Goal: Task Accomplishment & Management: Use online tool/utility

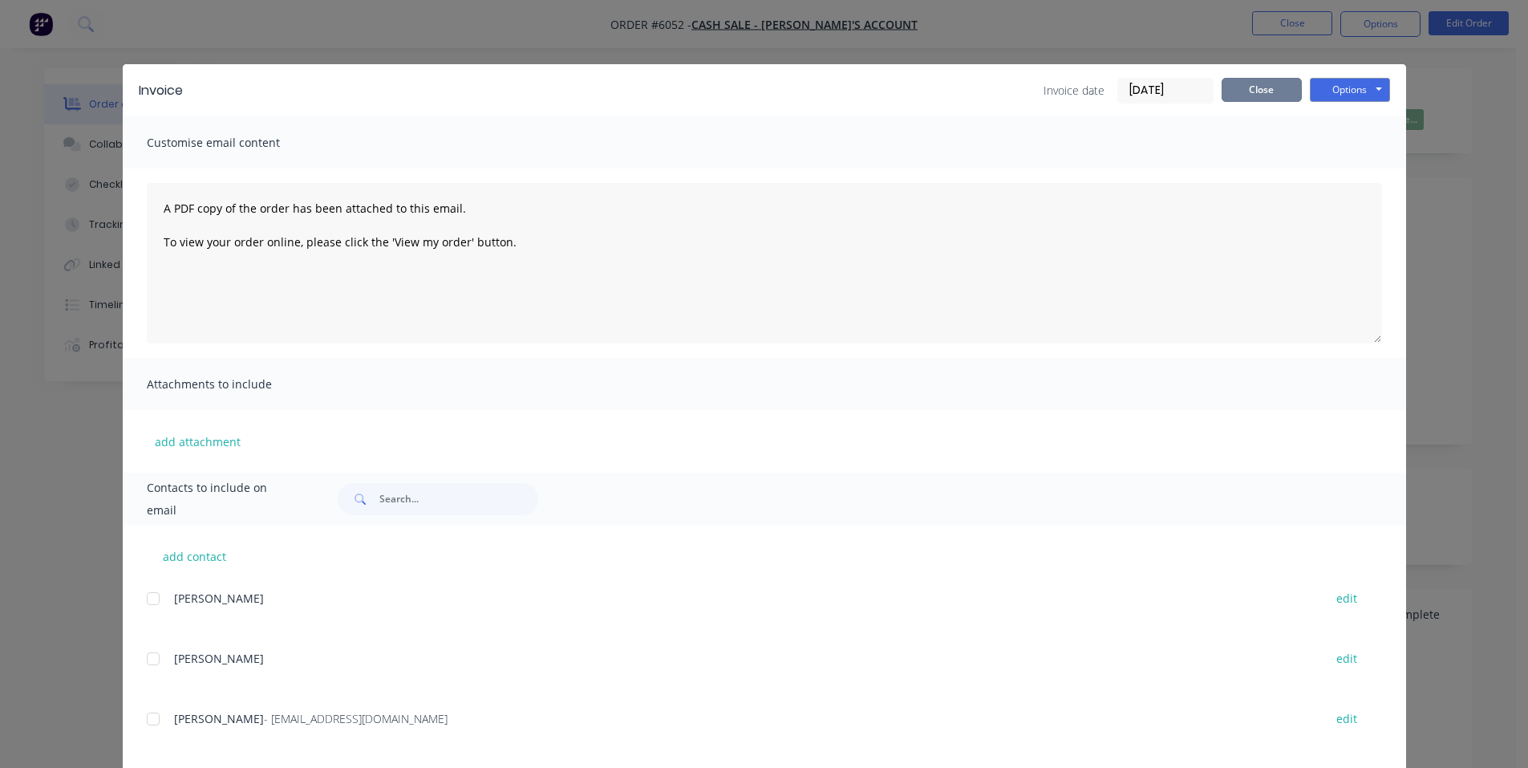
click at [1253, 91] on button "Close" at bounding box center [1262, 90] width 80 height 24
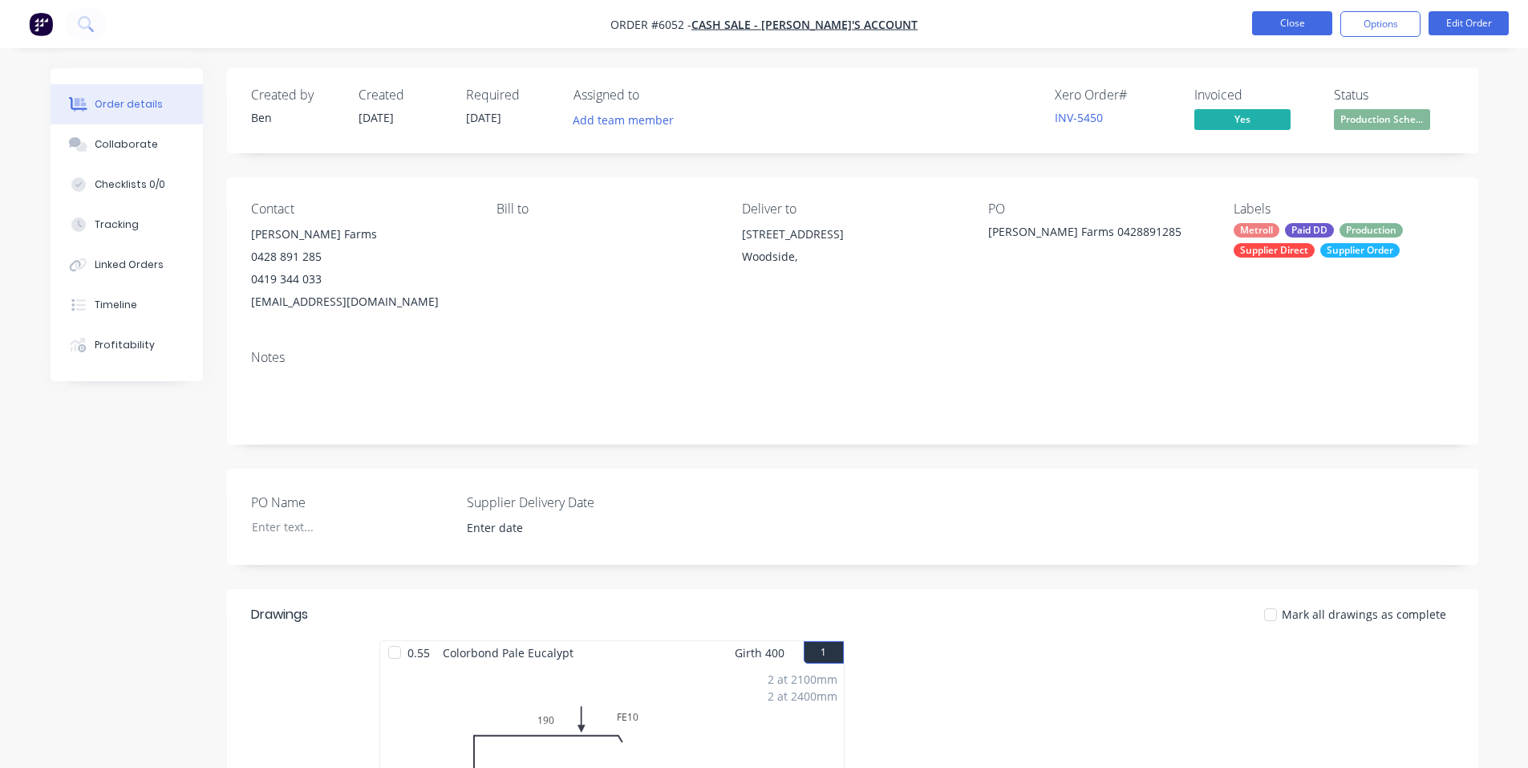
click at [1297, 22] on button "Close" at bounding box center [1292, 23] width 80 height 24
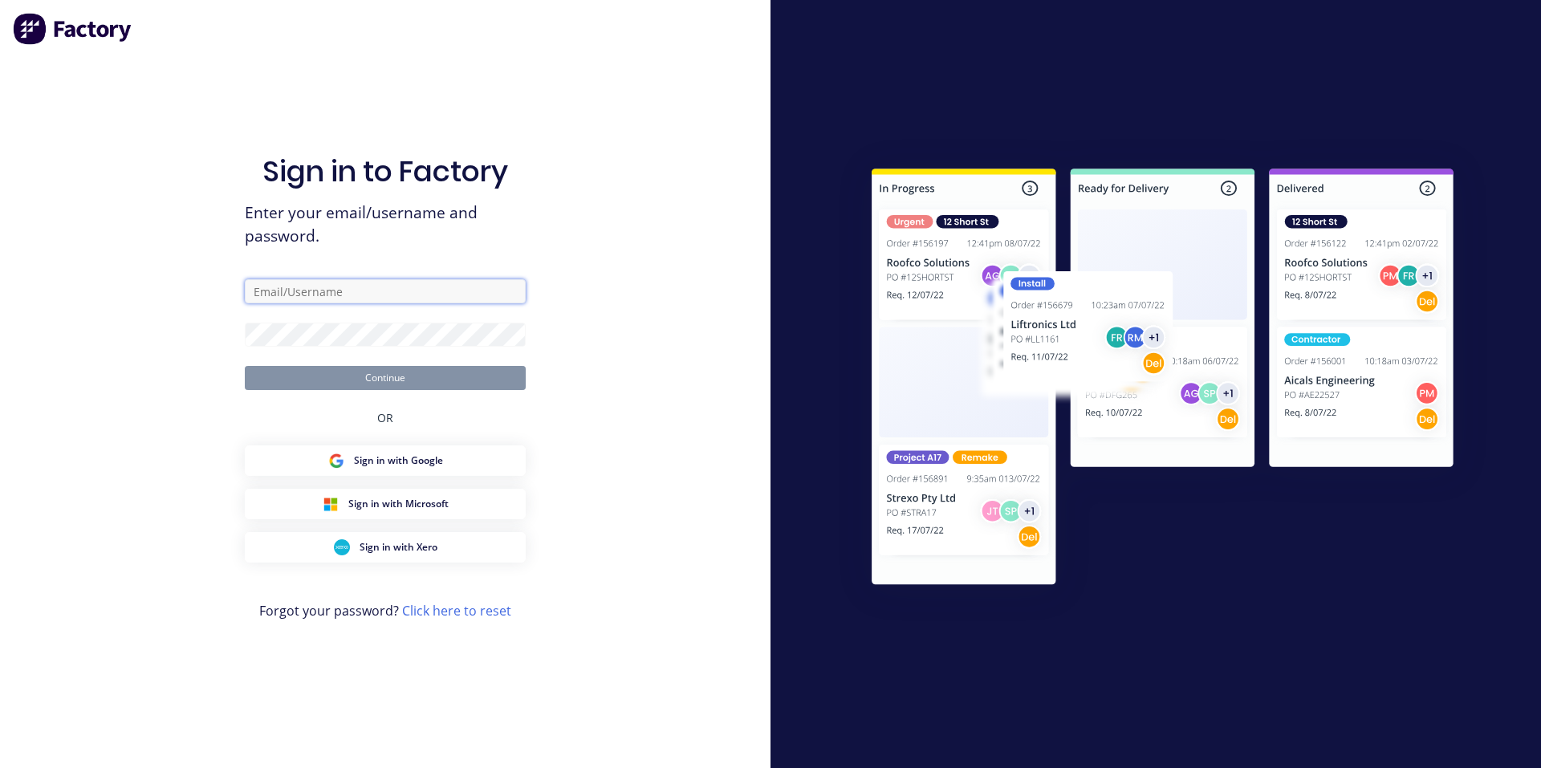
type input "[PERSON_NAME][EMAIL_ADDRESS][DOMAIN_NAME]"
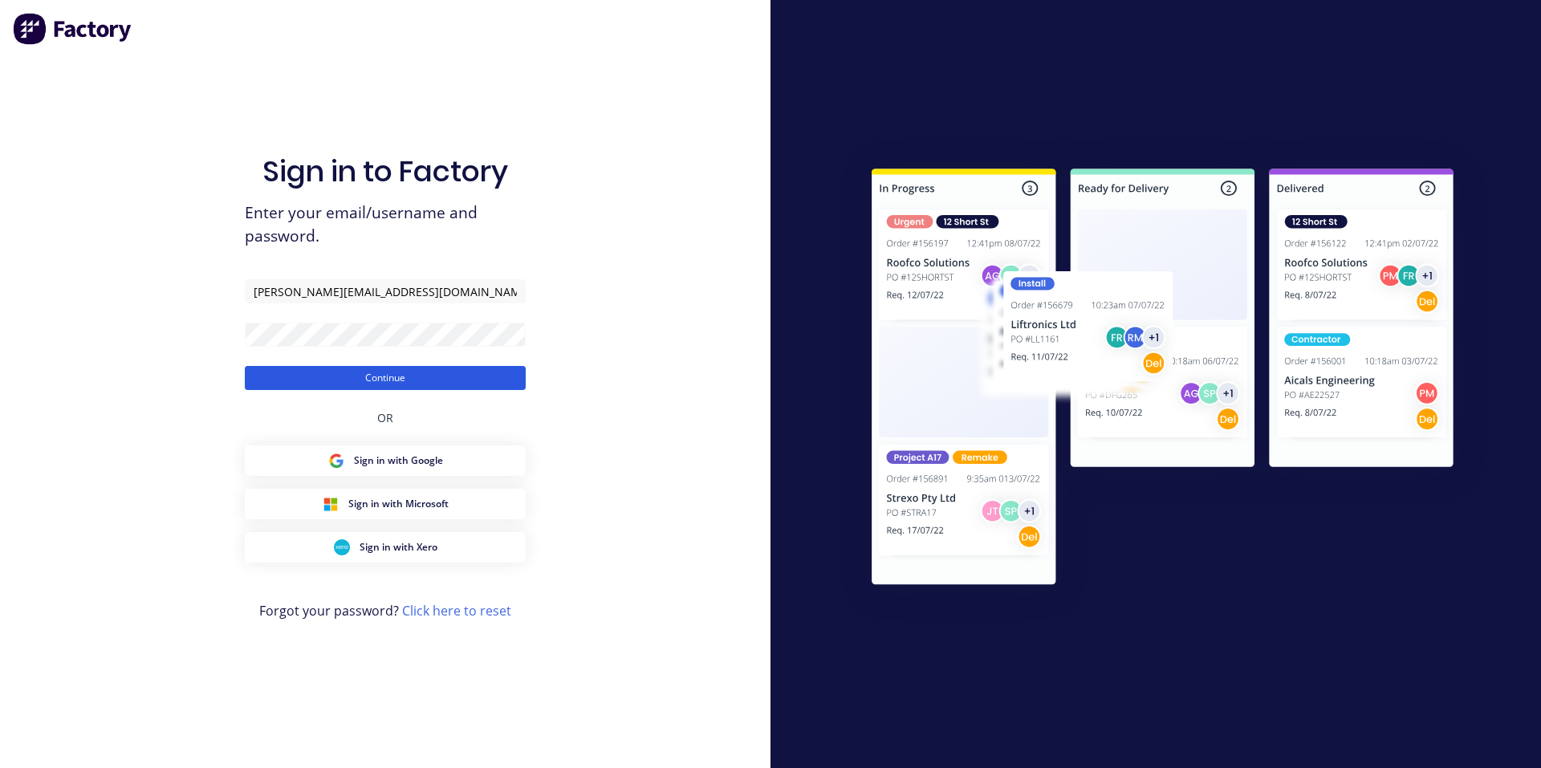
click at [462, 370] on button "Continue" at bounding box center [385, 378] width 281 height 24
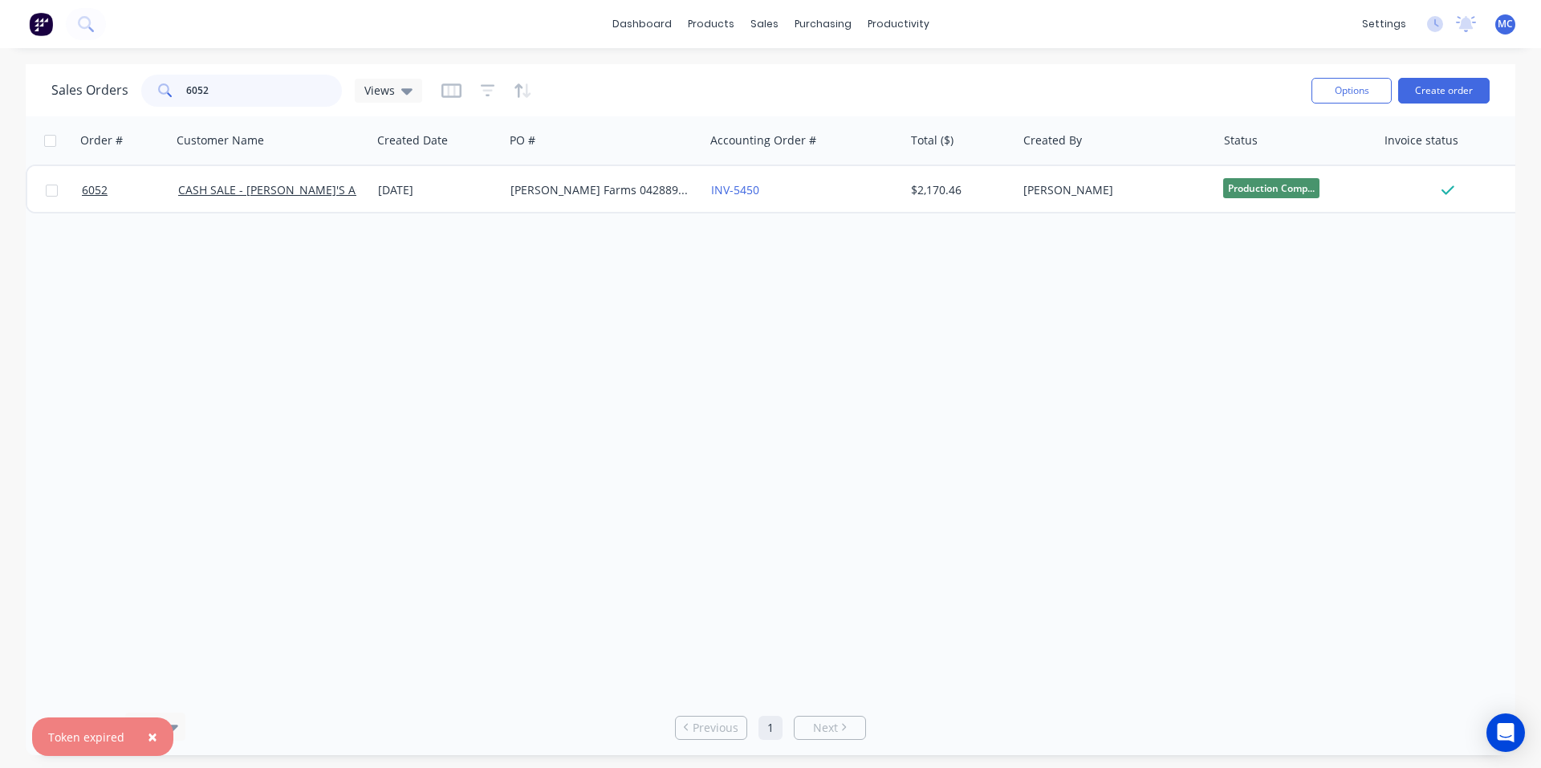
drag, startPoint x: 203, startPoint y: 92, endPoint x: 144, endPoint y: 84, distance: 59.1
click at [144, 84] on div "6052" at bounding box center [241, 91] width 201 height 32
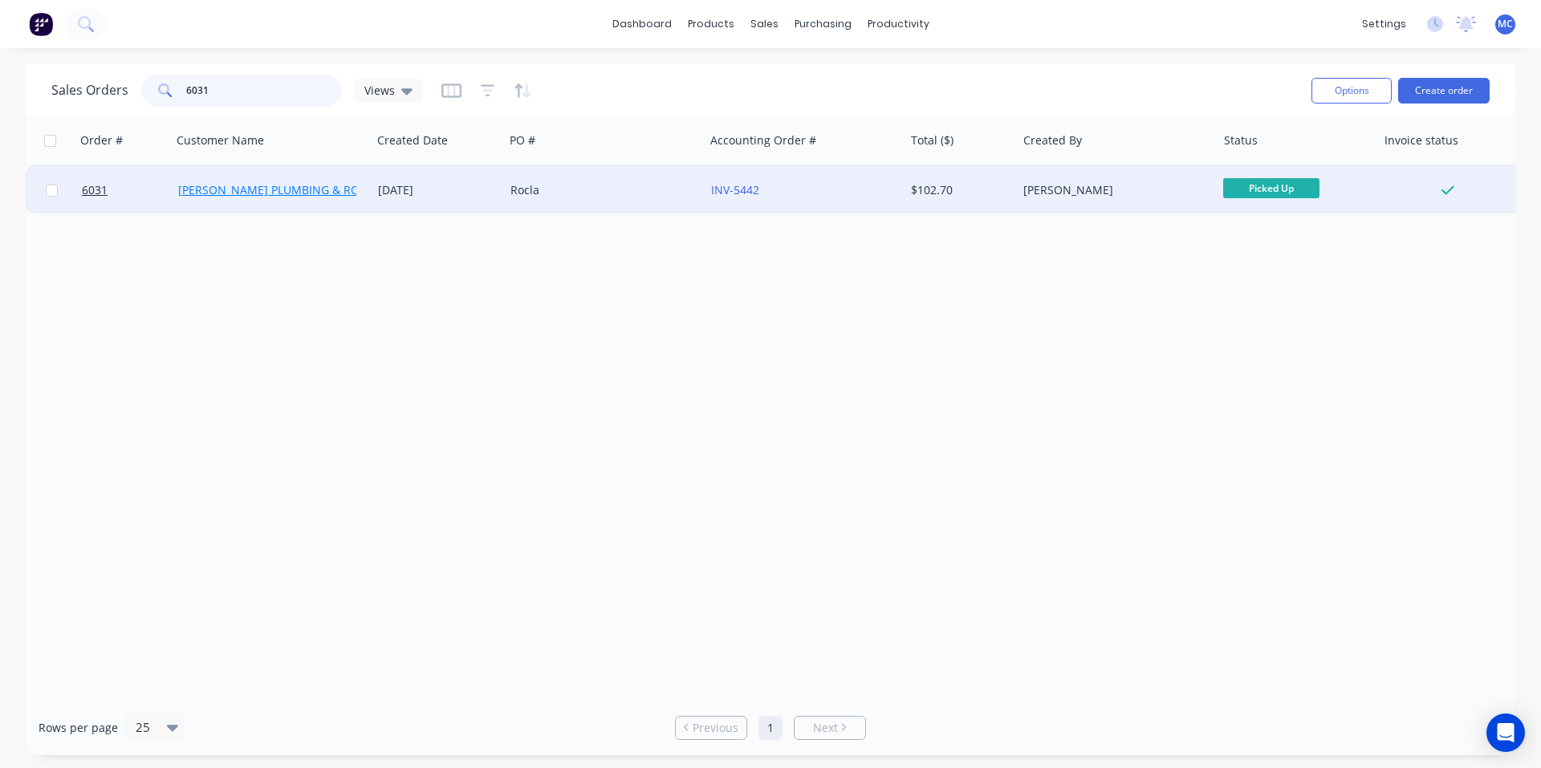
type input "6031"
click at [278, 192] on link "[PERSON_NAME] PLUMBING & ROOFING PRO PTY LTD" at bounding box center [321, 189] width 287 height 15
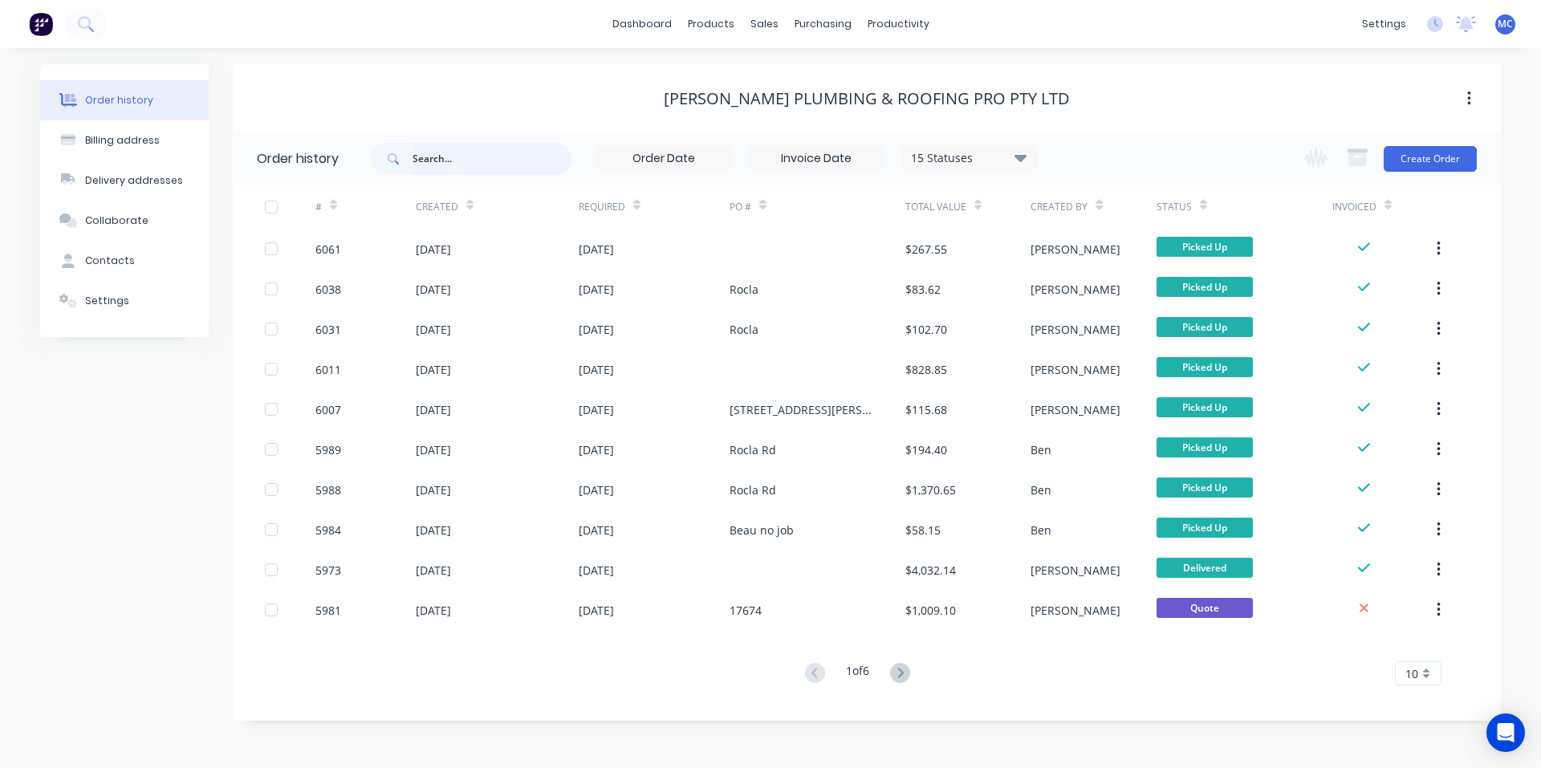
click at [517, 167] on input "text" at bounding box center [491, 159] width 159 height 32
type input "6031"
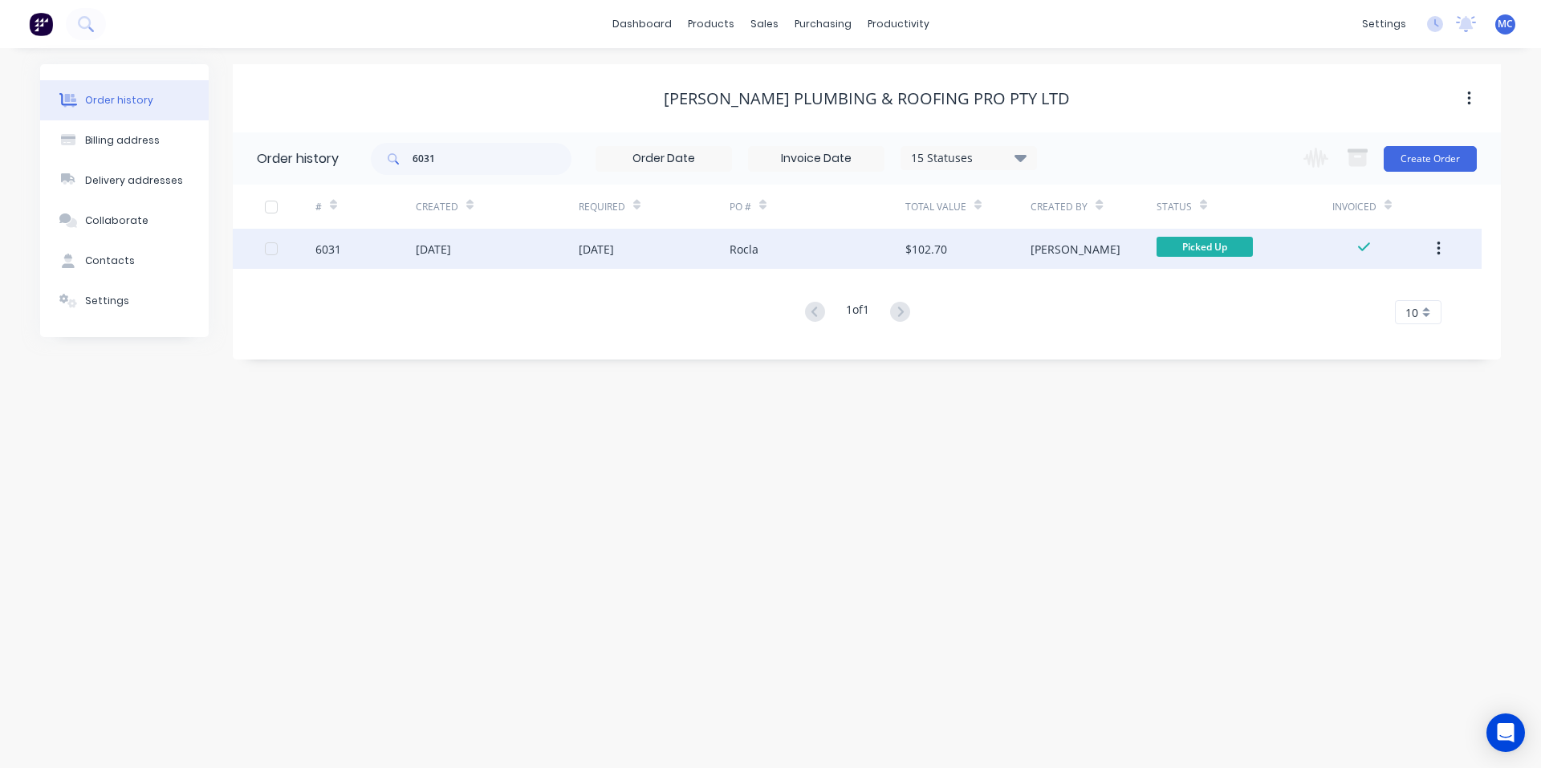
click at [541, 239] on div "[DATE]" at bounding box center [497, 249] width 163 height 40
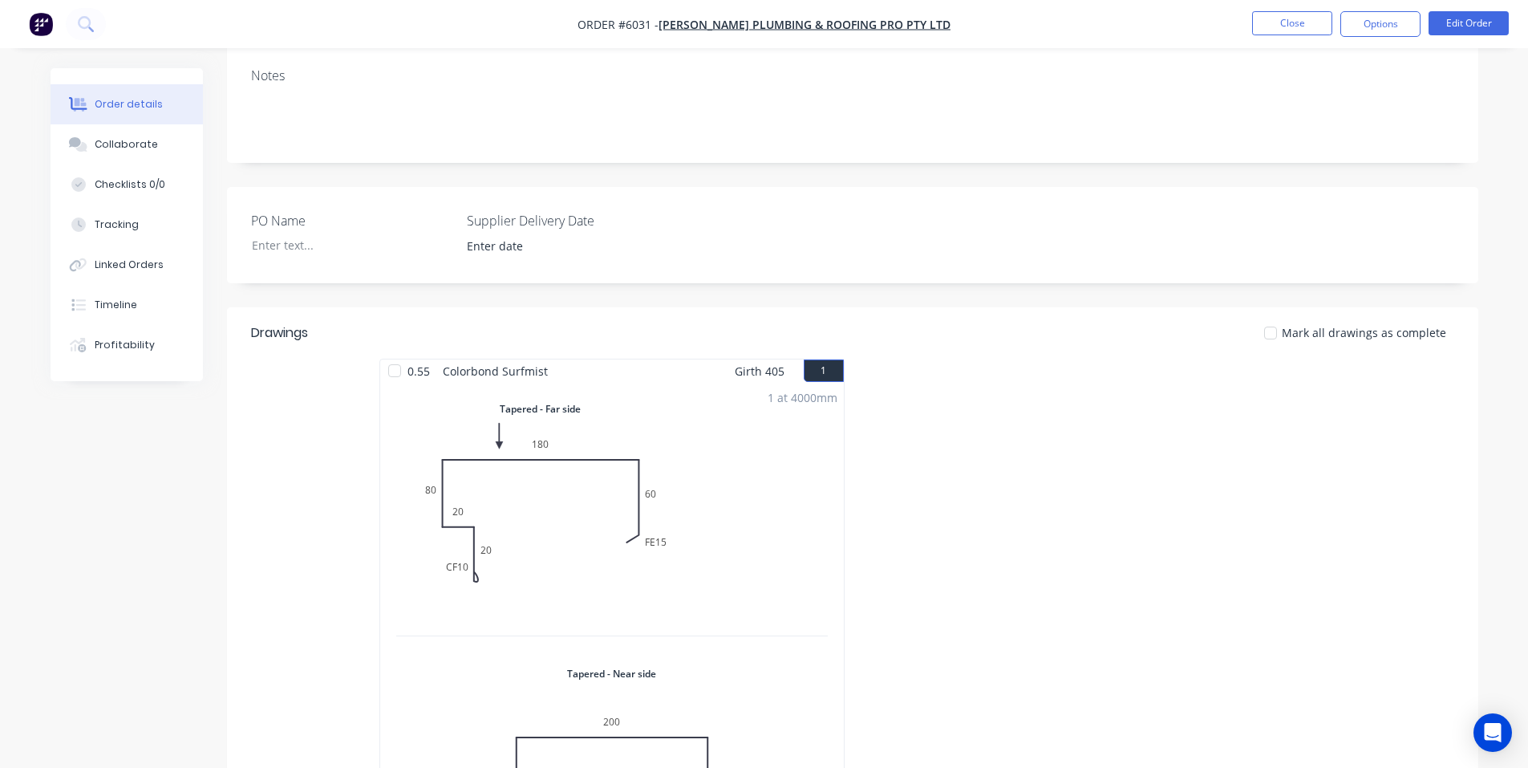
scroll to position [535, 0]
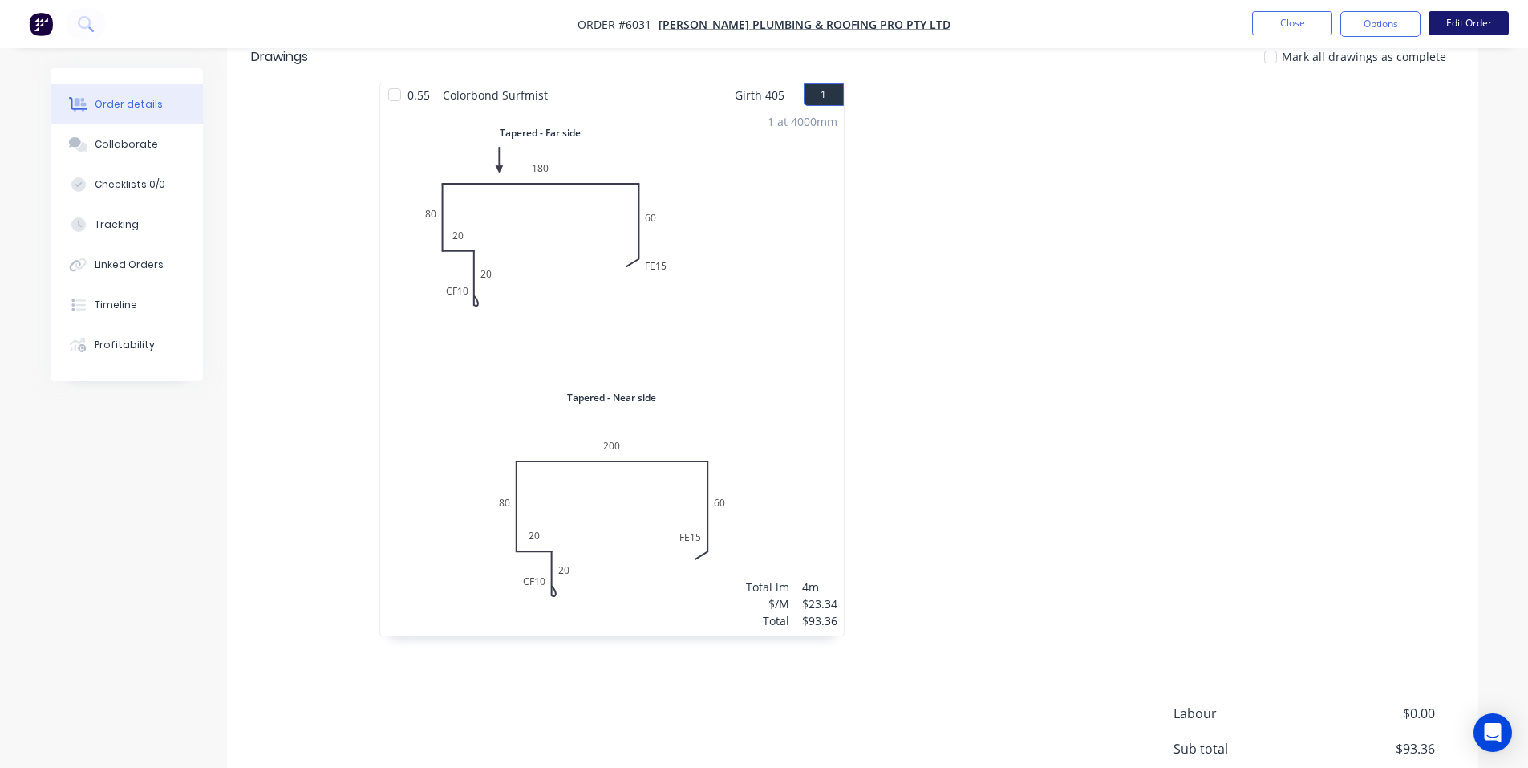
click at [1491, 30] on button "Edit Order" at bounding box center [1469, 23] width 80 height 24
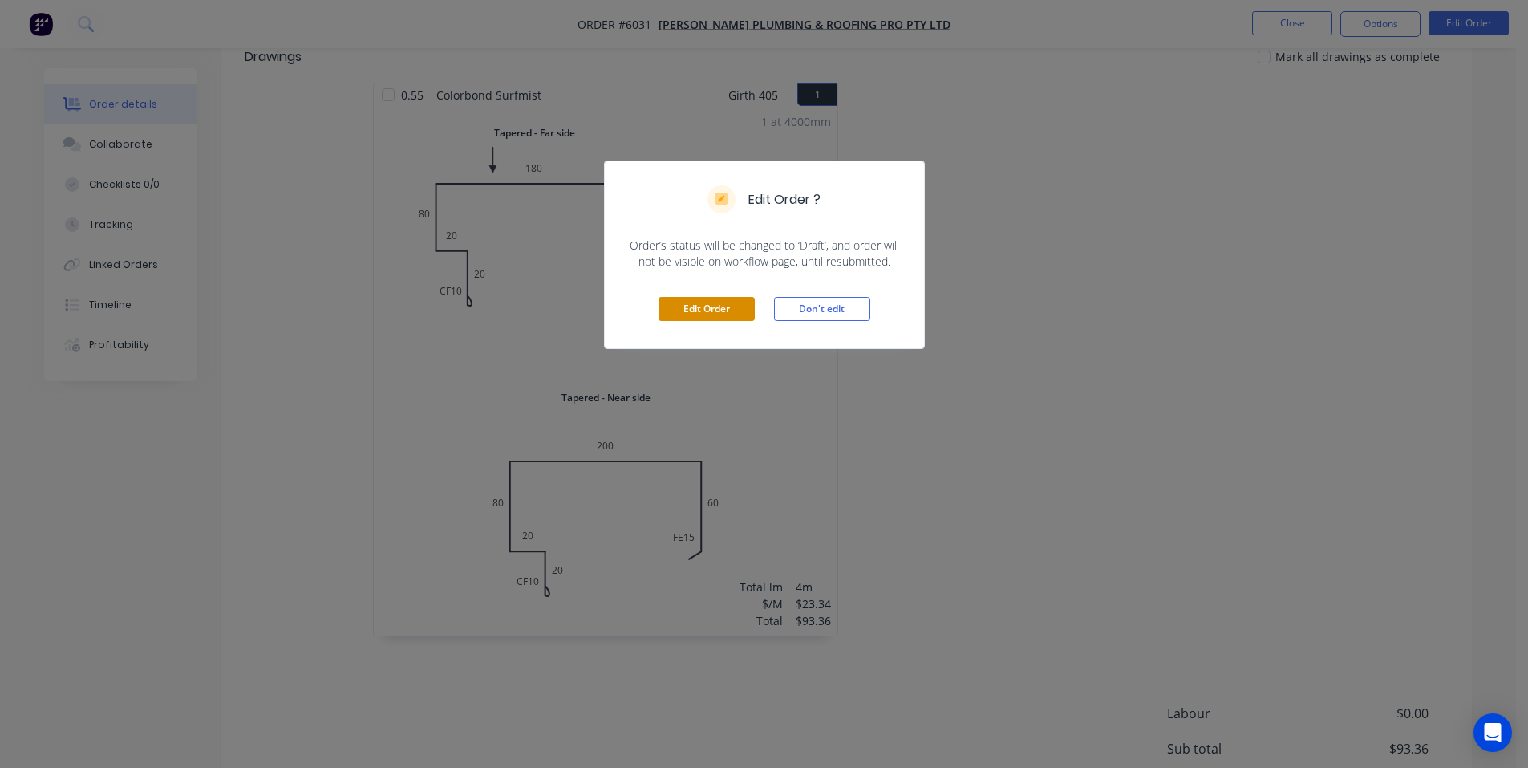
click at [677, 308] on button "Edit Order" at bounding box center [707, 309] width 96 height 24
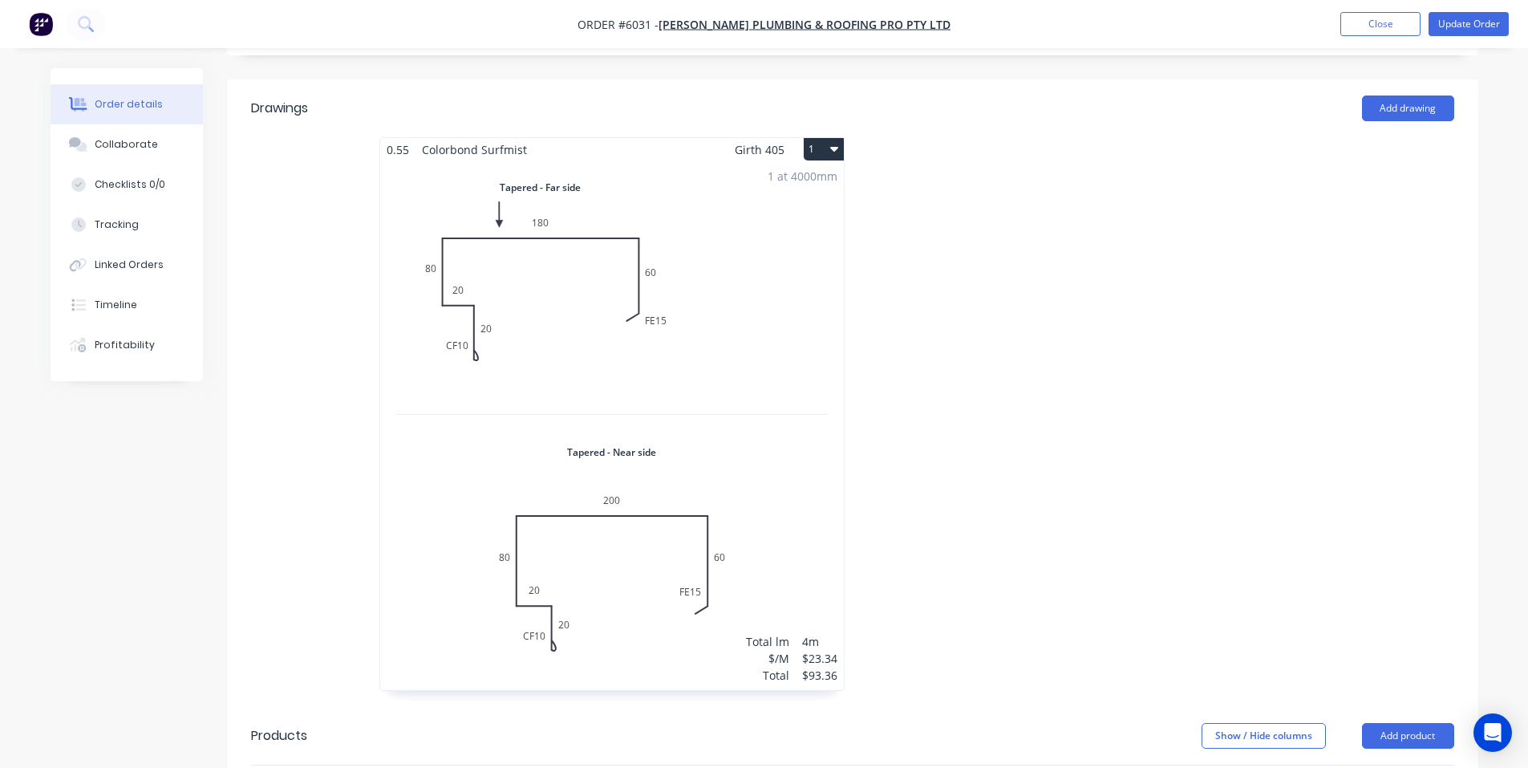
click at [666, 277] on div "1 at 4000mm Total lm $/M Total 4m $23.34 $93.36" at bounding box center [612, 425] width 464 height 529
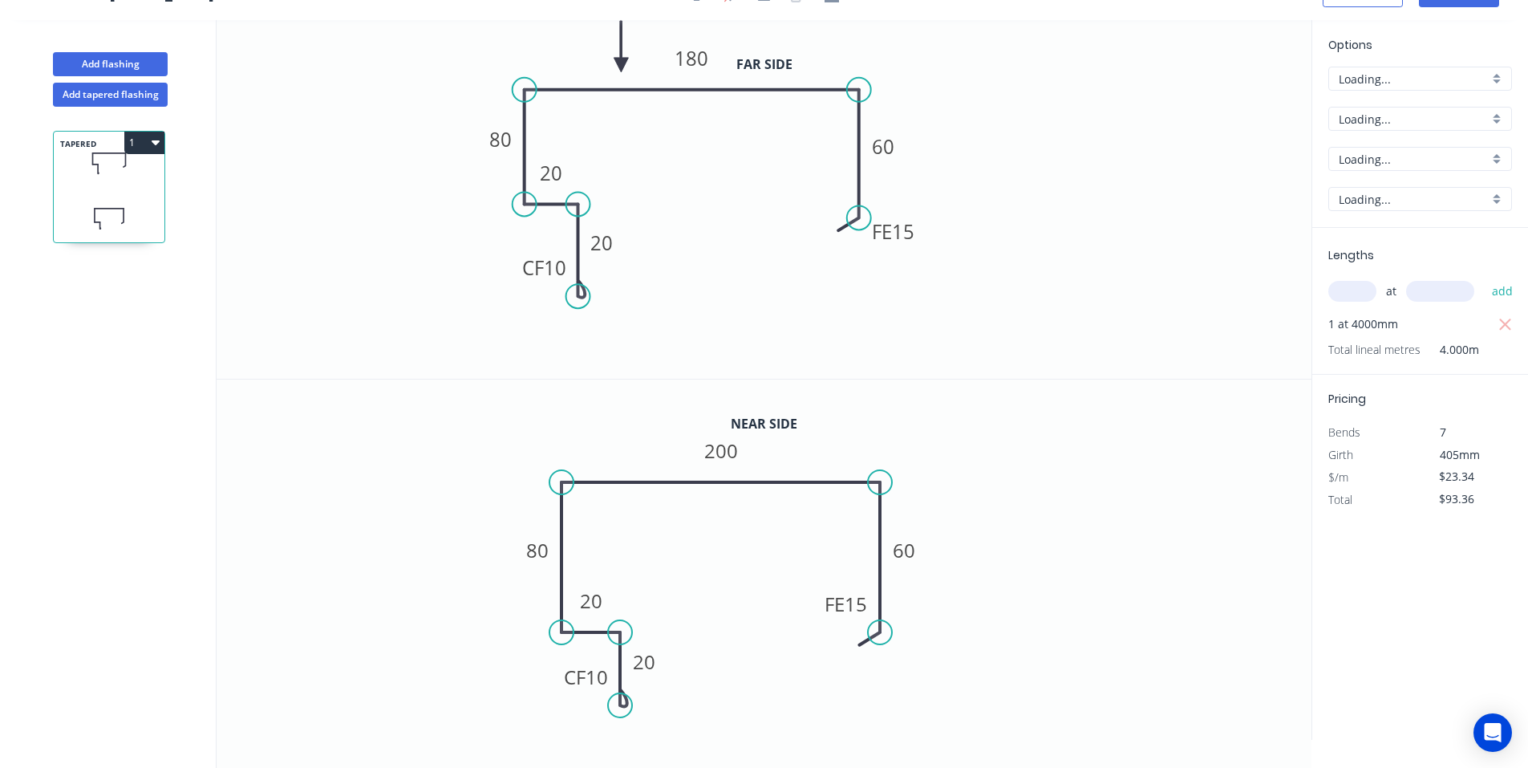
scroll to position [30, 0]
click at [915, 232] on rect at bounding box center [893, 231] width 63 height 33
click at [919, 235] on rect at bounding box center [893, 231] width 63 height 33
click at [909, 231] on tspan "15" at bounding box center [903, 231] width 22 height 26
click at [968, 237] on icon "0 CF 10 20 20 80 180 FE 10 60" at bounding box center [764, 199] width 1095 height 359
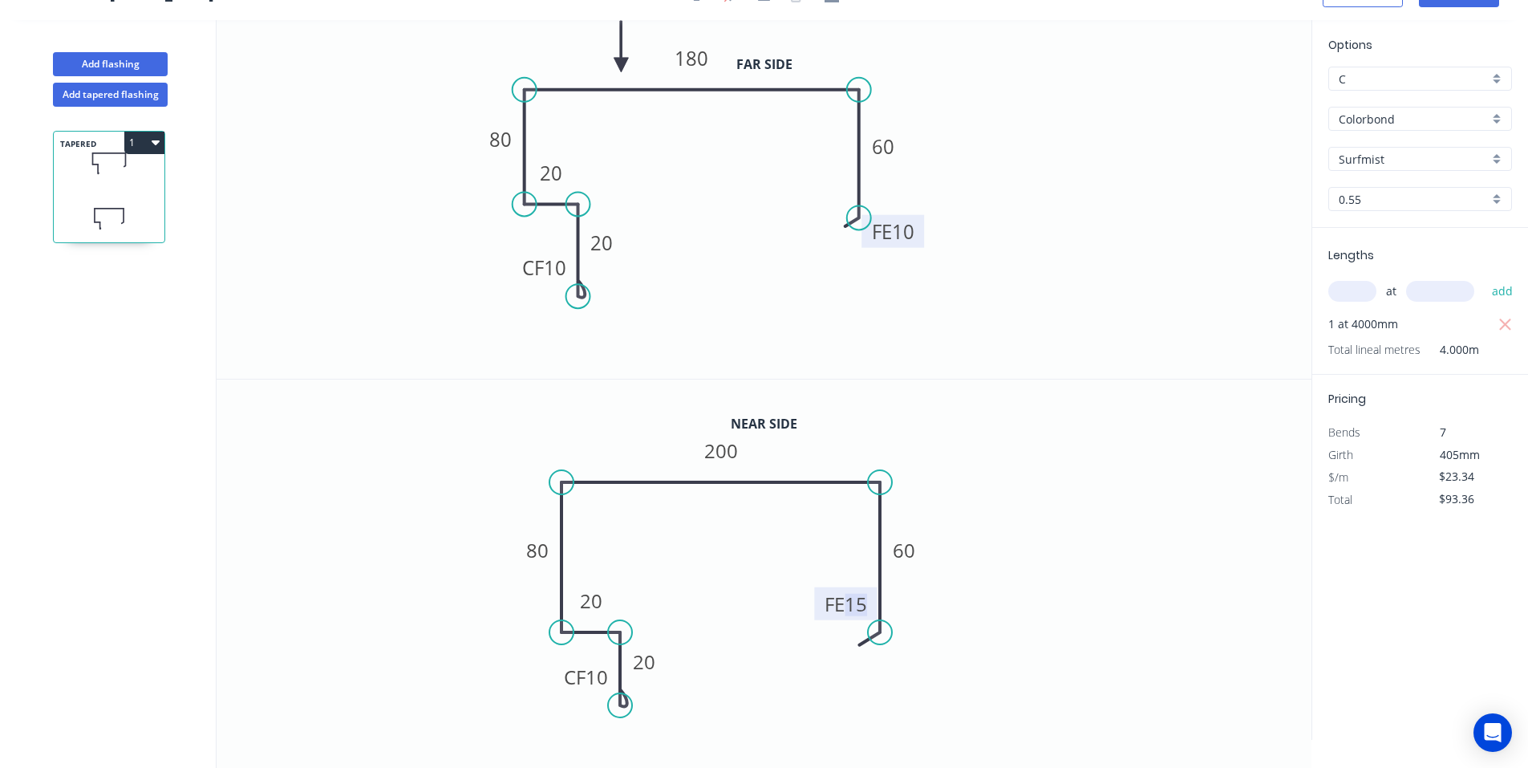
click at [863, 603] on tspan "15" at bounding box center [856, 604] width 22 height 26
click at [1146, 579] on icon "0 CF 10 20 20 80 200 FE 10 60" at bounding box center [764, 559] width 1095 height 359
type input "$20.56"
type input "$82.24"
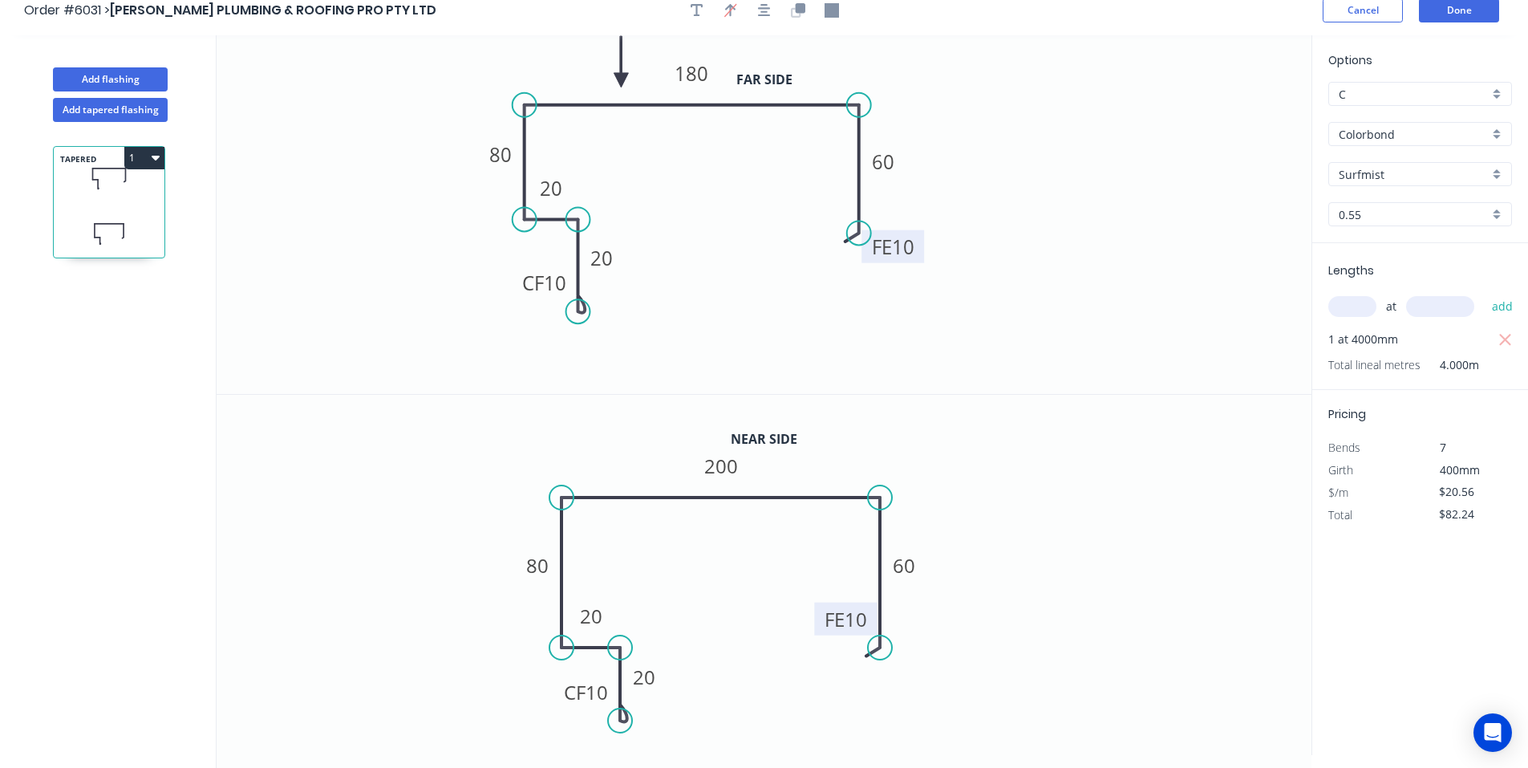
scroll to position [0, 0]
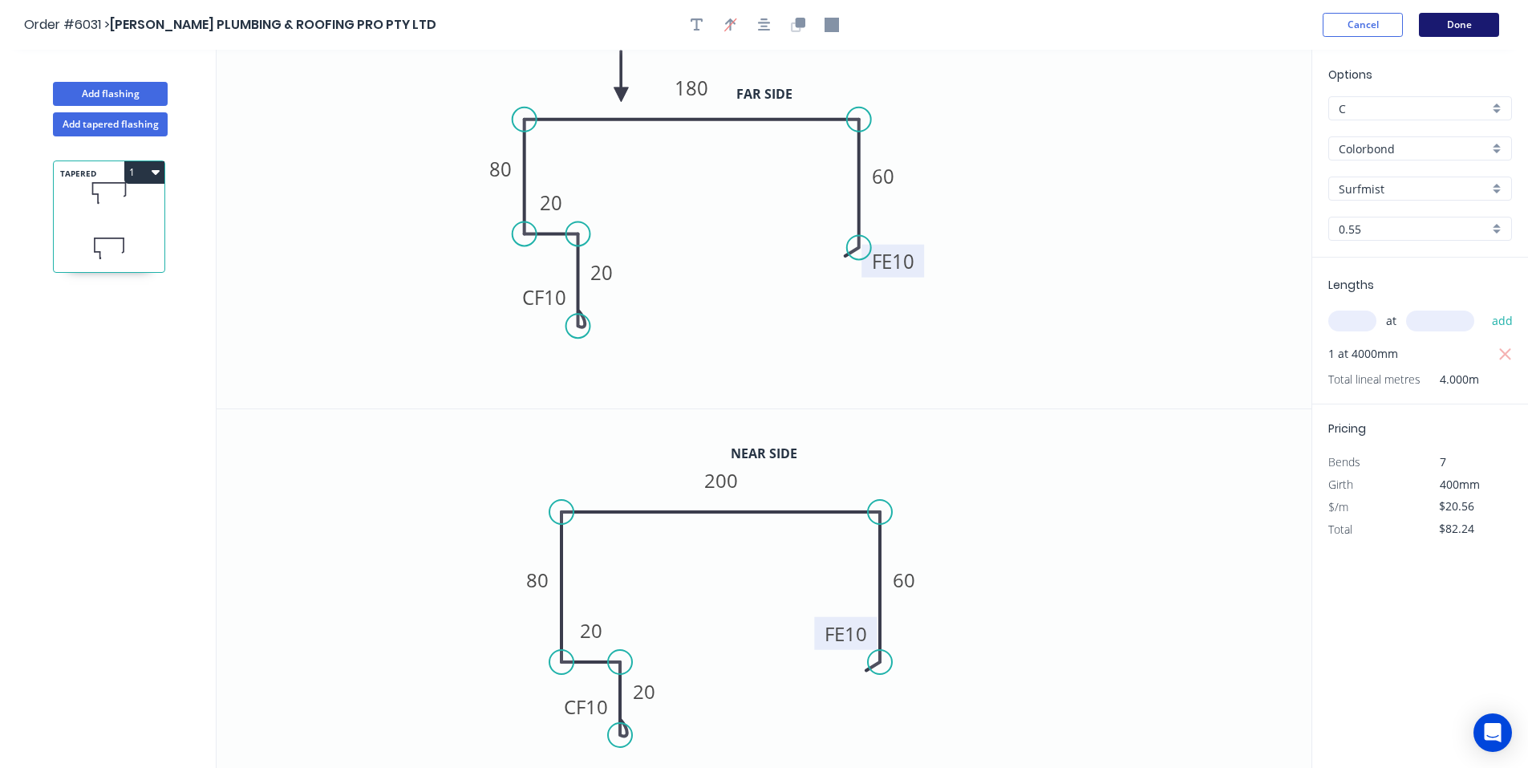
click at [1451, 32] on button "Done" at bounding box center [1459, 25] width 80 height 24
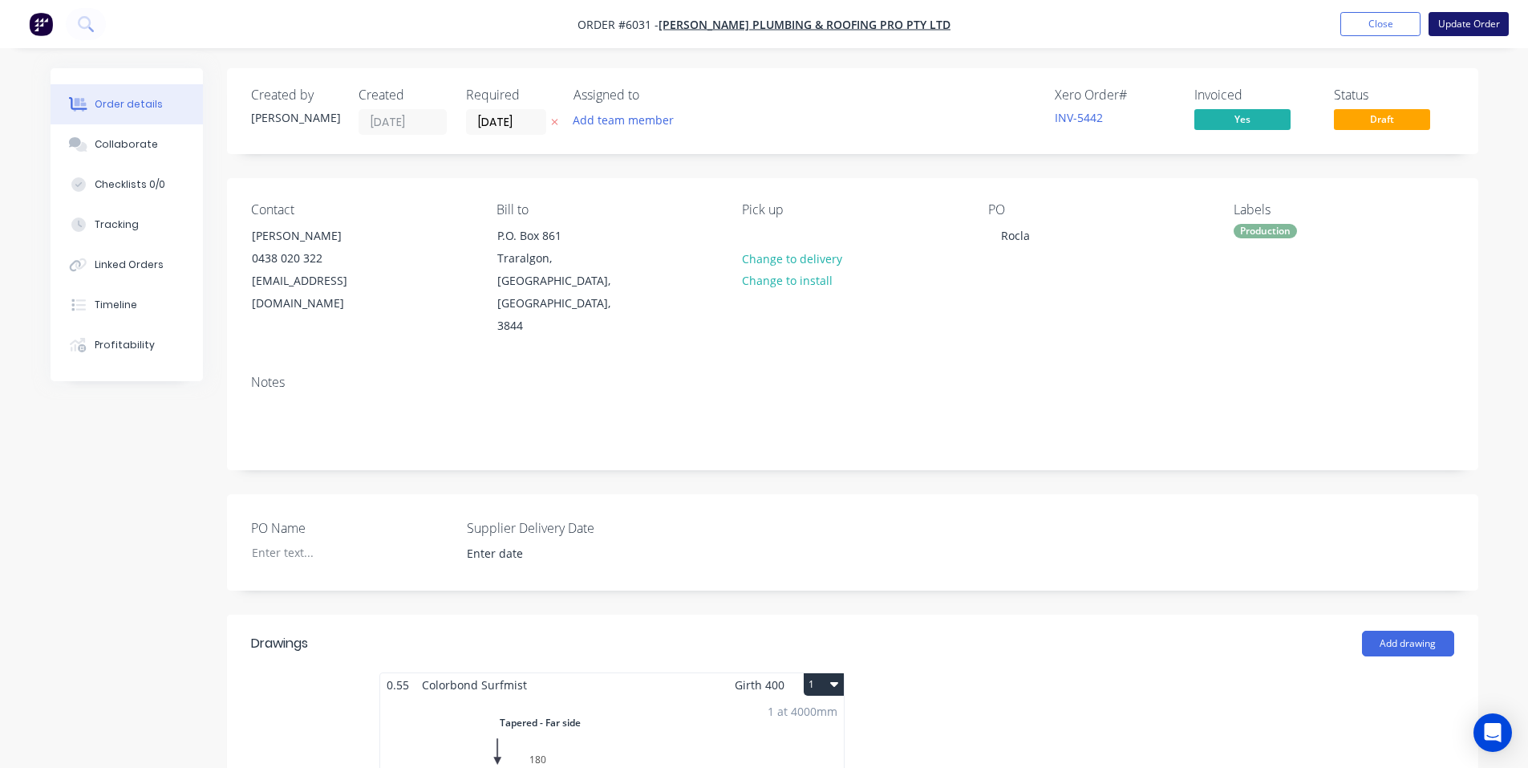
click at [1483, 24] on button "Update Order" at bounding box center [1469, 24] width 80 height 24
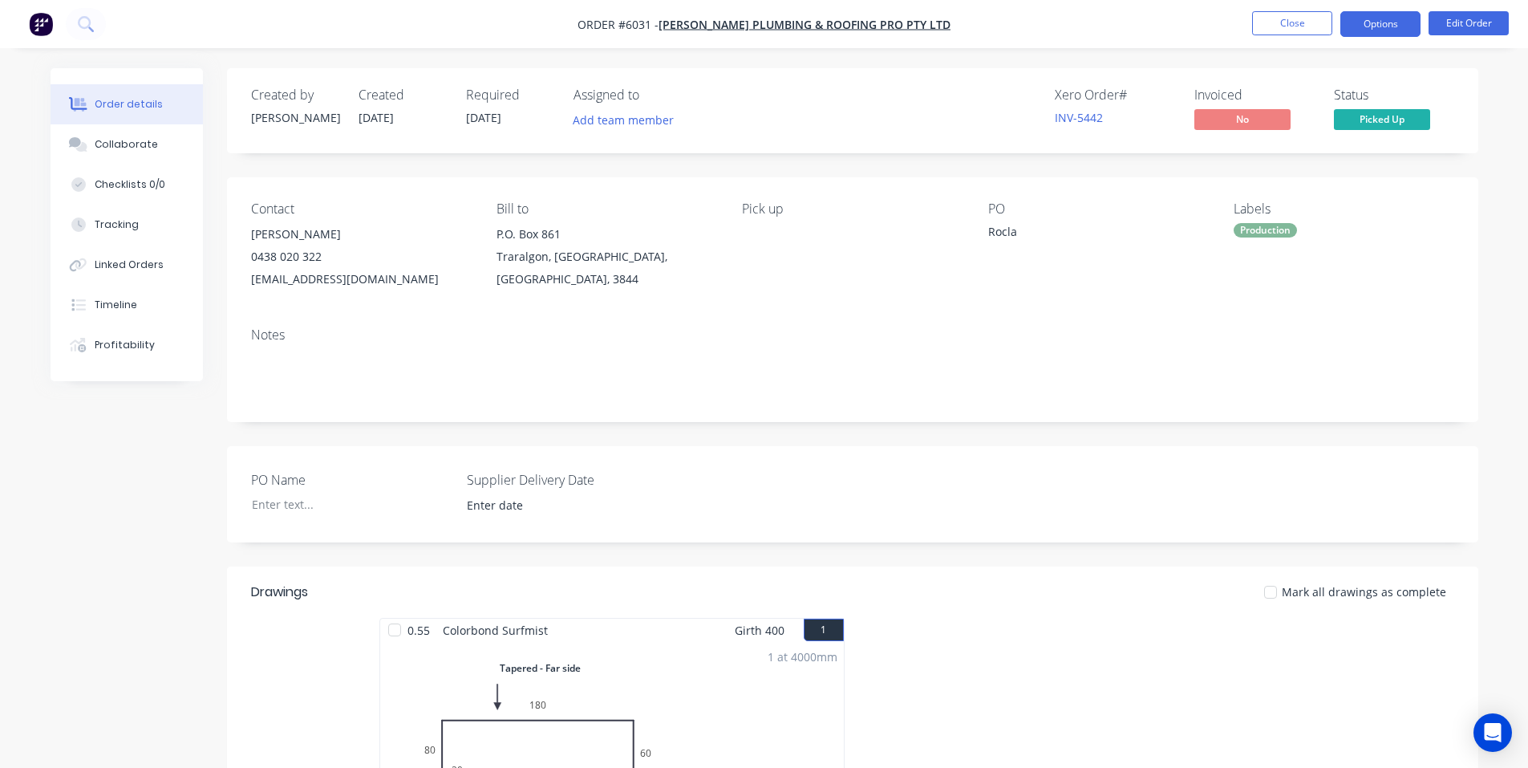
click at [1374, 25] on button "Options" at bounding box center [1381, 24] width 80 height 26
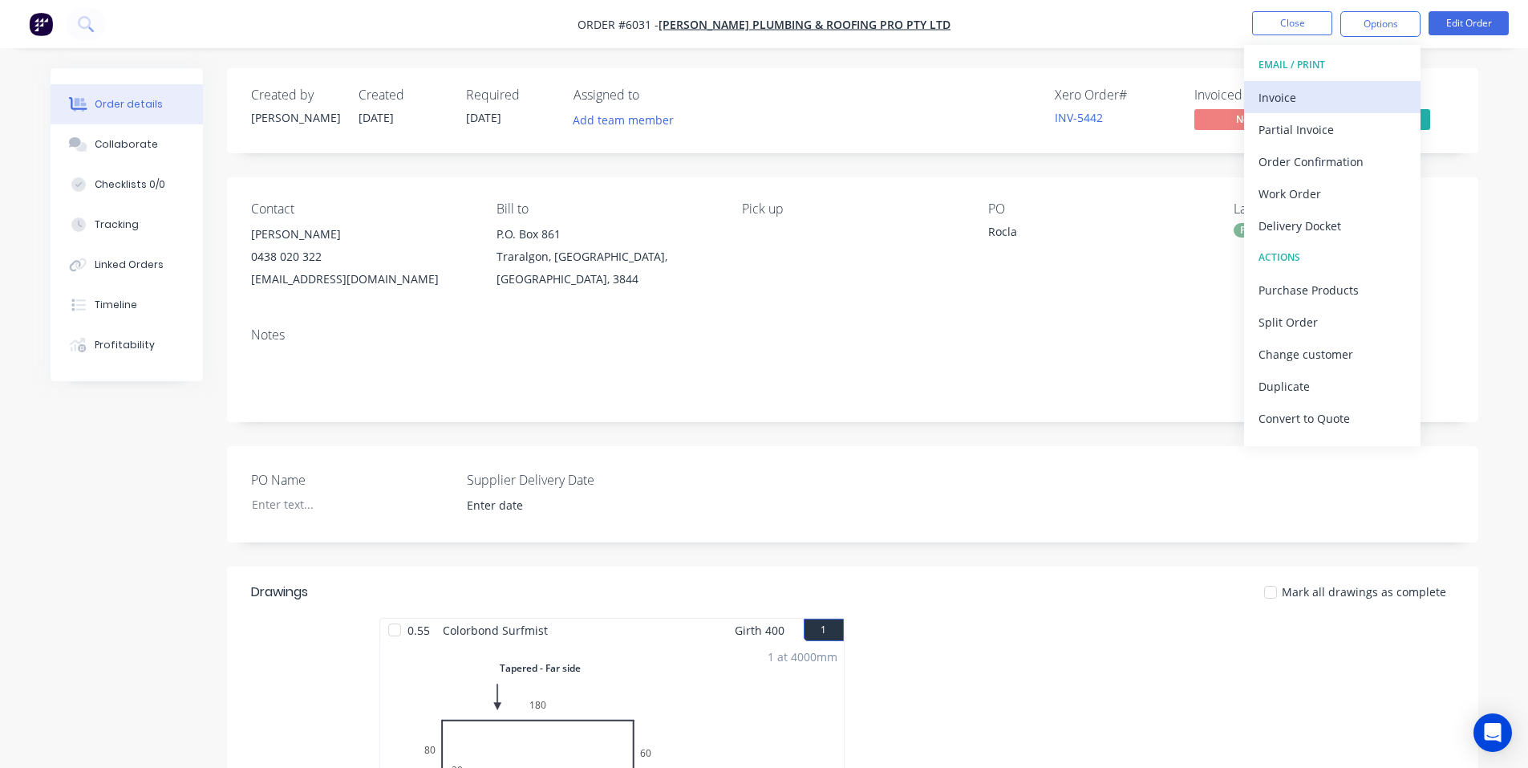
click at [1307, 105] on div "Invoice" at bounding box center [1333, 97] width 148 height 23
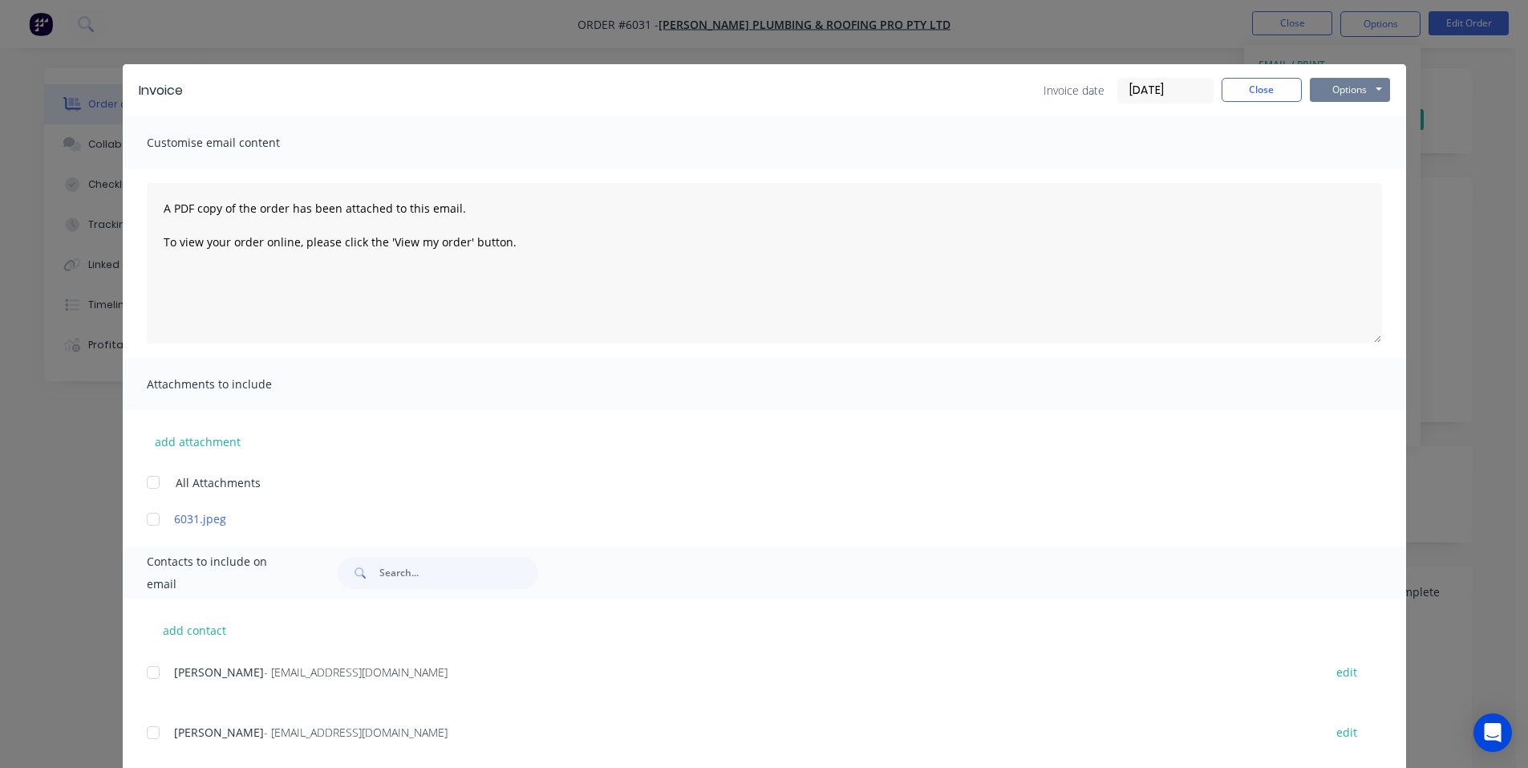
click at [1345, 87] on button "Options" at bounding box center [1350, 90] width 80 height 24
click at [1348, 143] on button "Print" at bounding box center [1361, 145] width 103 height 26
click at [1283, 87] on button "Close" at bounding box center [1262, 90] width 80 height 24
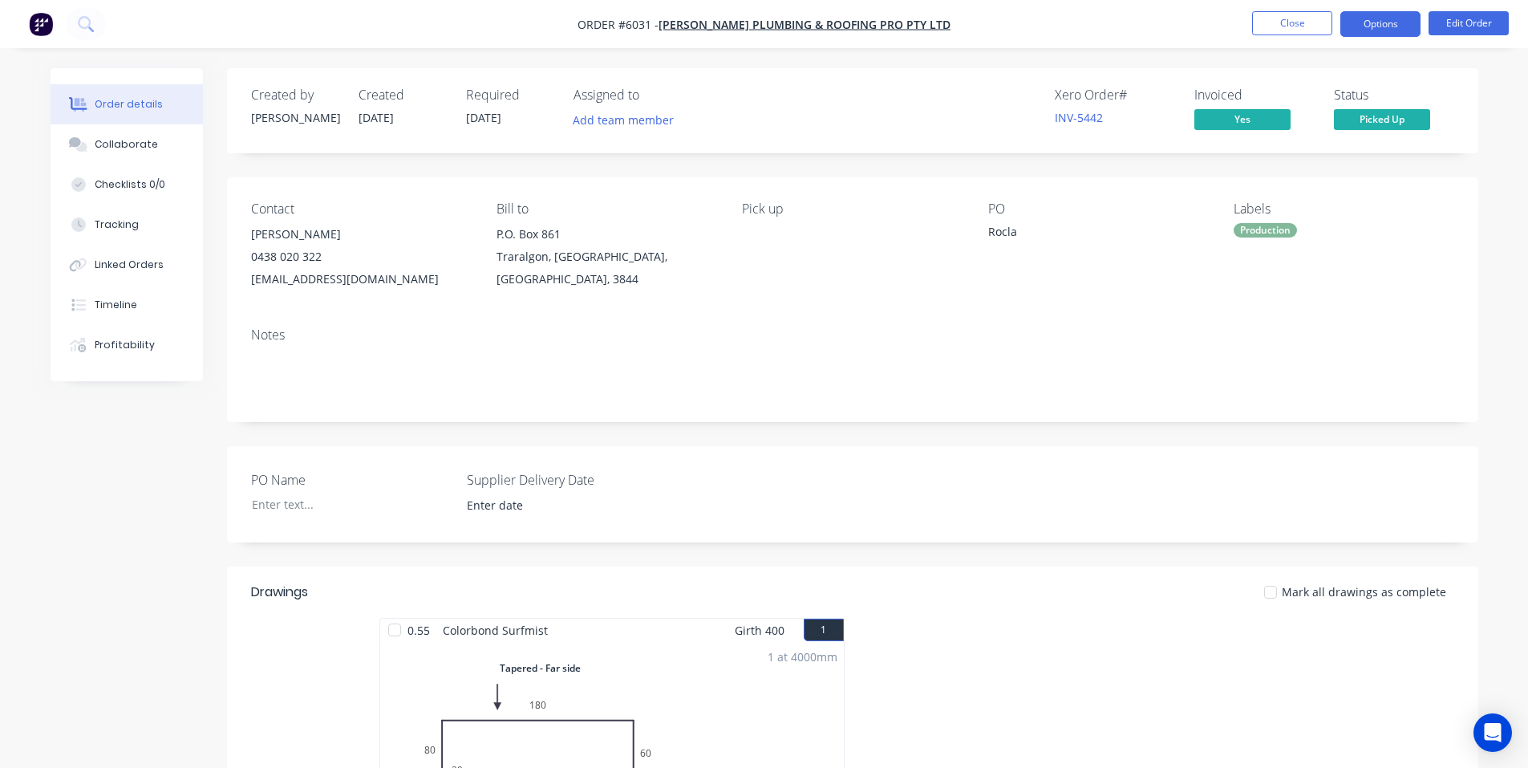
click at [1362, 31] on button "Options" at bounding box center [1381, 24] width 80 height 26
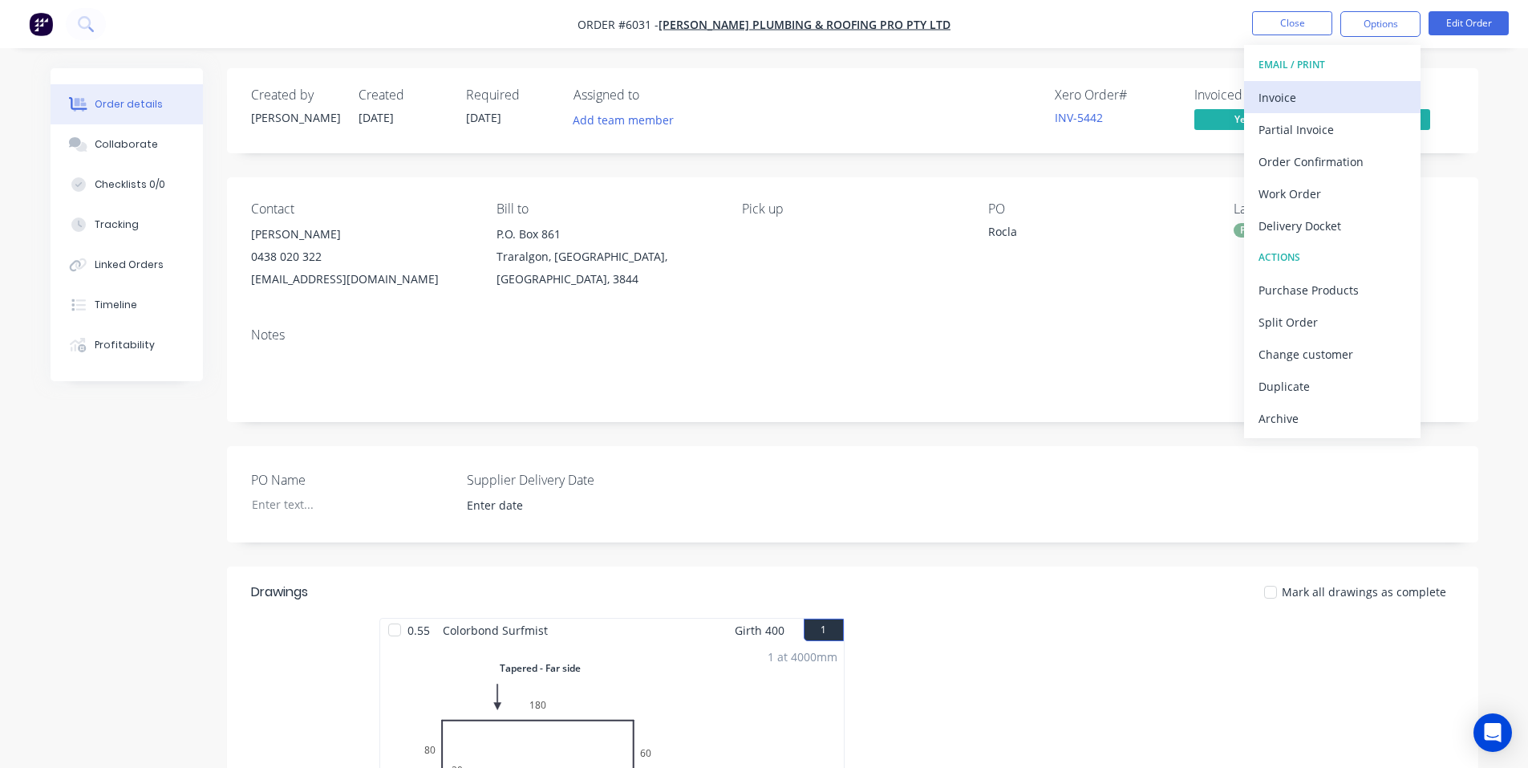
click at [1310, 100] on div "Invoice" at bounding box center [1333, 97] width 148 height 23
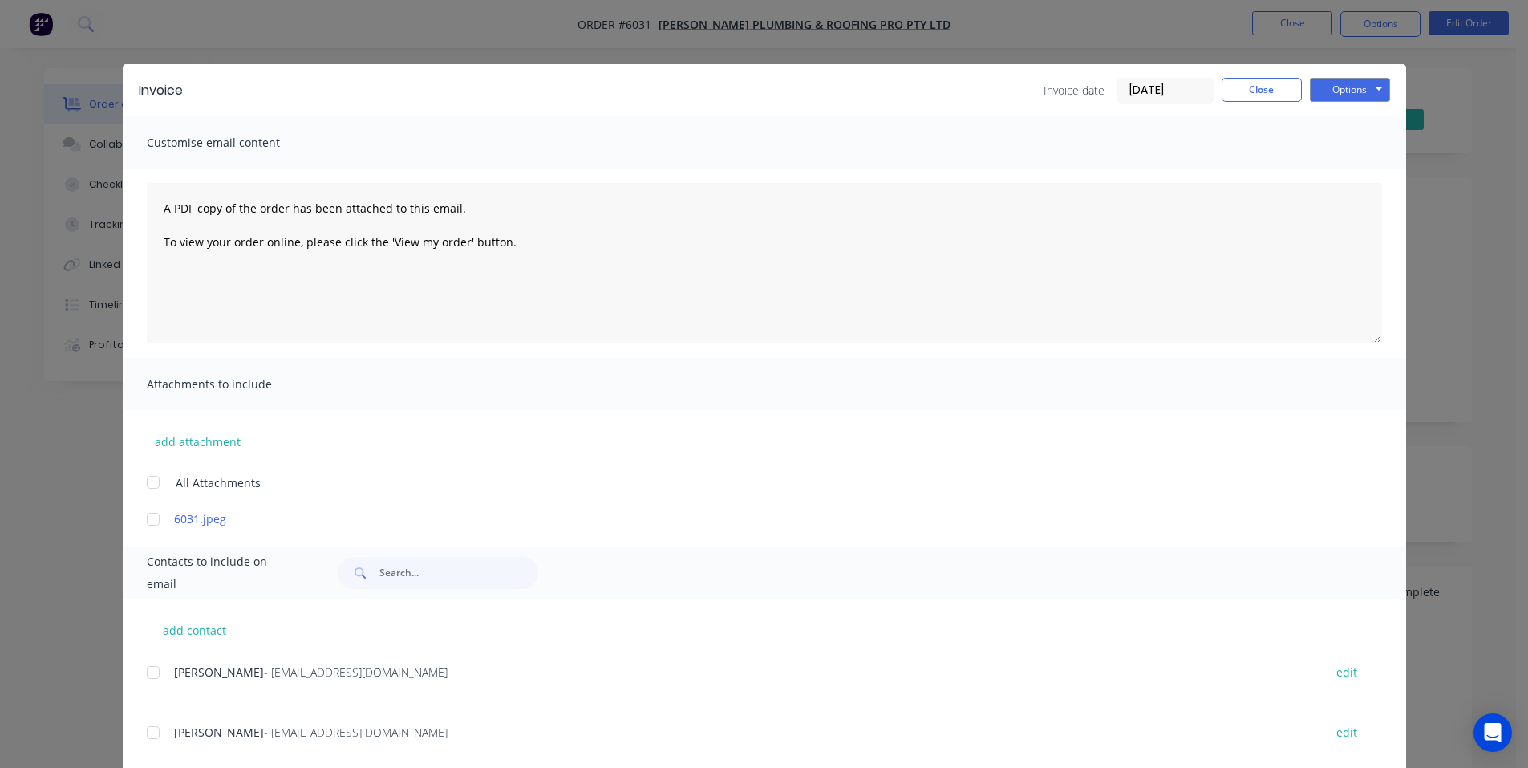
click at [152, 732] on div at bounding box center [153, 733] width 32 height 32
click at [1366, 90] on button "Options" at bounding box center [1350, 90] width 80 height 24
click at [1364, 169] on button "Email" at bounding box center [1361, 171] width 103 height 26
click at [1266, 94] on button "Close" at bounding box center [1262, 90] width 80 height 24
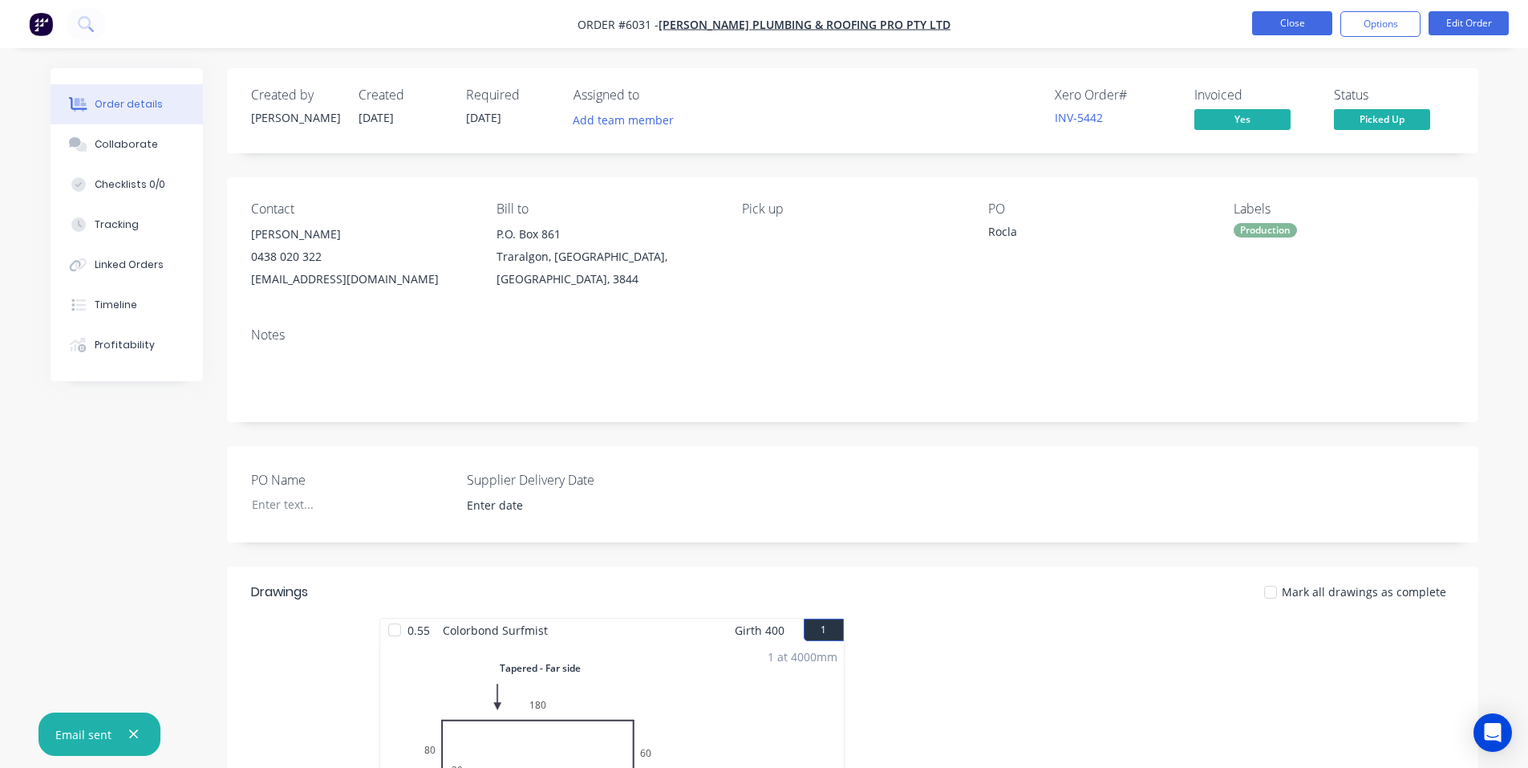
click at [1286, 15] on button "Close" at bounding box center [1292, 23] width 80 height 24
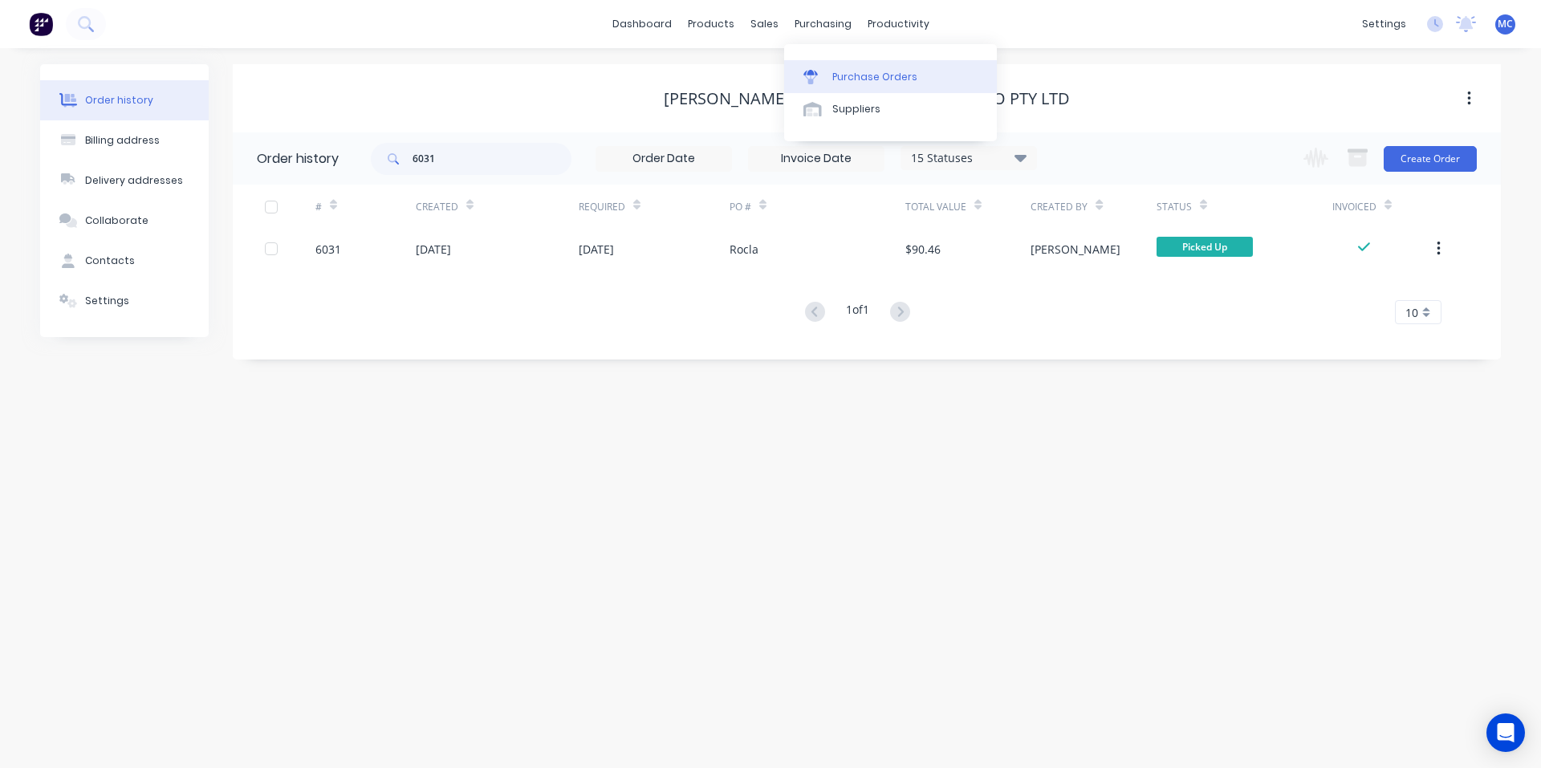
click at [846, 71] on div "Purchase Orders" at bounding box center [874, 77] width 85 height 14
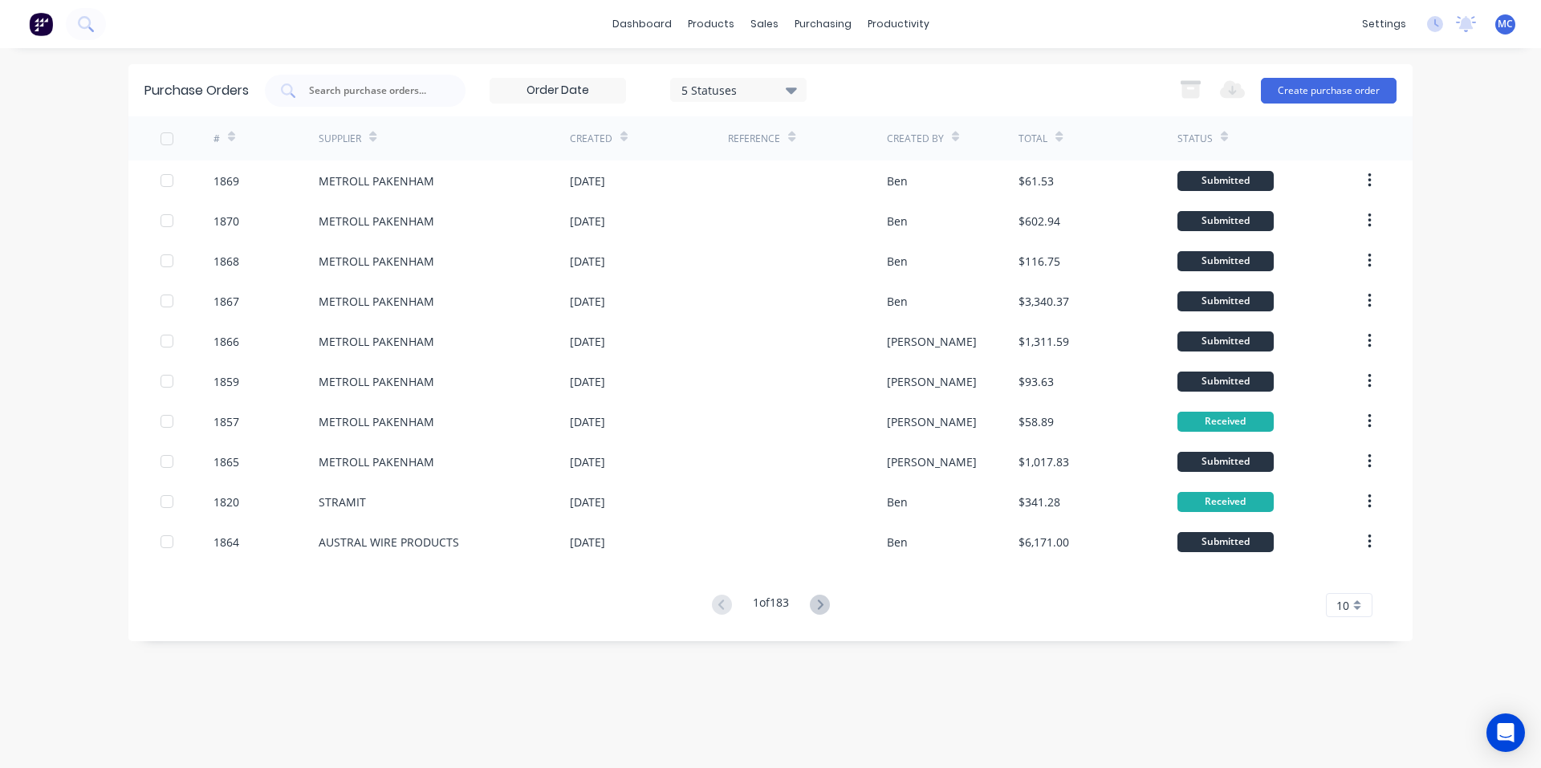
click at [1038, 19] on div "dashboard products sales purchasing productivity dashboard products Product Cat…" at bounding box center [770, 24] width 1541 height 48
click at [847, 70] on div "Purchase Orders" at bounding box center [874, 77] width 85 height 14
click at [371, 99] on div at bounding box center [365, 91] width 201 height 32
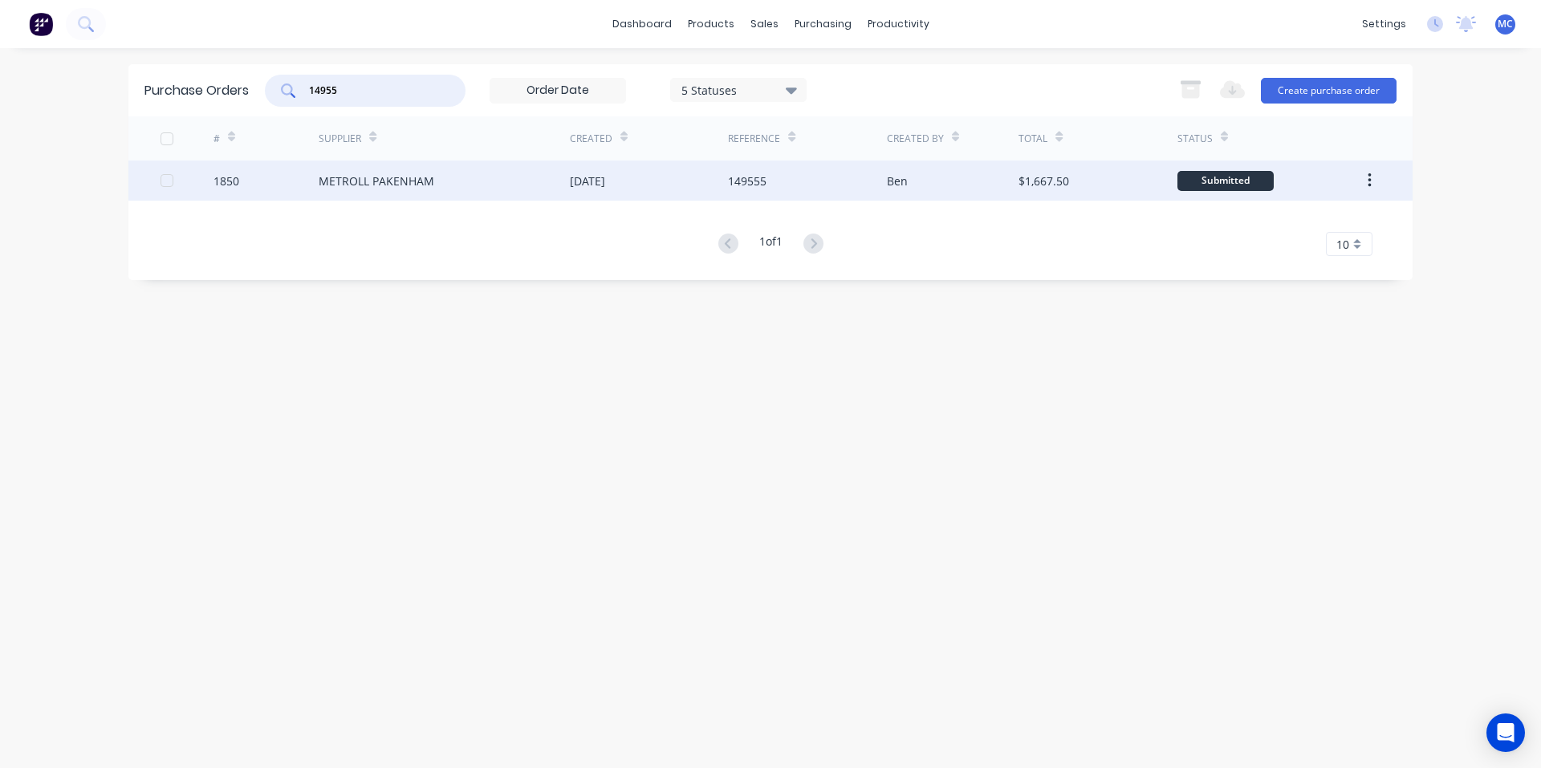
type input "14955"
click at [430, 182] on div "METROLL PAKENHAM" at bounding box center [377, 181] width 116 height 17
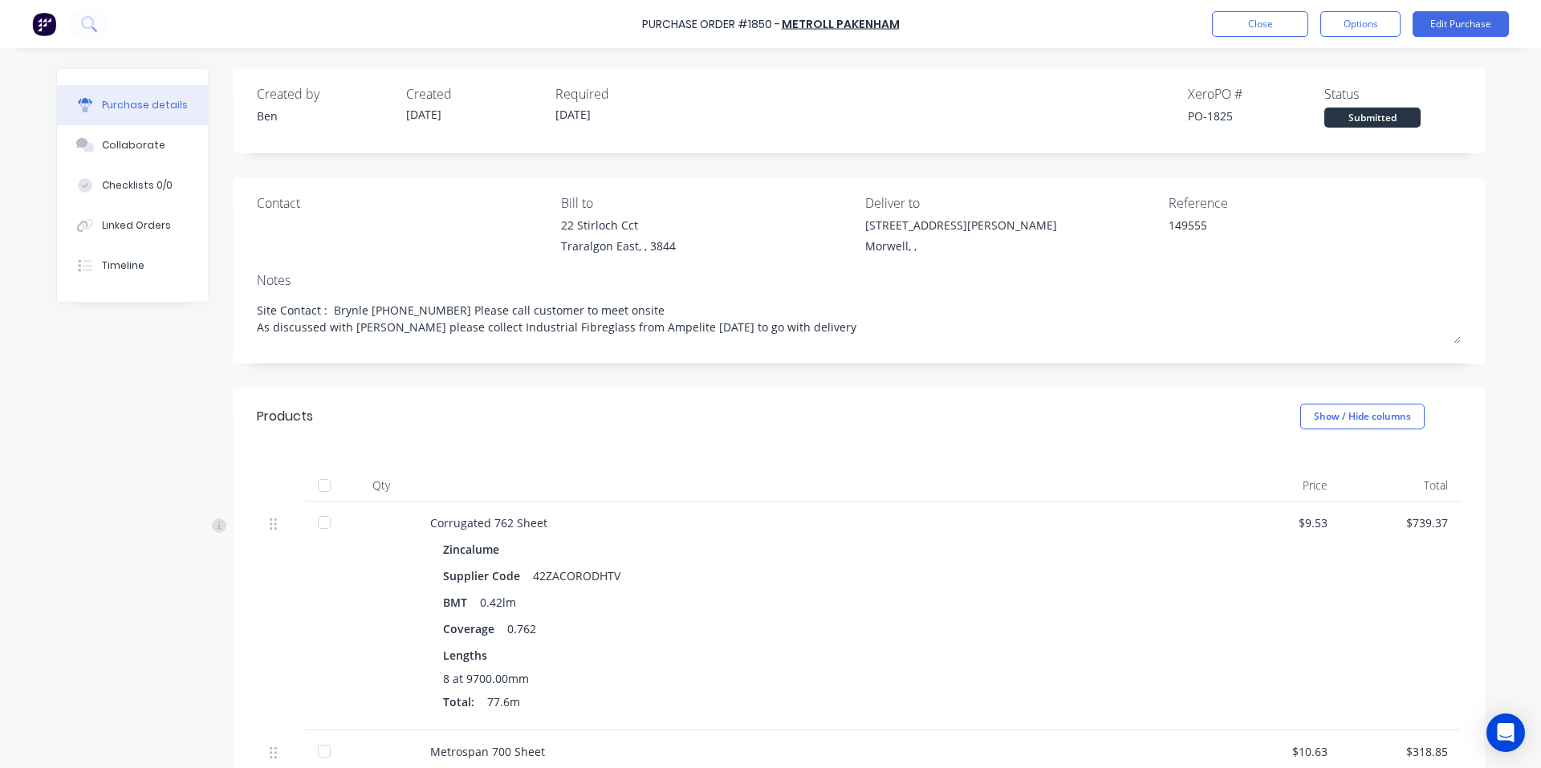
click at [317, 489] on div at bounding box center [324, 485] width 32 height 32
click at [124, 230] on div "Linked Orders" at bounding box center [136, 225] width 69 height 14
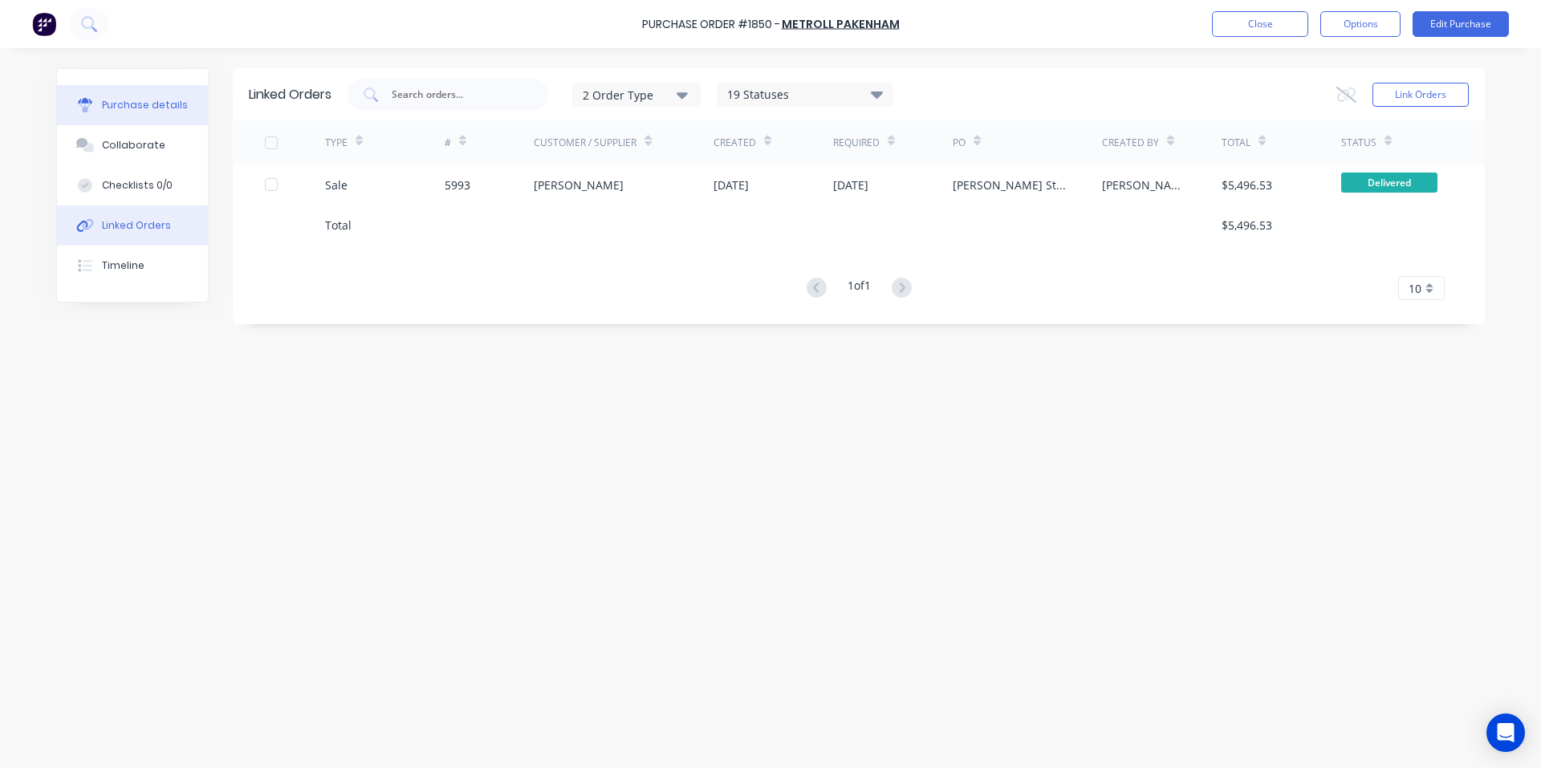
click at [171, 108] on div "Purchase details" at bounding box center [145, 105] width 86 height 14
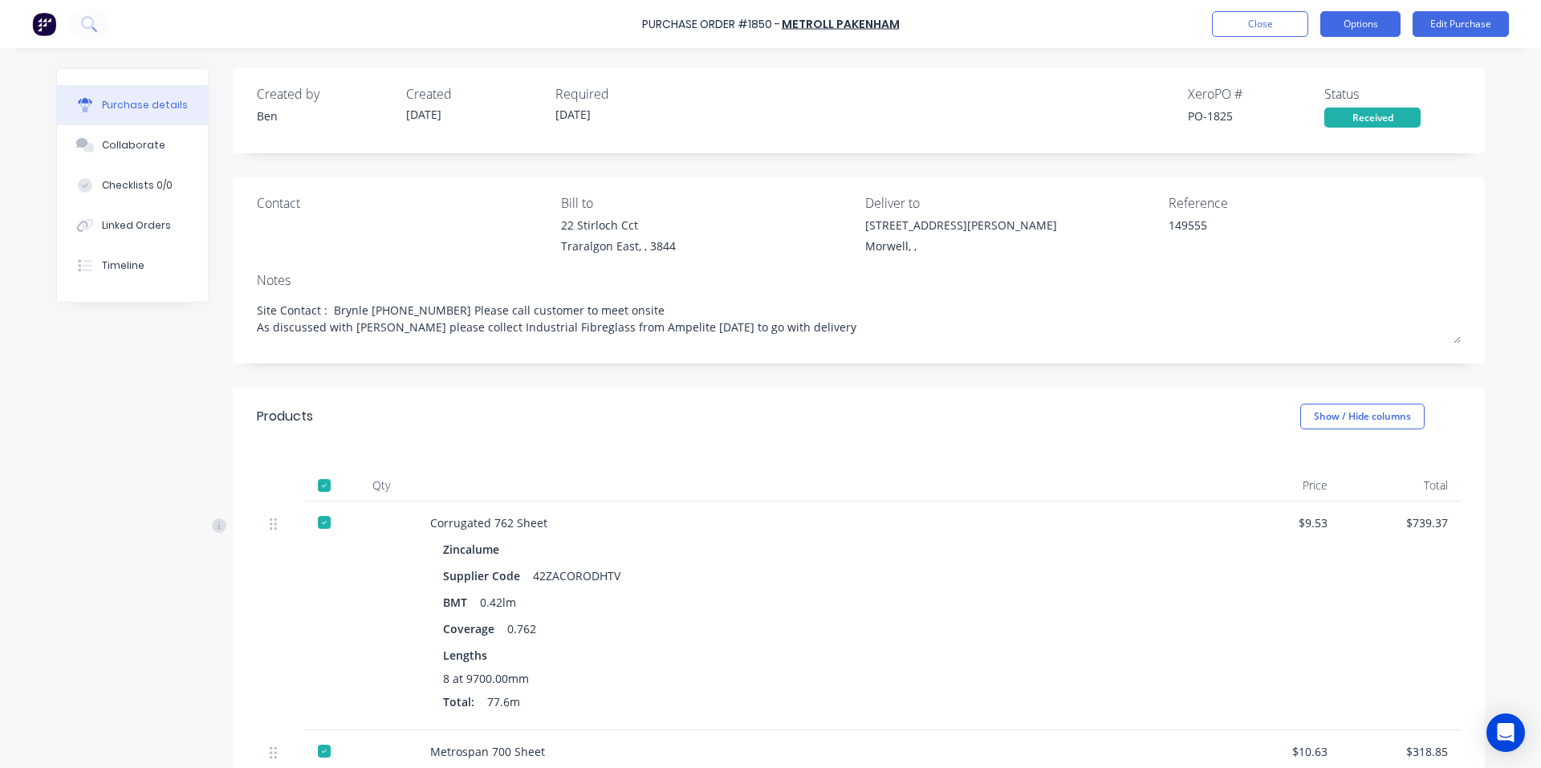
click at [1382, 24] on button "Options" at bounding box center [1360, 24] width 80 height 26
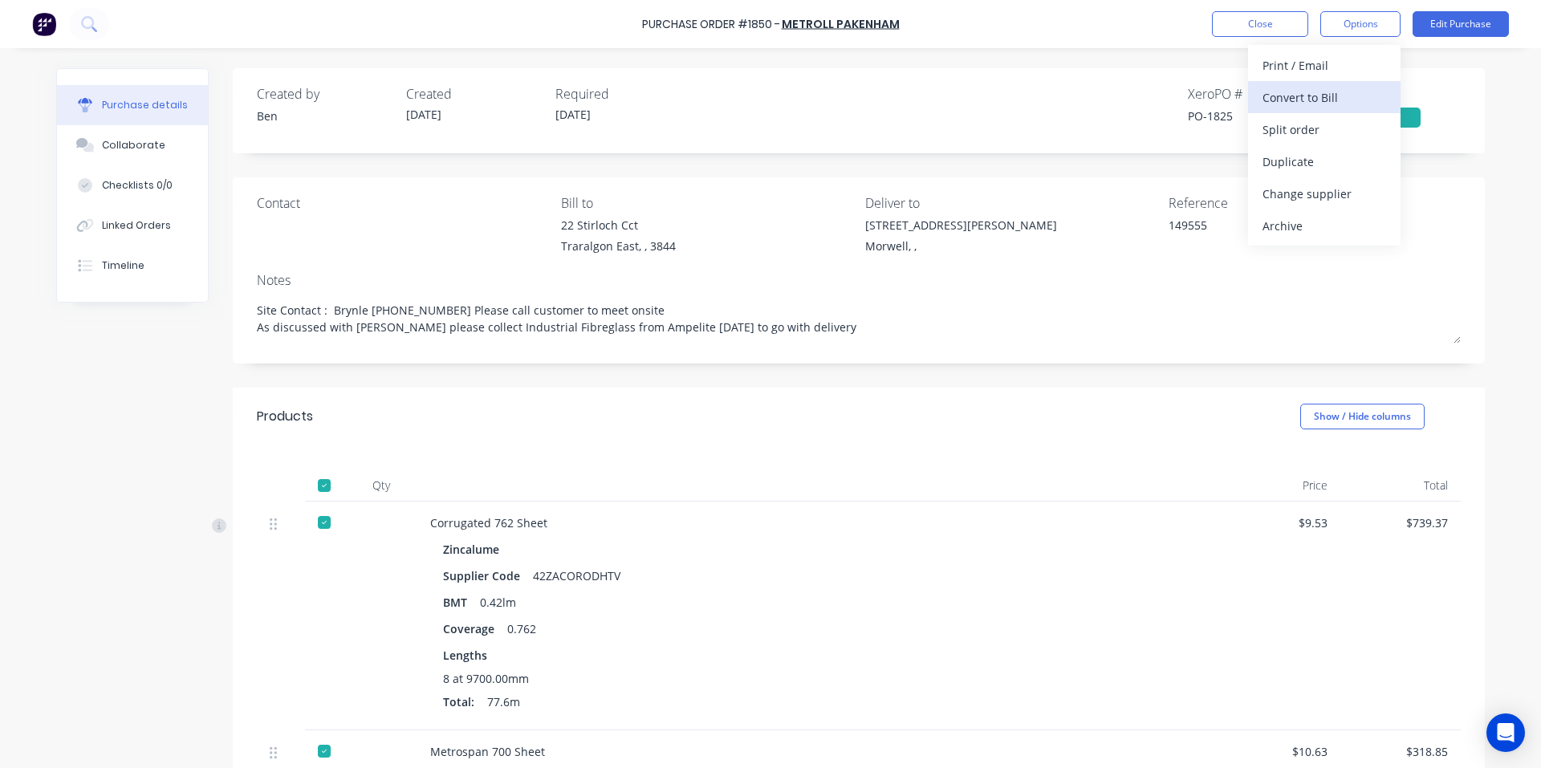
click at [1321, 99] on div "Convert to Bill" at bounding box center [1324, 97] width 124 height 23
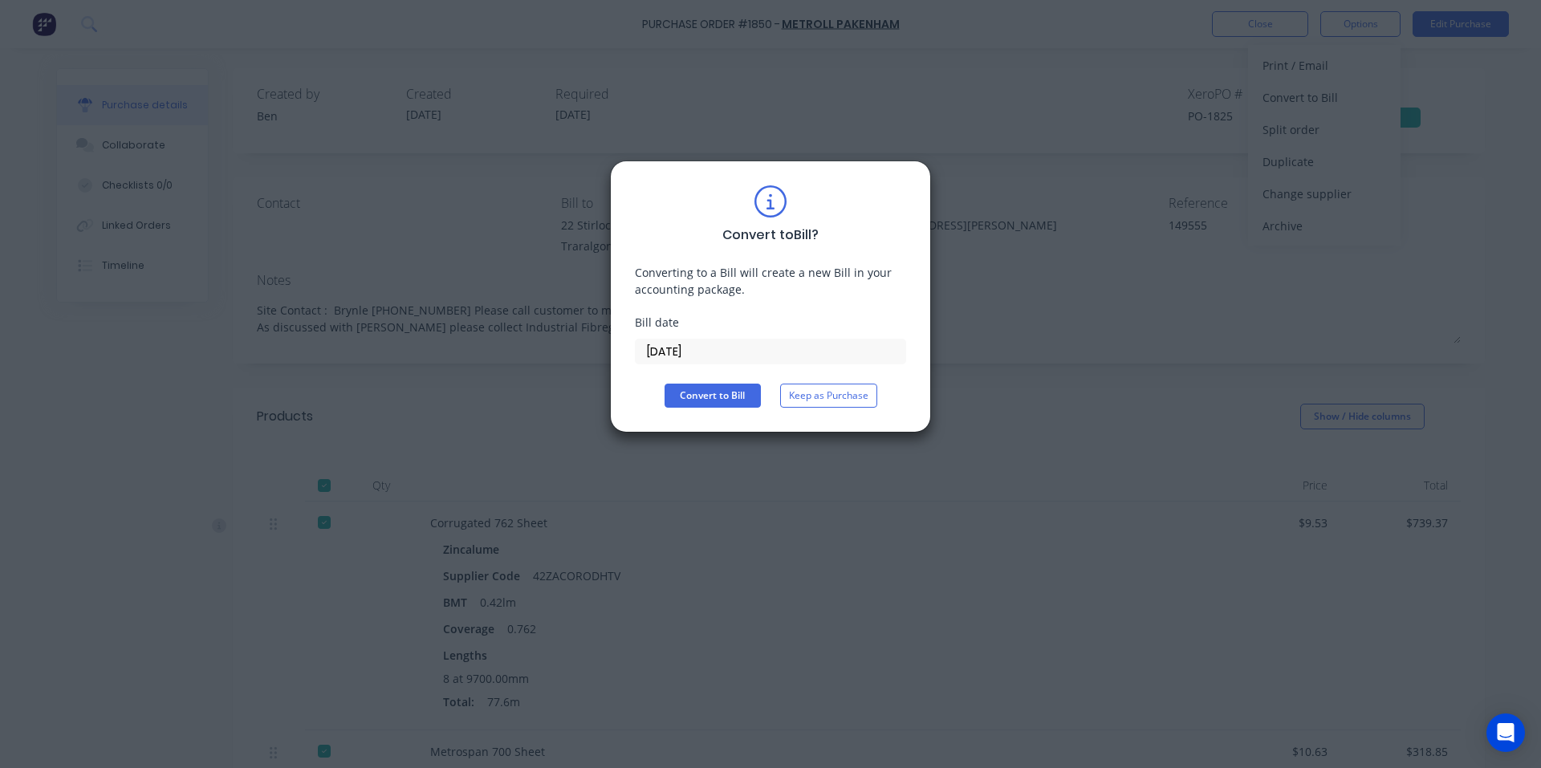
click at [767, 347] on input "[DATE]" at bounding box center [770, 351] width 270 height 24
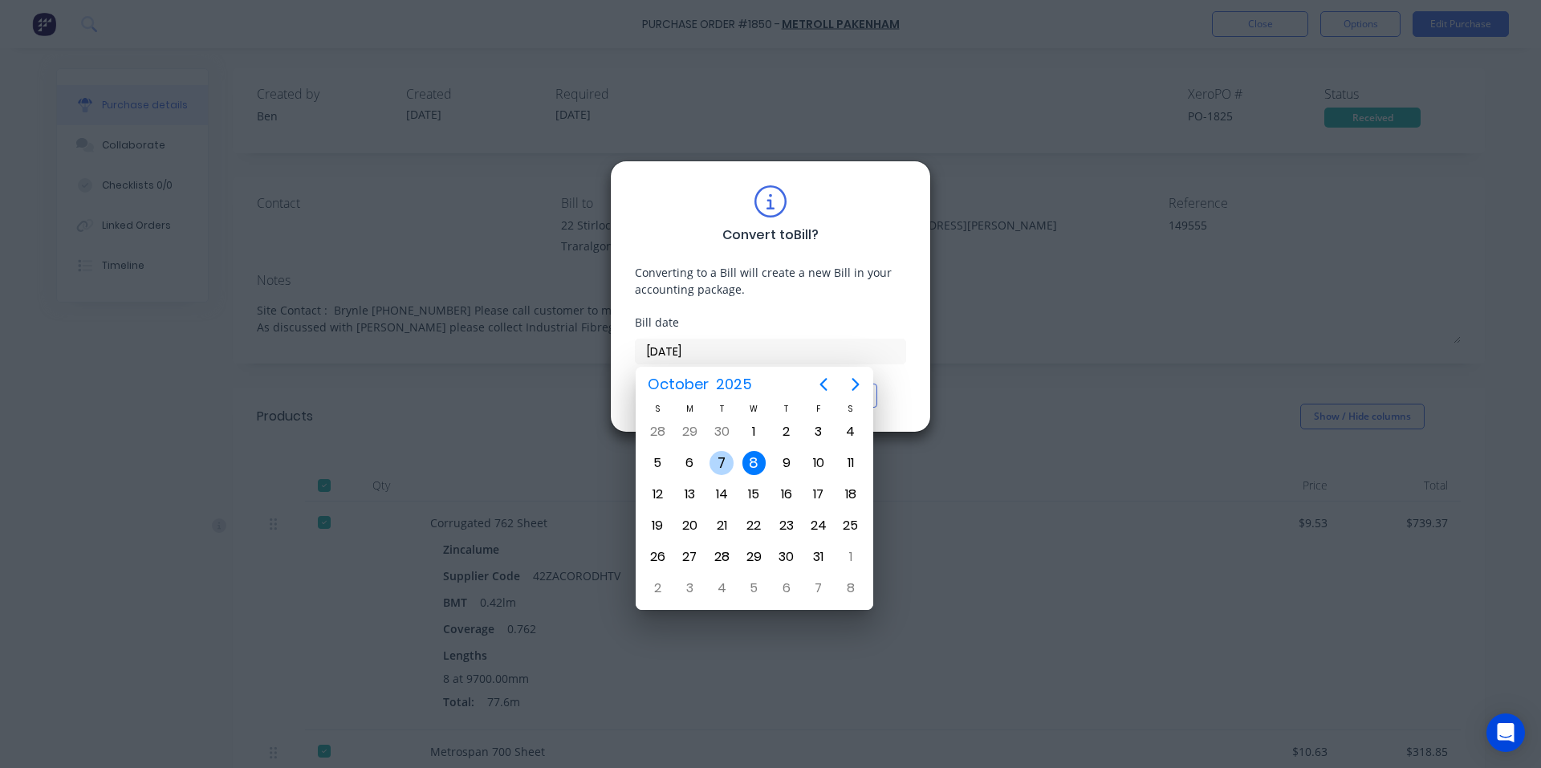
click at [721, 461] on div "7" at bounding box center [721, 463] width 24 height 24
type input "[DATE]"
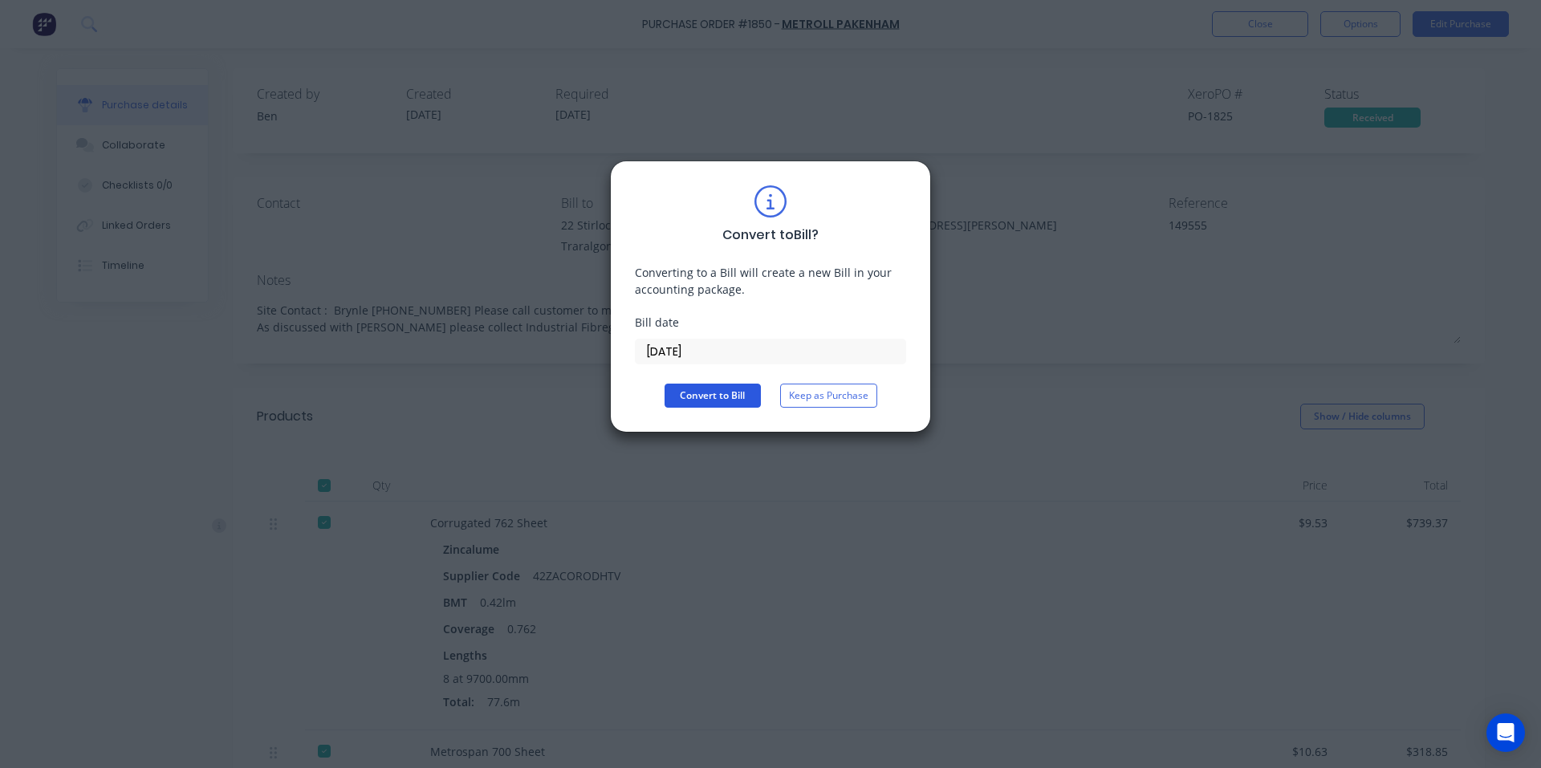
click at [690, 386] on button "Convert to Bill" at bounding box center [712, 396] width 96 height 24
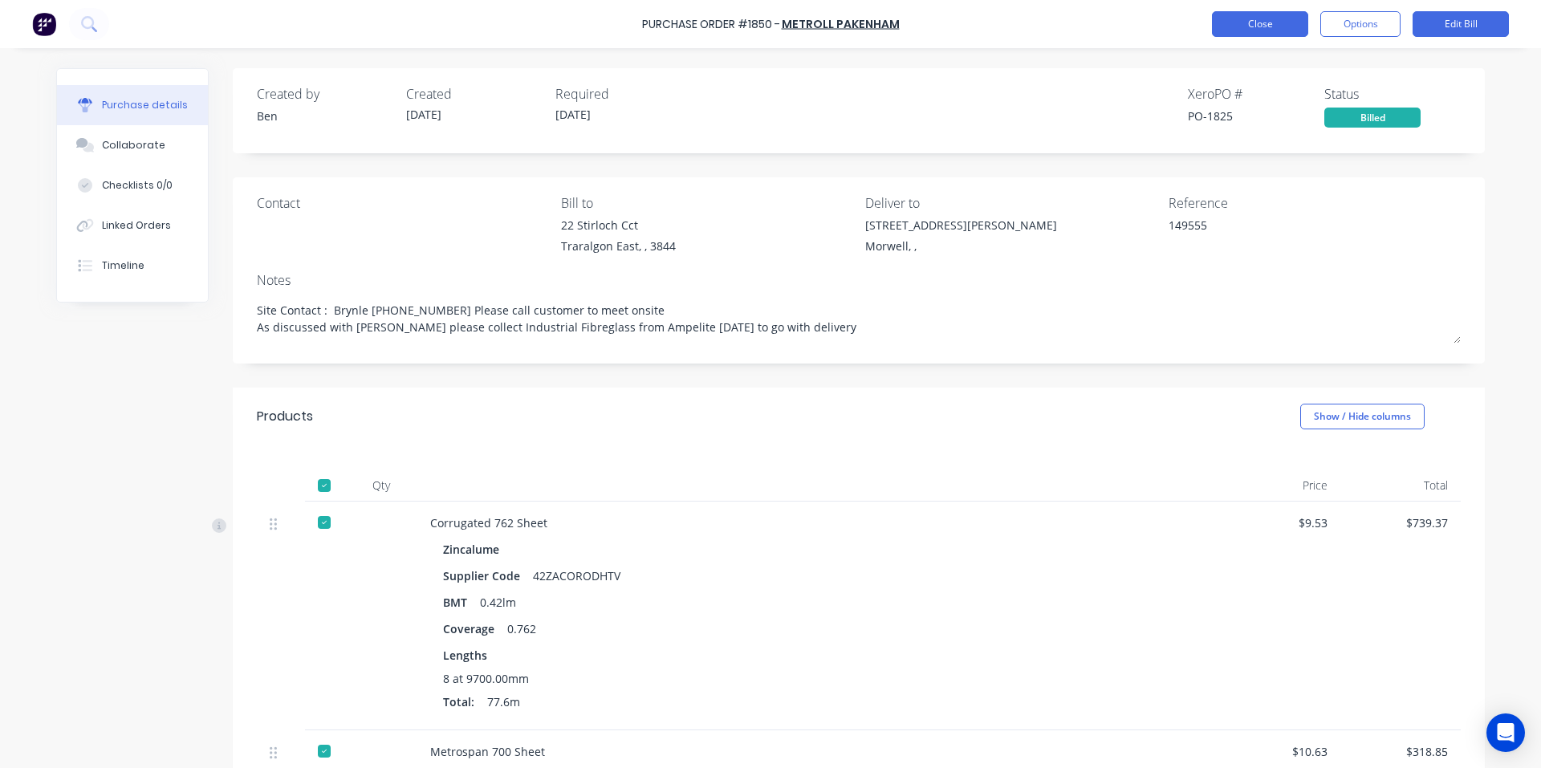
click at [1267, 22] on button "Close" at bounding box center [1260, 24] width 96 height 26
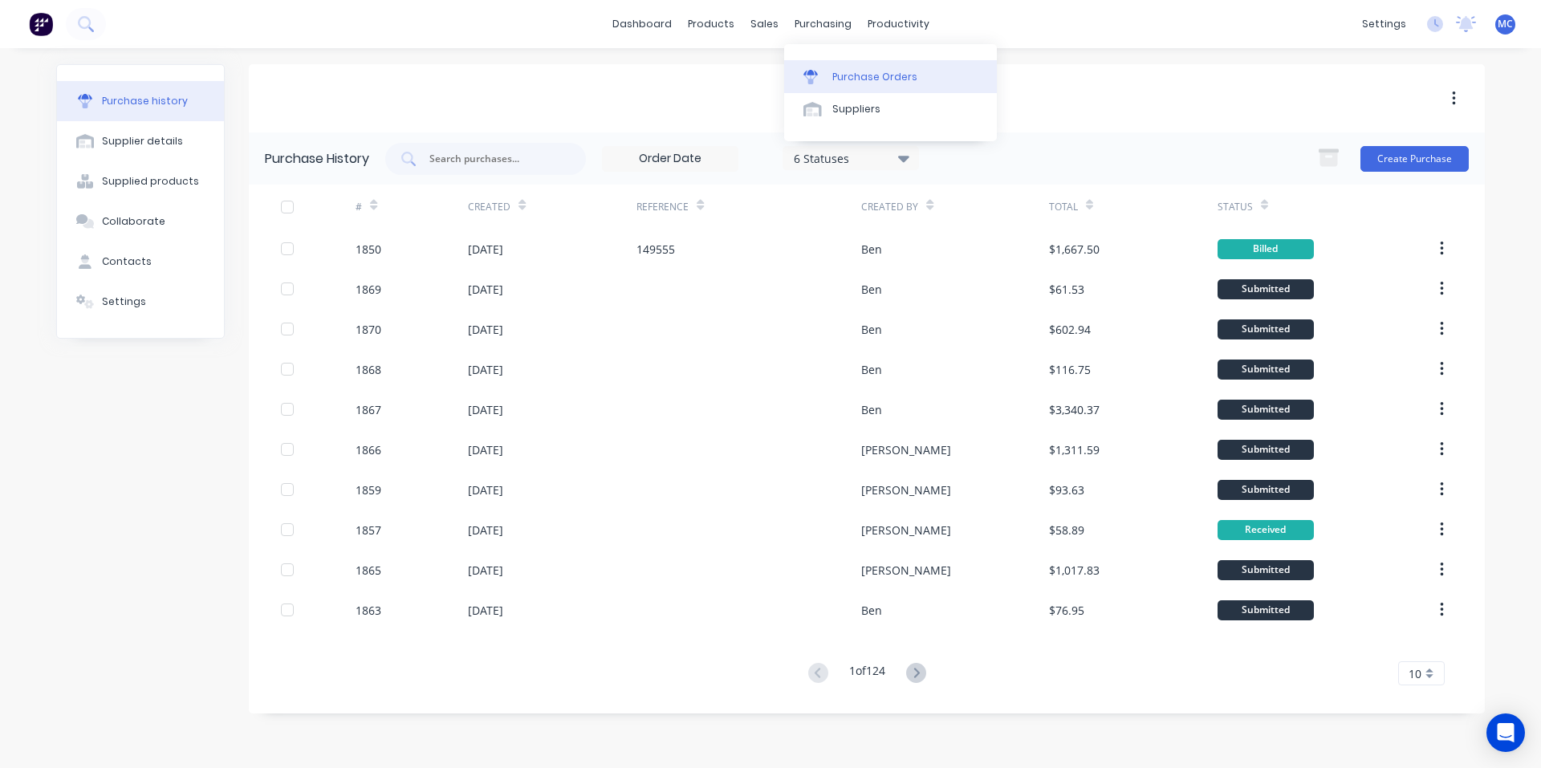
click at [873, 65] on link "Purchase Orders" at bounding box center [890, 76] width 213 height 32
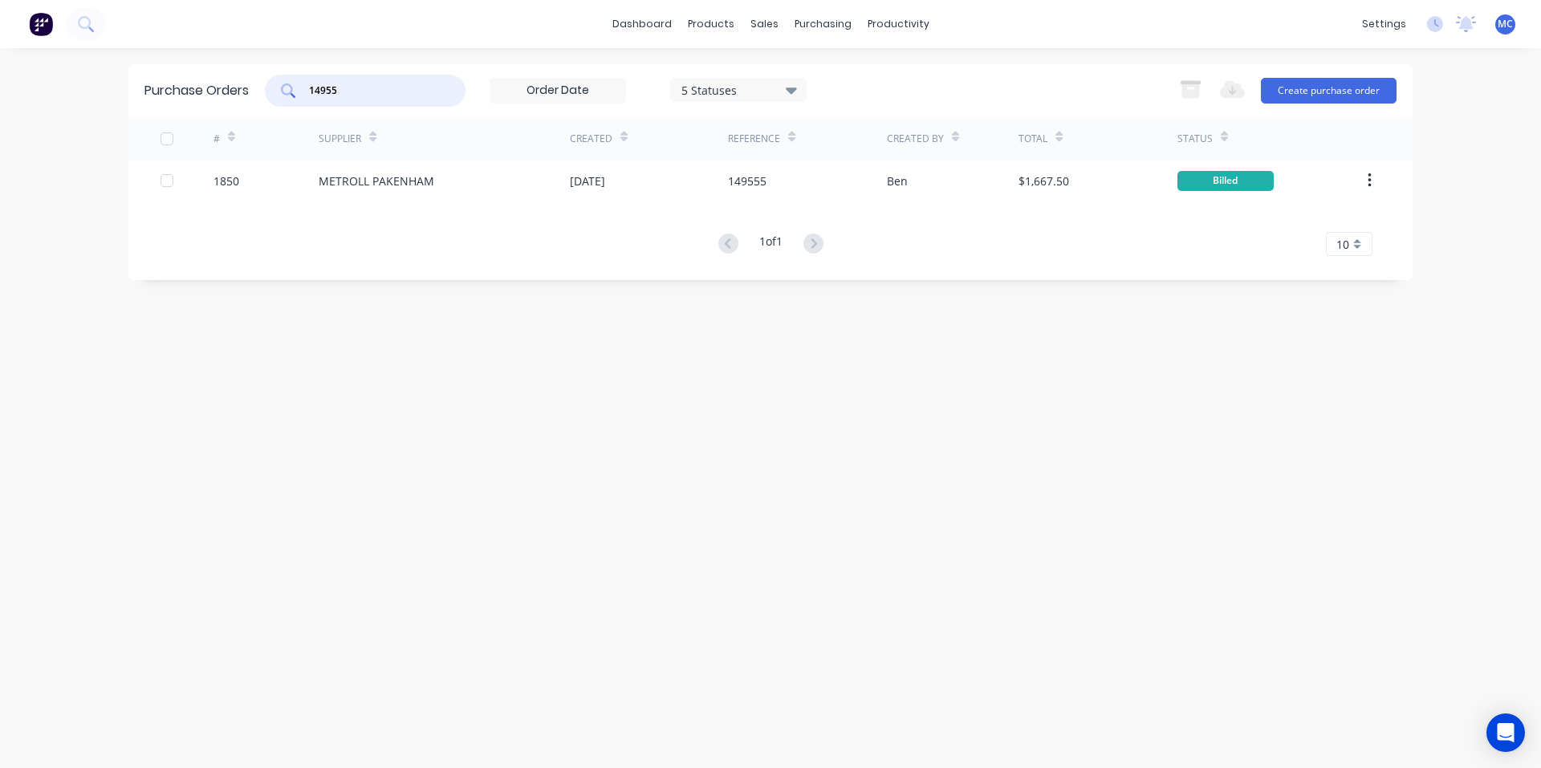
drag, startPoint x: 408, startPoint y: 91, endPoint x: 231, endPoint y: 82, distance: 177.5
click at [232, 82] on div "Purchase Orders 14955 5 Statuses 5 Statuses Export to Excel (XLSX) Create purch…" at bounding box center [770, 90] width 1284 height 52
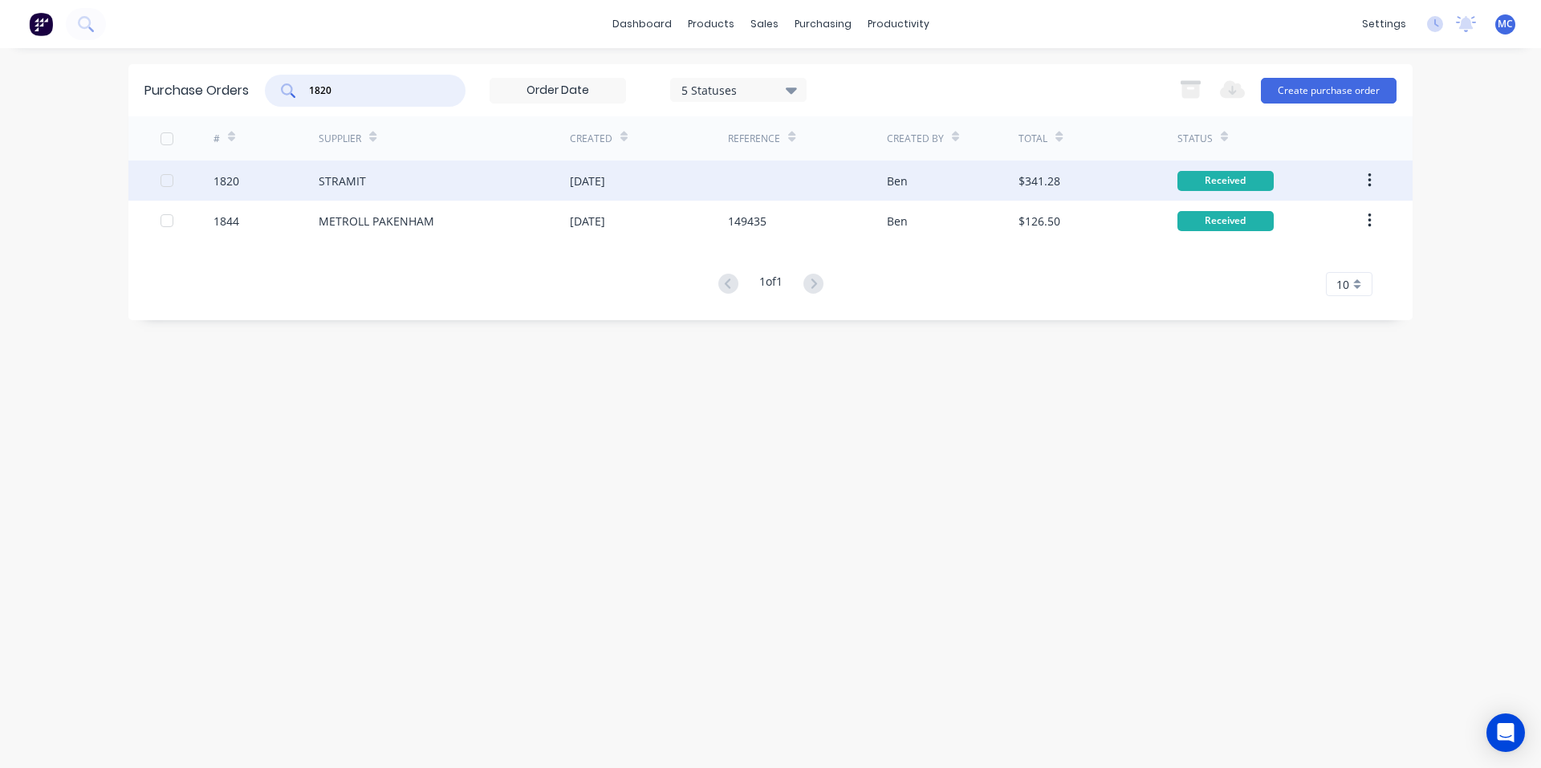
type input "1820"
click at [605, 178] on div "[DATE]" at bounding box center [587, 181] width 35 height 17
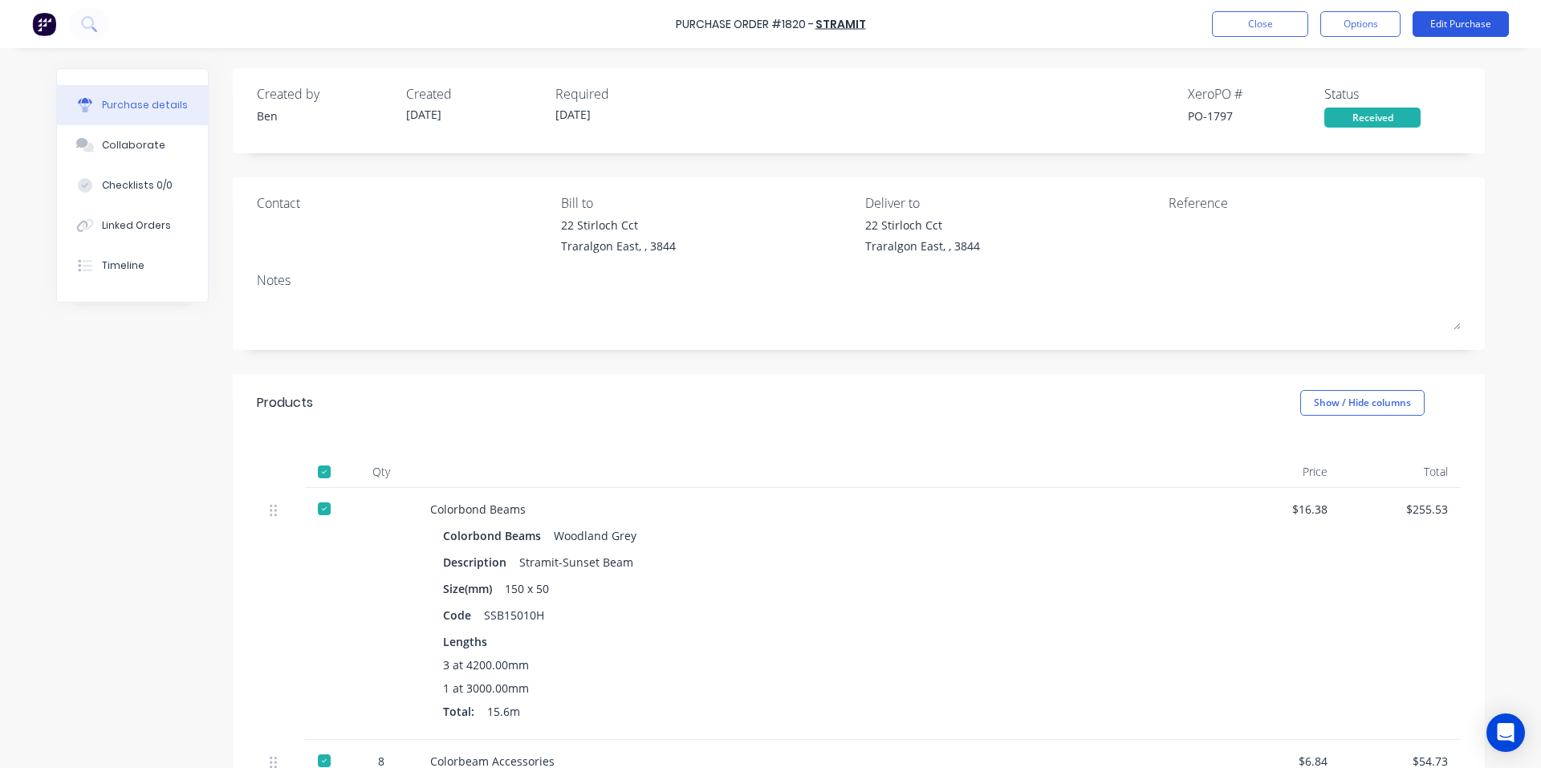
click at [1469, 30] on button "Edit Purchase" at bounding box center [1460, 24] width 96 height 26
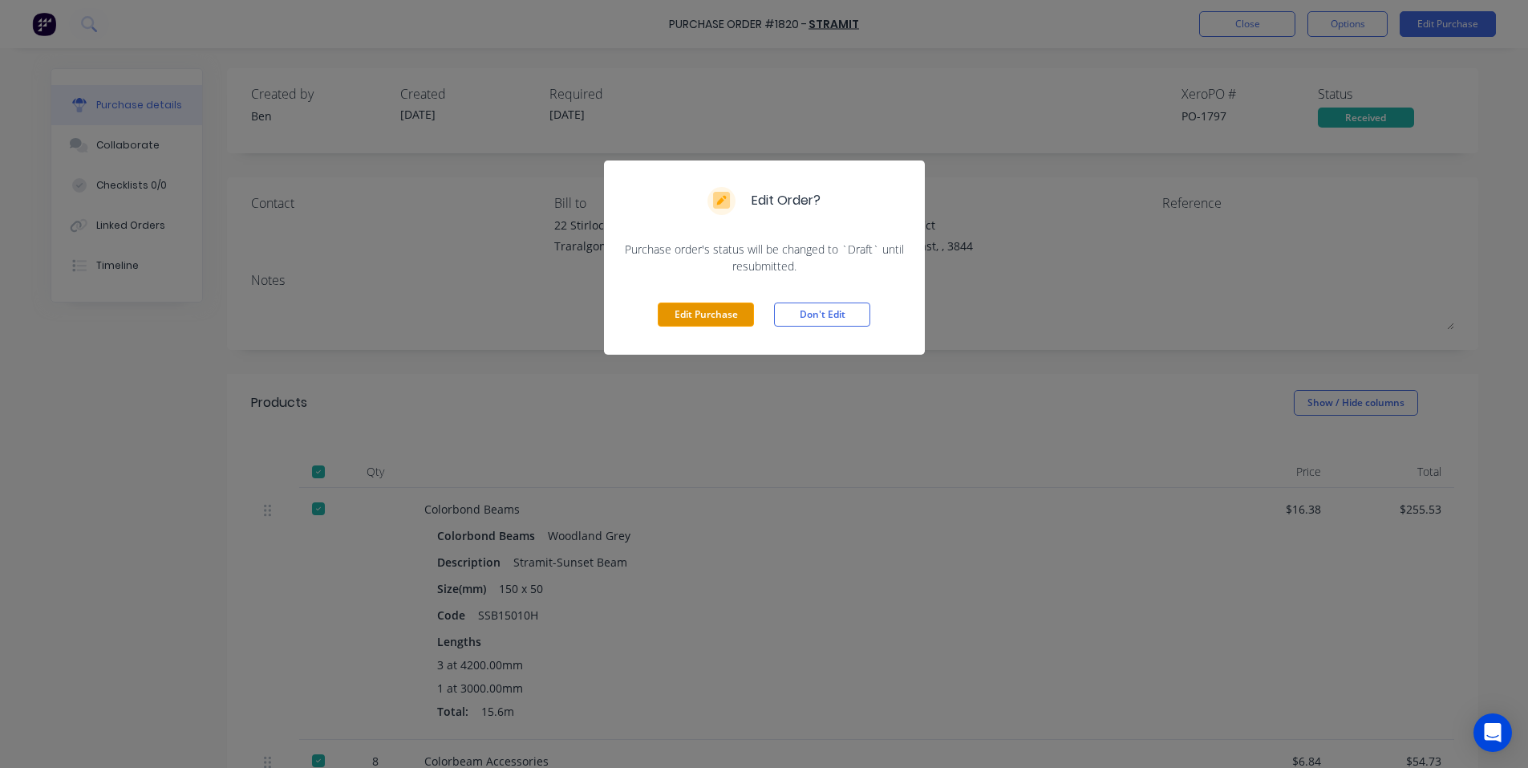
click at [706, 315] on button "Edit Purchase" at bounding box center [706, 314] width 96 height 24
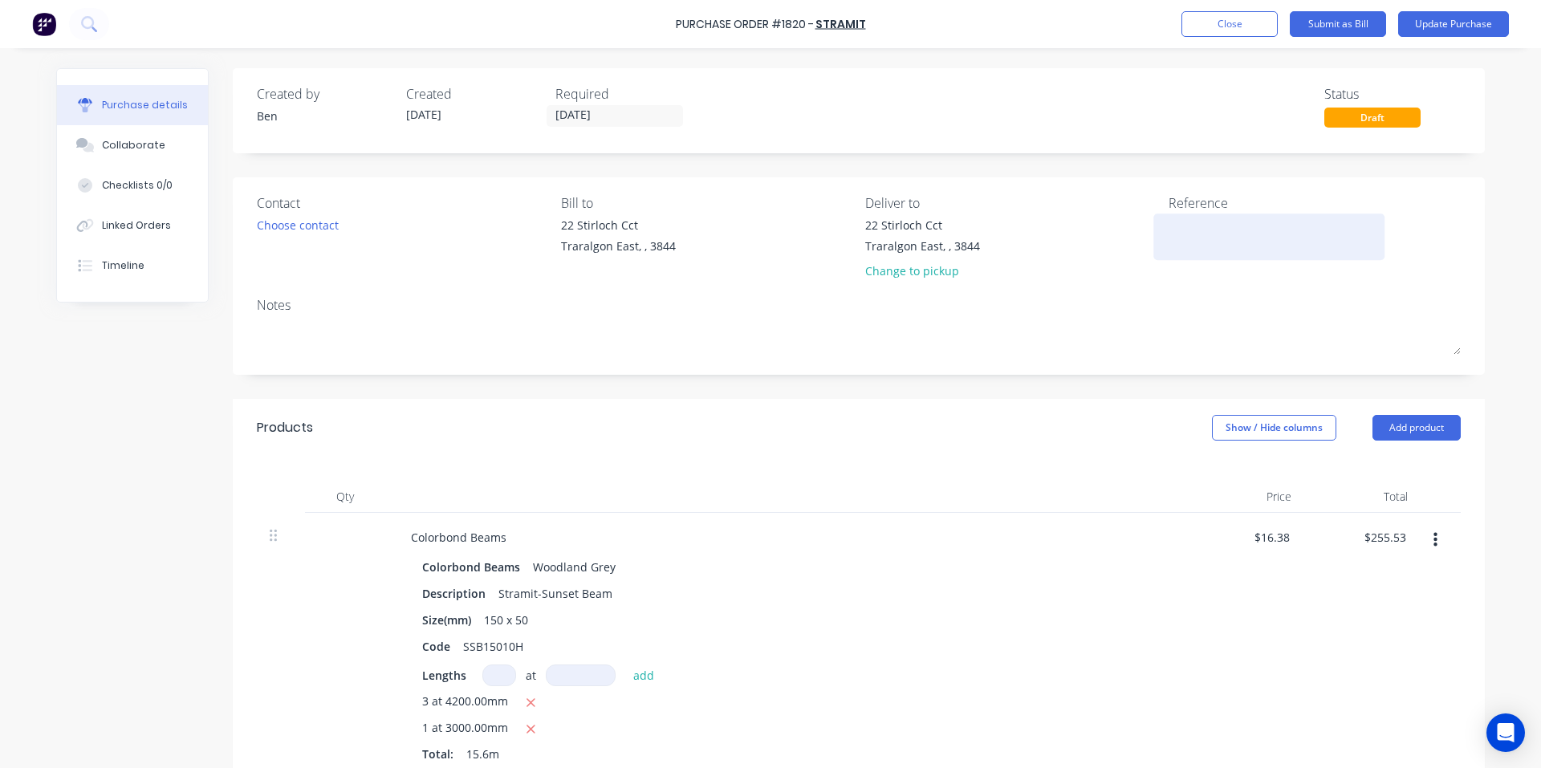
click at [1191, 242] on textarea at bounding box center [1268, 235] width 201 height 36
type textarea "114060315"
click at [1312, 420] on button "Show / Hide columns" at bounding box center [1274, 428] width 124 height 26
click at [1445, 20] on button "Update Purchase" at bounding box center [1453, 24] width 111 height 26
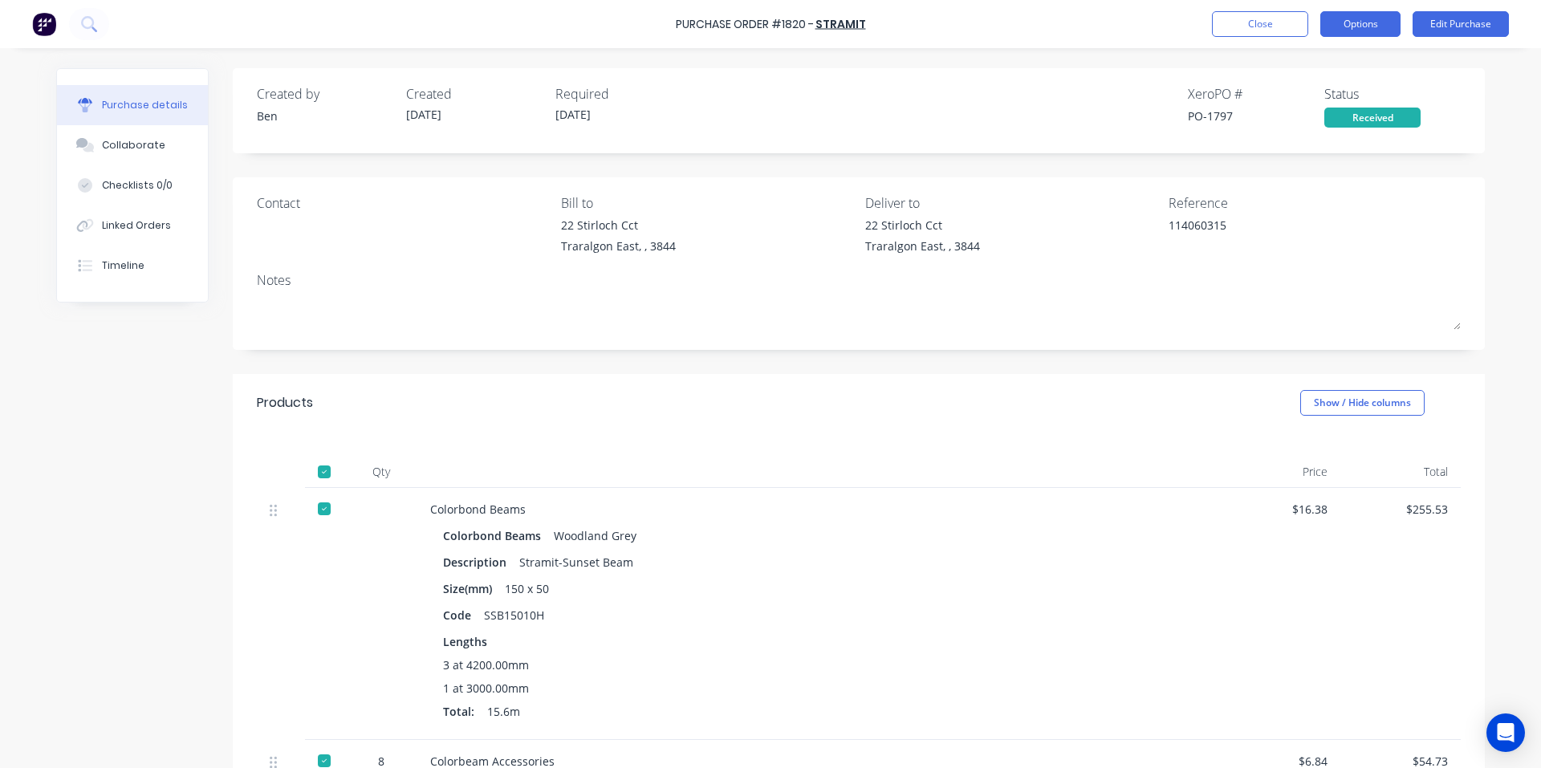
click at [1358, 20] on button "Options" at bounding box center [1360, 24] width 80 height 26
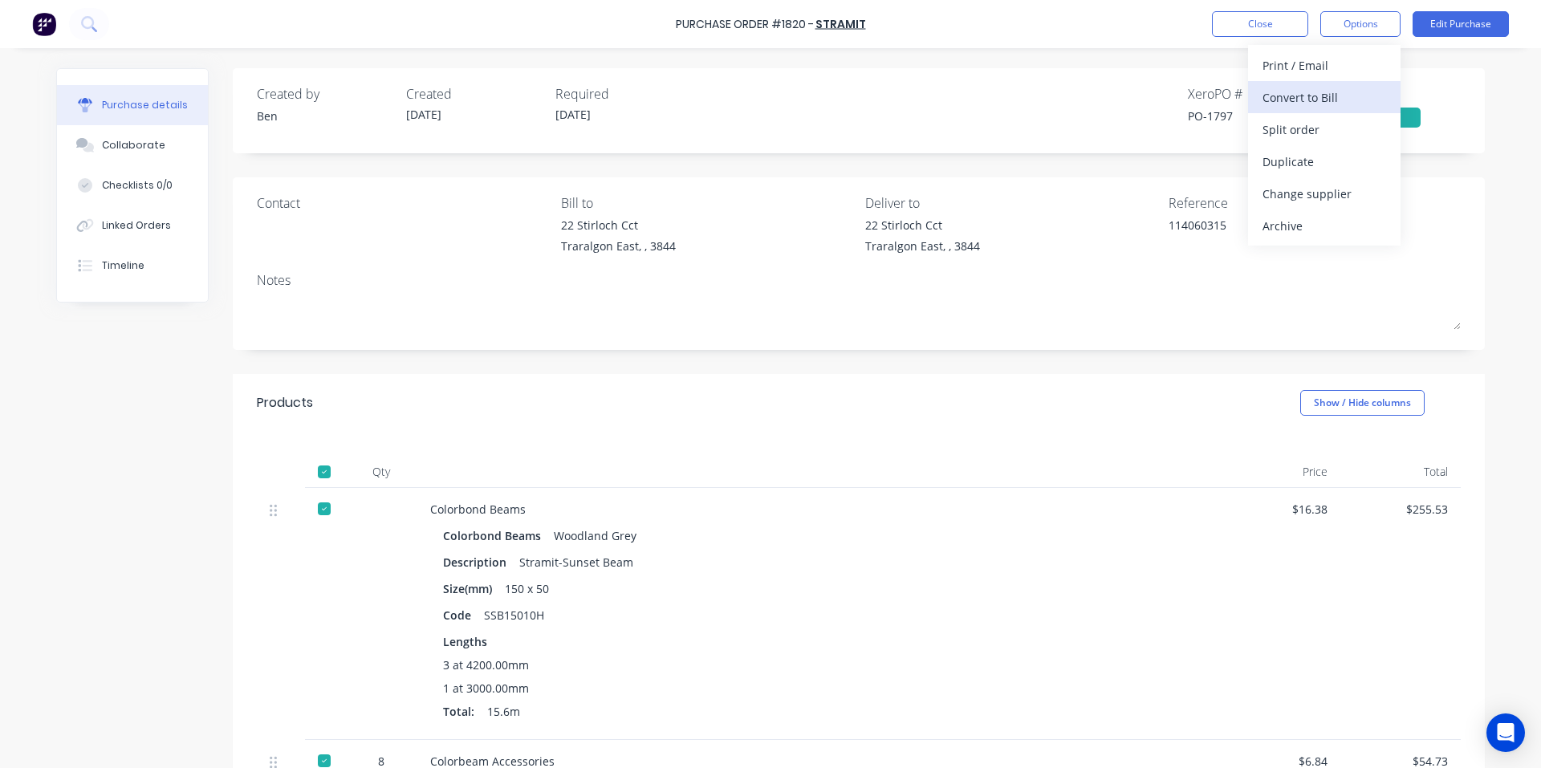
click at [1308, 87] on div "Convert to Bill" at bounding box center [1324, 97] width 124 height 23
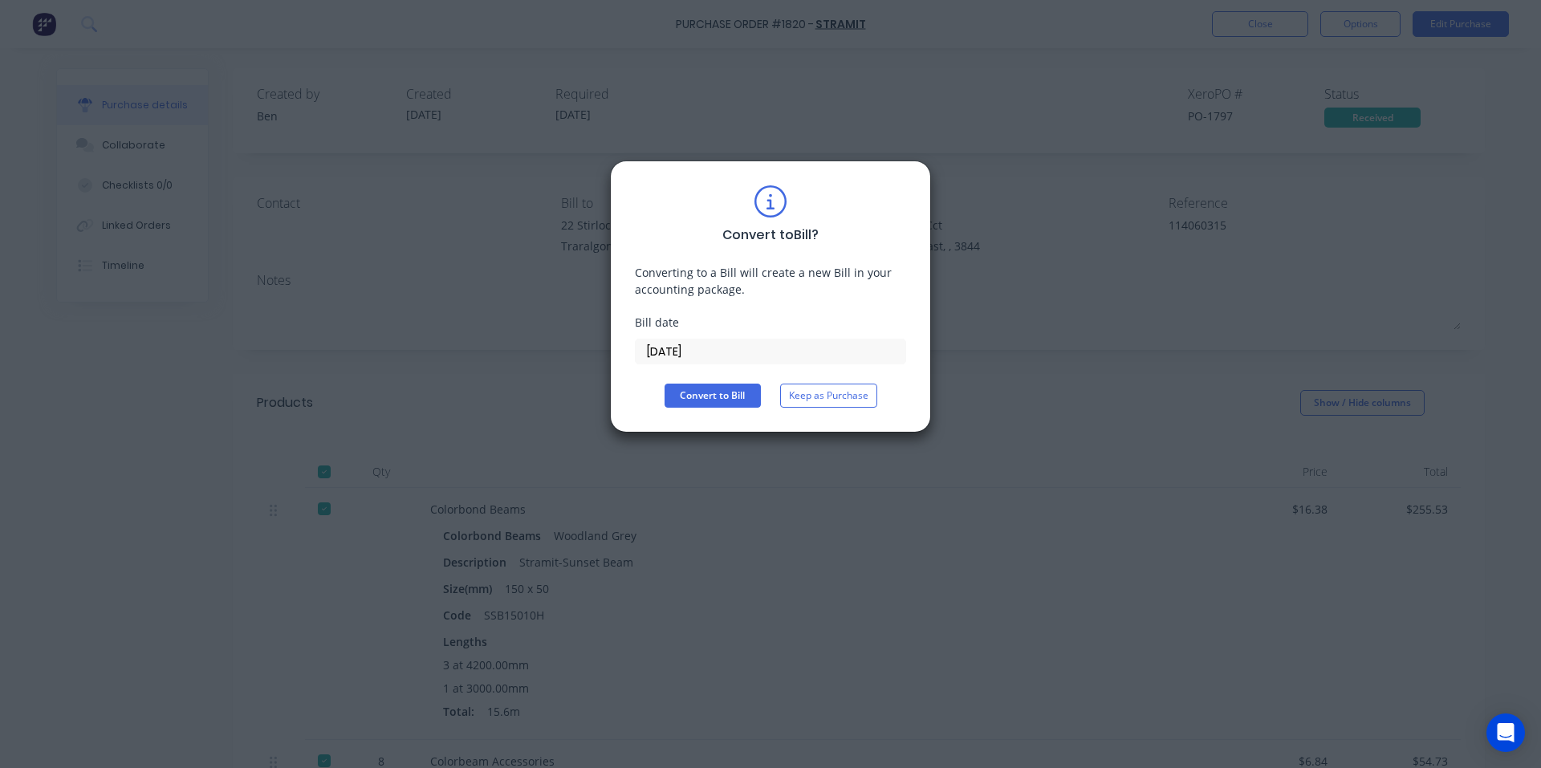
click at [751, 355] on input "[DATE]" at bounding box center [770, 351] width 270 height 24
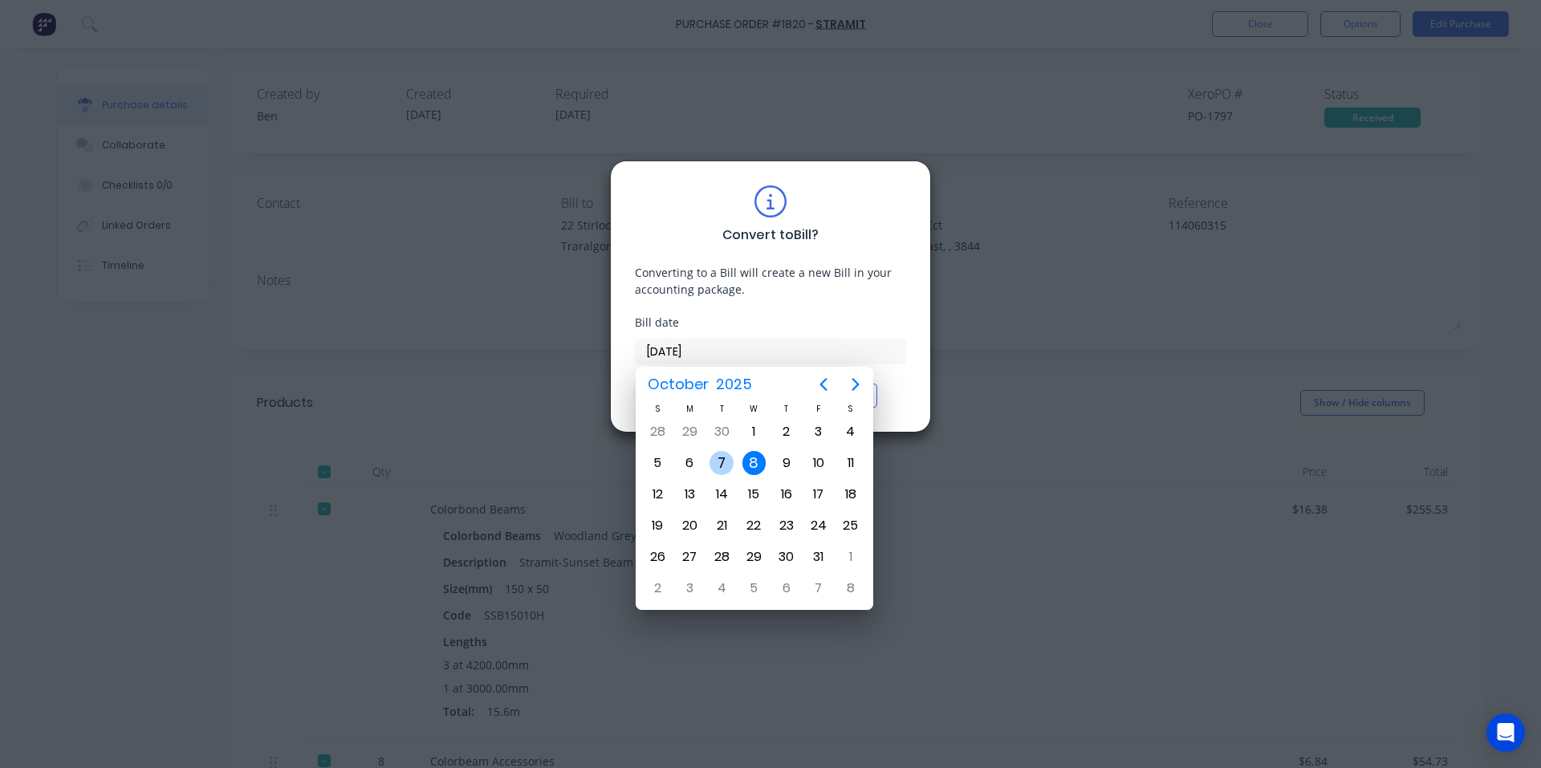
click at [729, 461] on div "7" at bounding box center [721, 463] width 24 height 24
type input "[DATE]"
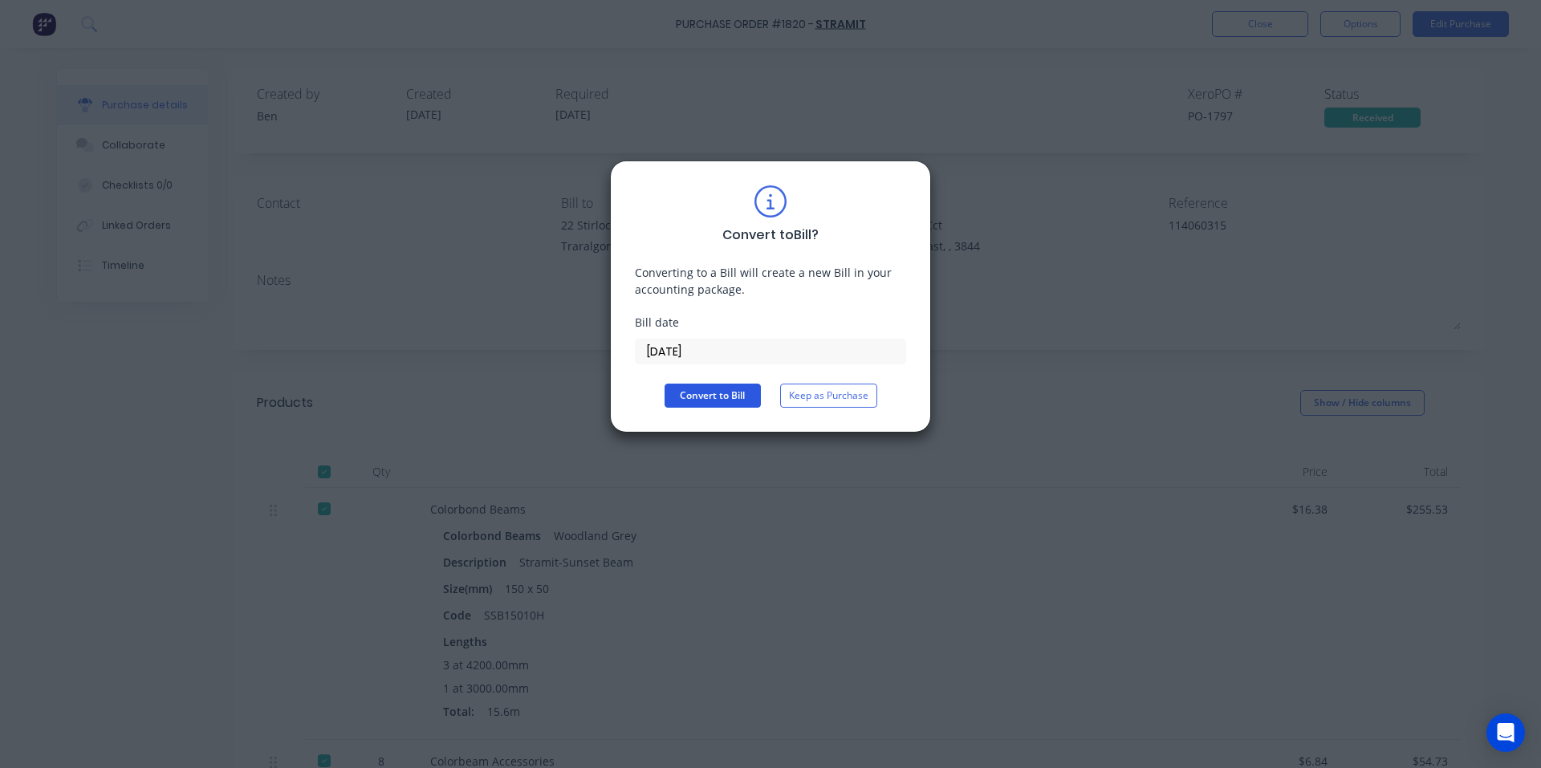
click at [709, 386] on button "Convert to Bill" at bounding box center [712, 396] width 96 height 24
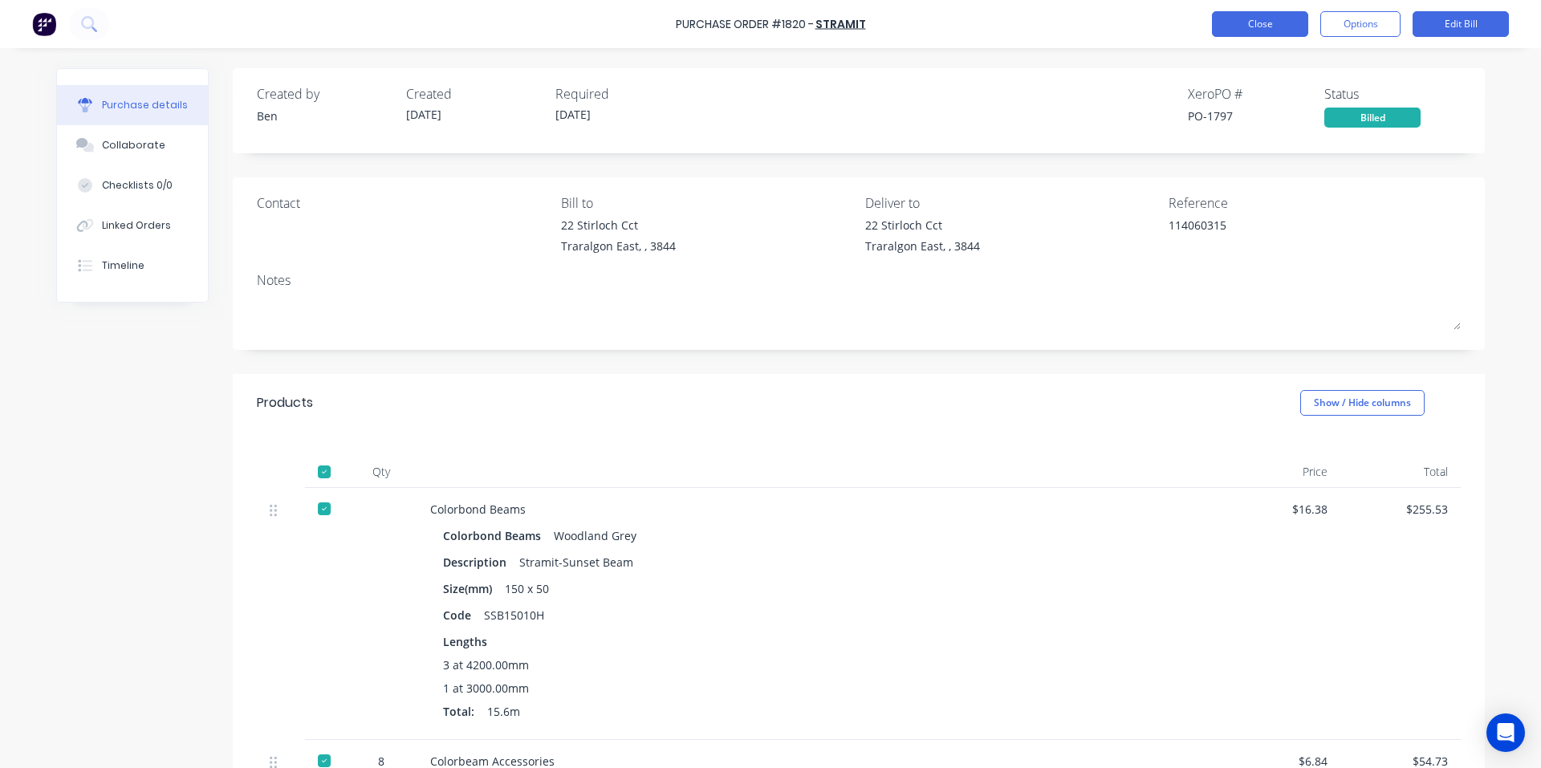
click at [1280, 26] on button "Close" at bounding box center [1260, 24] width 96 height 26
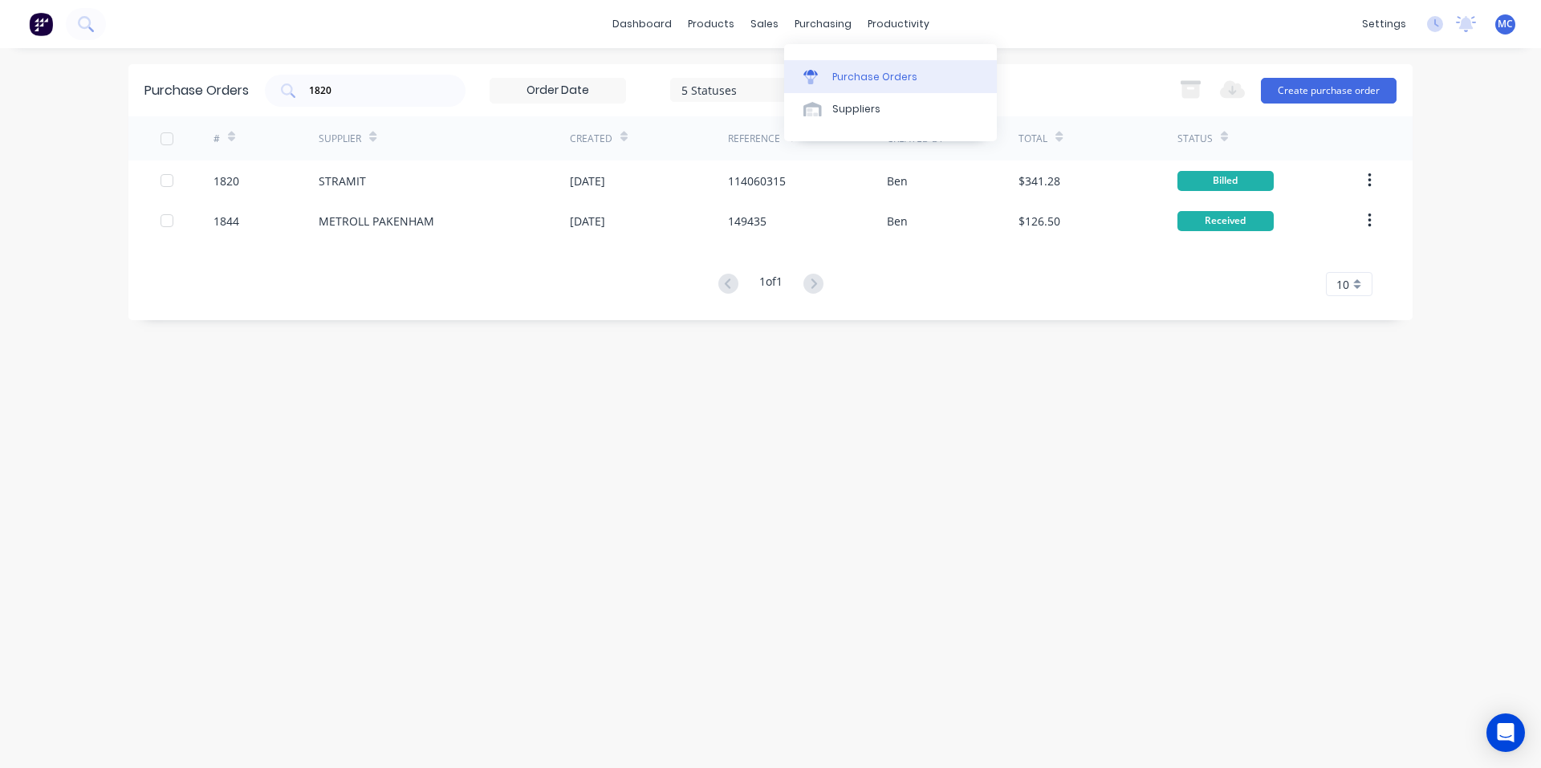
click at [842, 66] on link "Purchase Orders" at bounding box center [890, 76] width 213 height 32
drag, startPoint x: 356, startPoint y: 99, endPoint x: 96, endPoint y: 89, distance: 260.1
click at [96, 89] on div "dashboard products sales purchasing productivity dashboard products Product Cat…" at bounding box center [770, 384] width 1541 height 768
click at [367, 83] on input "1820" at bounding box center [373, 91] width 133 height 16
drag, startPoint x: 363, startPoint y: 90, endPoint x: 178, endPoint y: 95, distance: 184.6
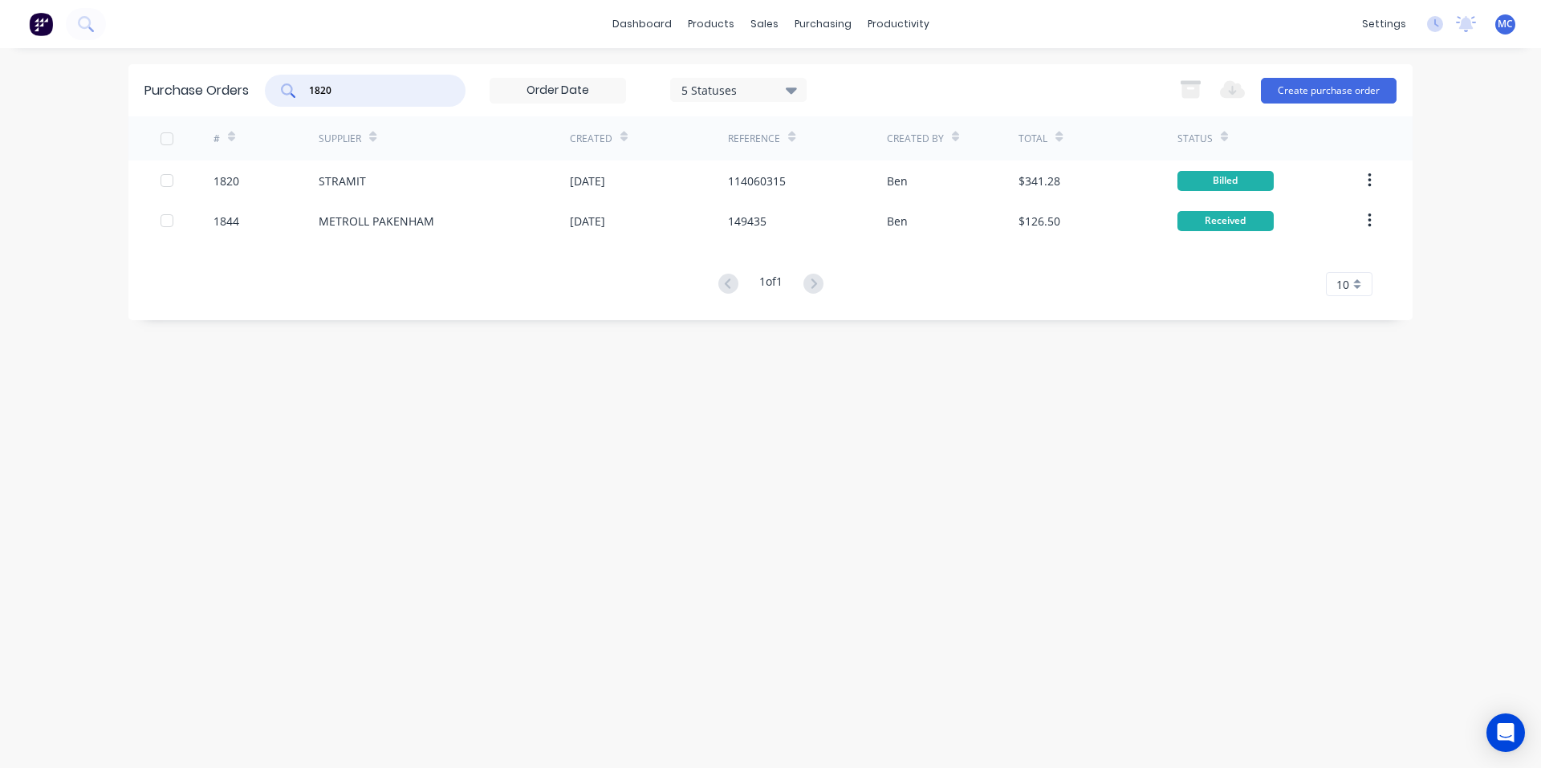
click at [189, 94] on div "Purchase Orders 1820 5 Statuses 5 Statuses Export to Excel (XLSX) Create purcha…" at bounding box center [770, 90] width 1284 height 52
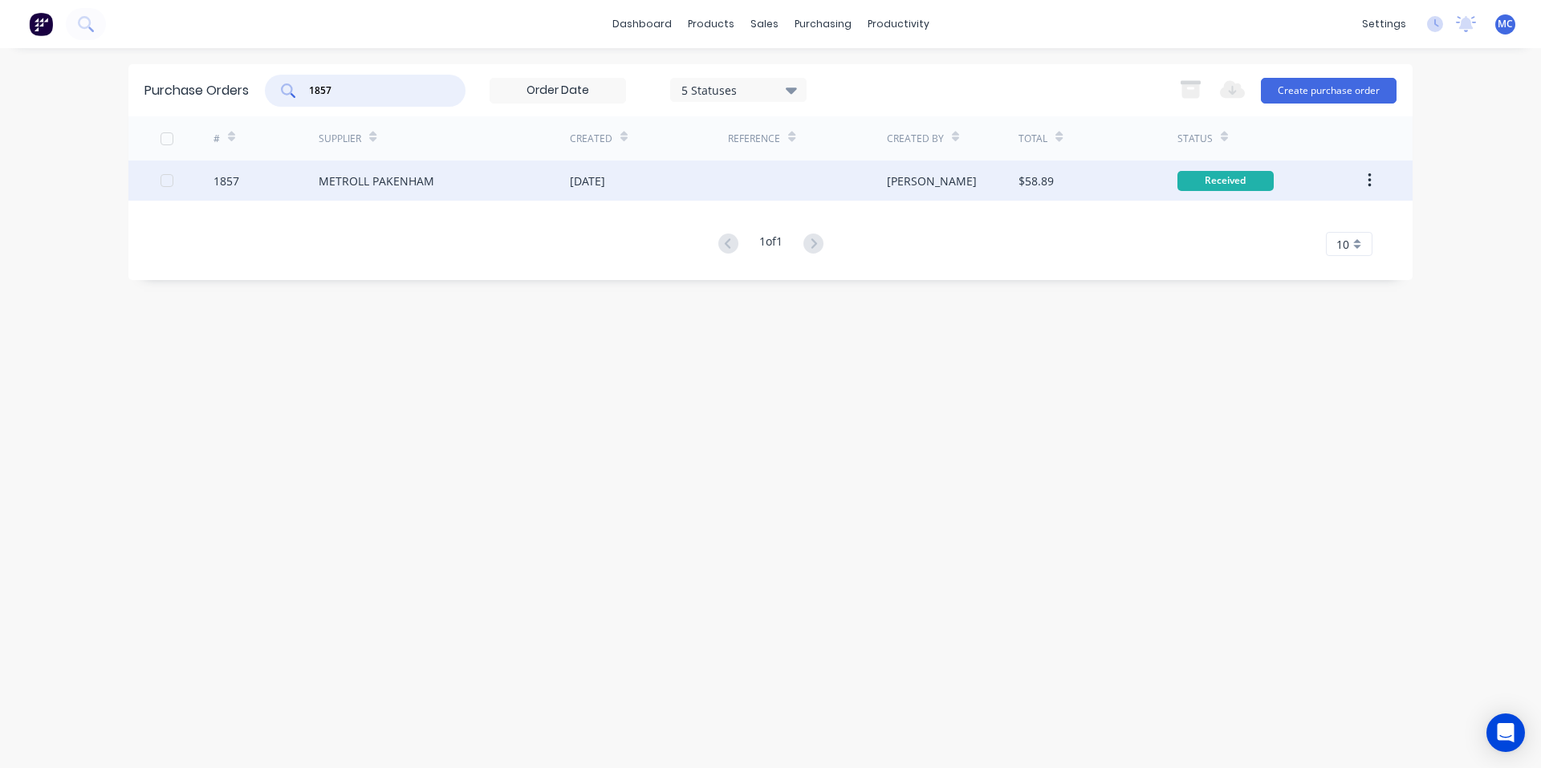
type input "1857"
click at [605, 188] on div "[DATE]" at bounding box center [587, 181] width 35 height 17
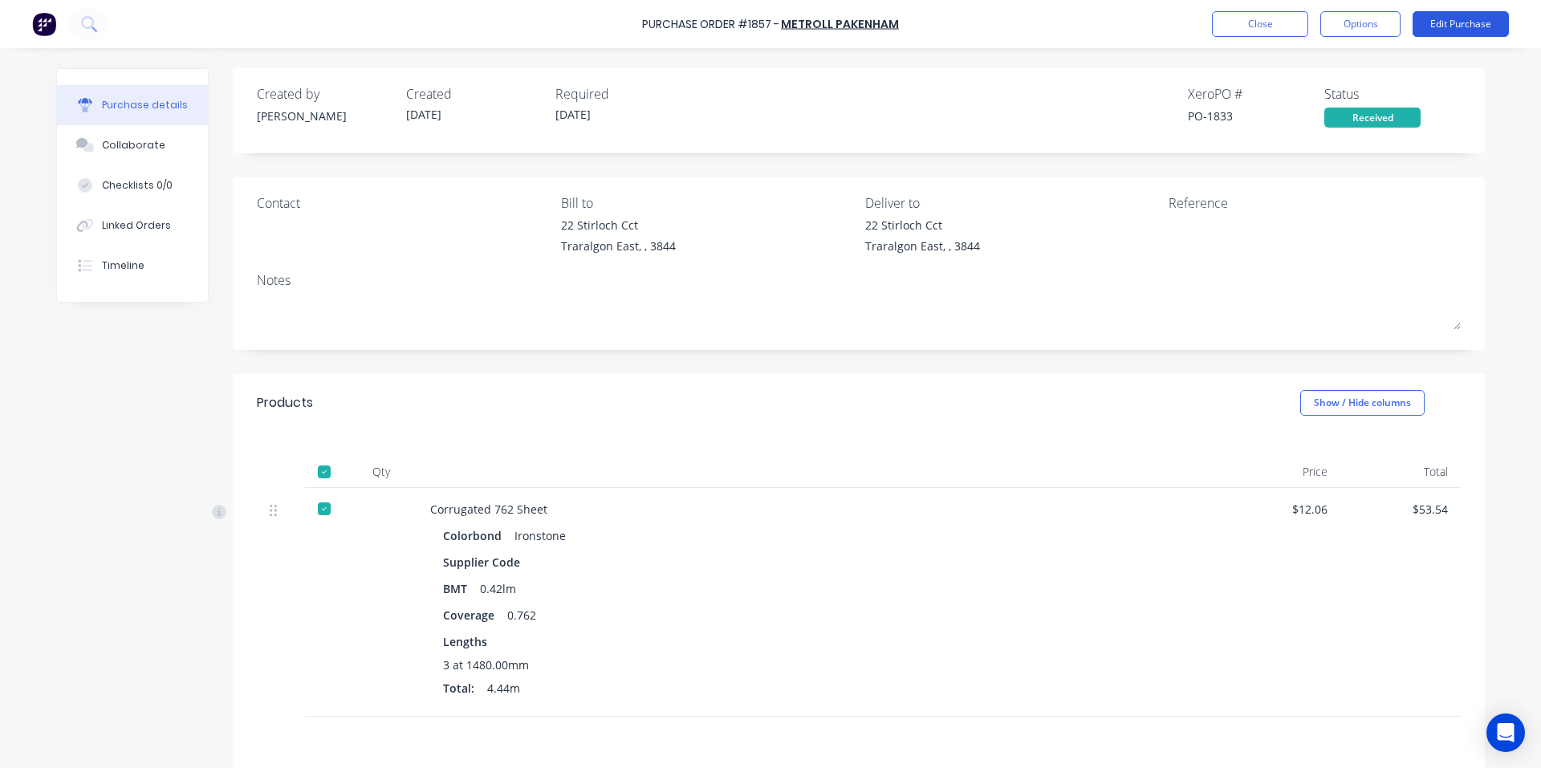
click at [1453, 30] on button "Edit Purchase" at bounding box center [1460, 24] width 96 height 26
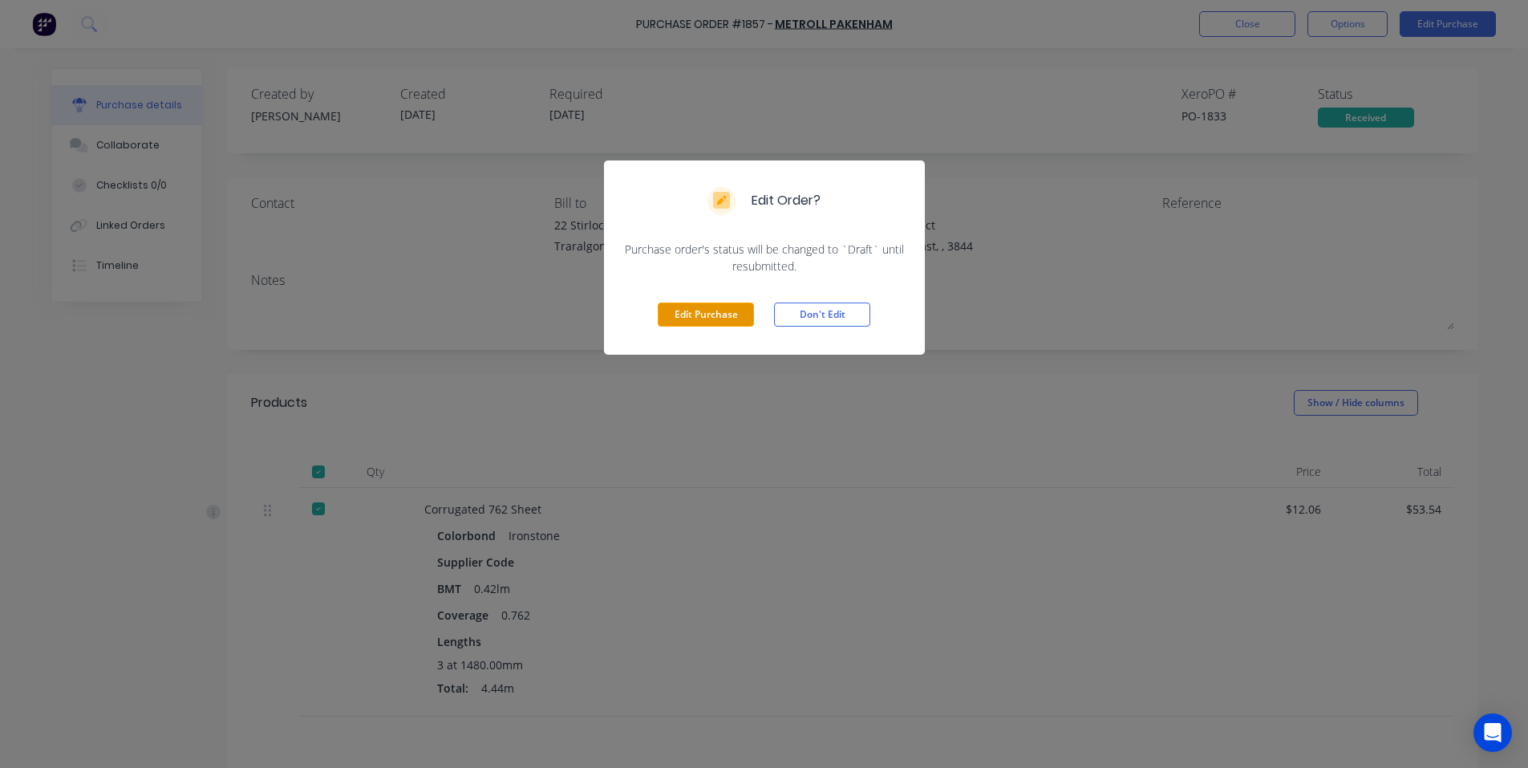
click at [685, 310] on button "Edit Purchase" at bounding box center [706, 314] width 96 height 24
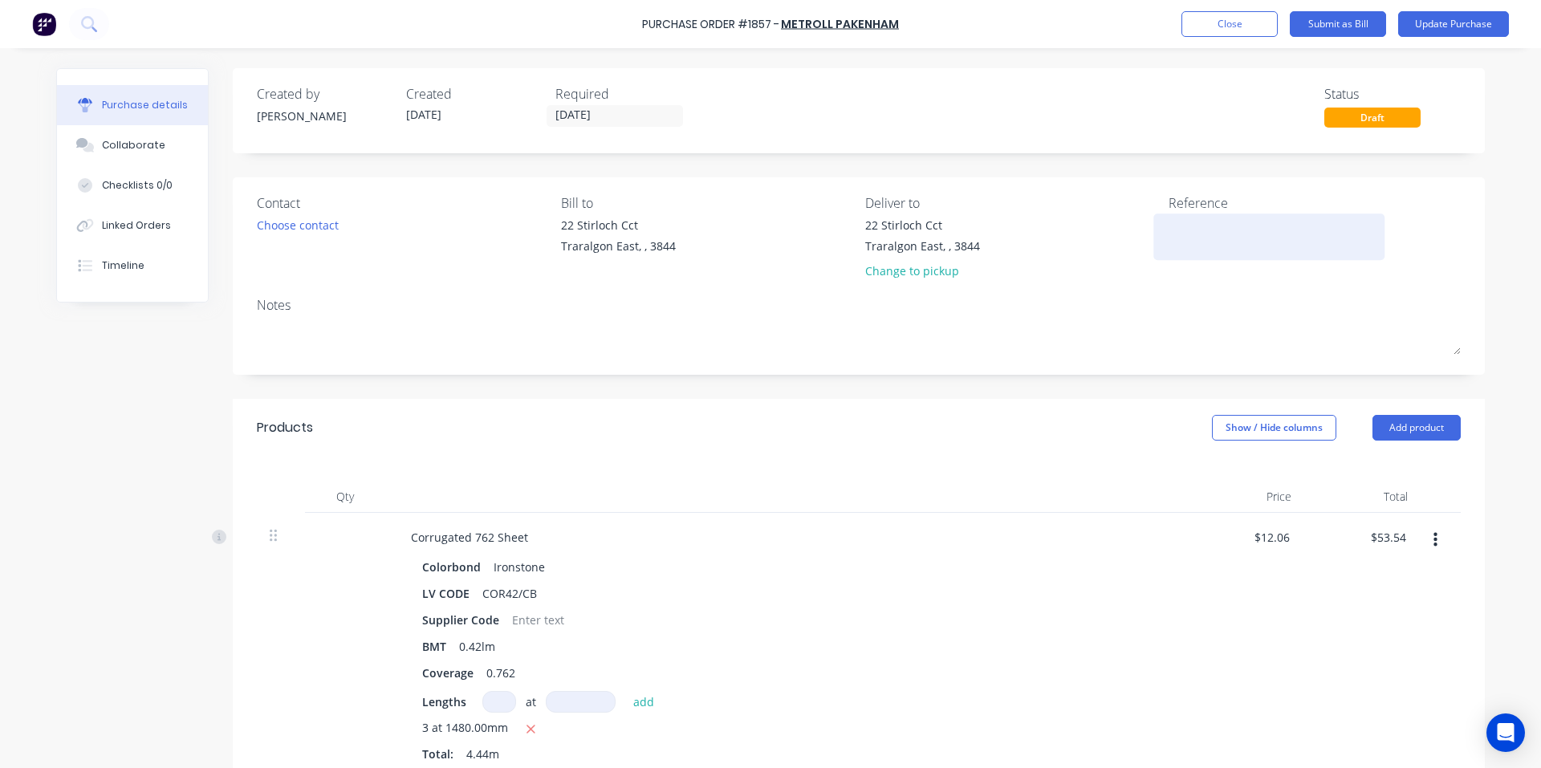
click at [1213, 243] on textarea at bounding box center [1268, 235] width 201 height 36
type textarea "1498939"
click at [1182, 290] on div "Contact Choose contact [PERSON_NAME] to [STREET_ADDRESS][GEOGRAPHIC_DATA] Deliv…" at bounding box center [859, 275] width 1252 height 197
click at [1447, 26] on button "Update Purchase" at bounding box center [1453, 24] width 111 height 26
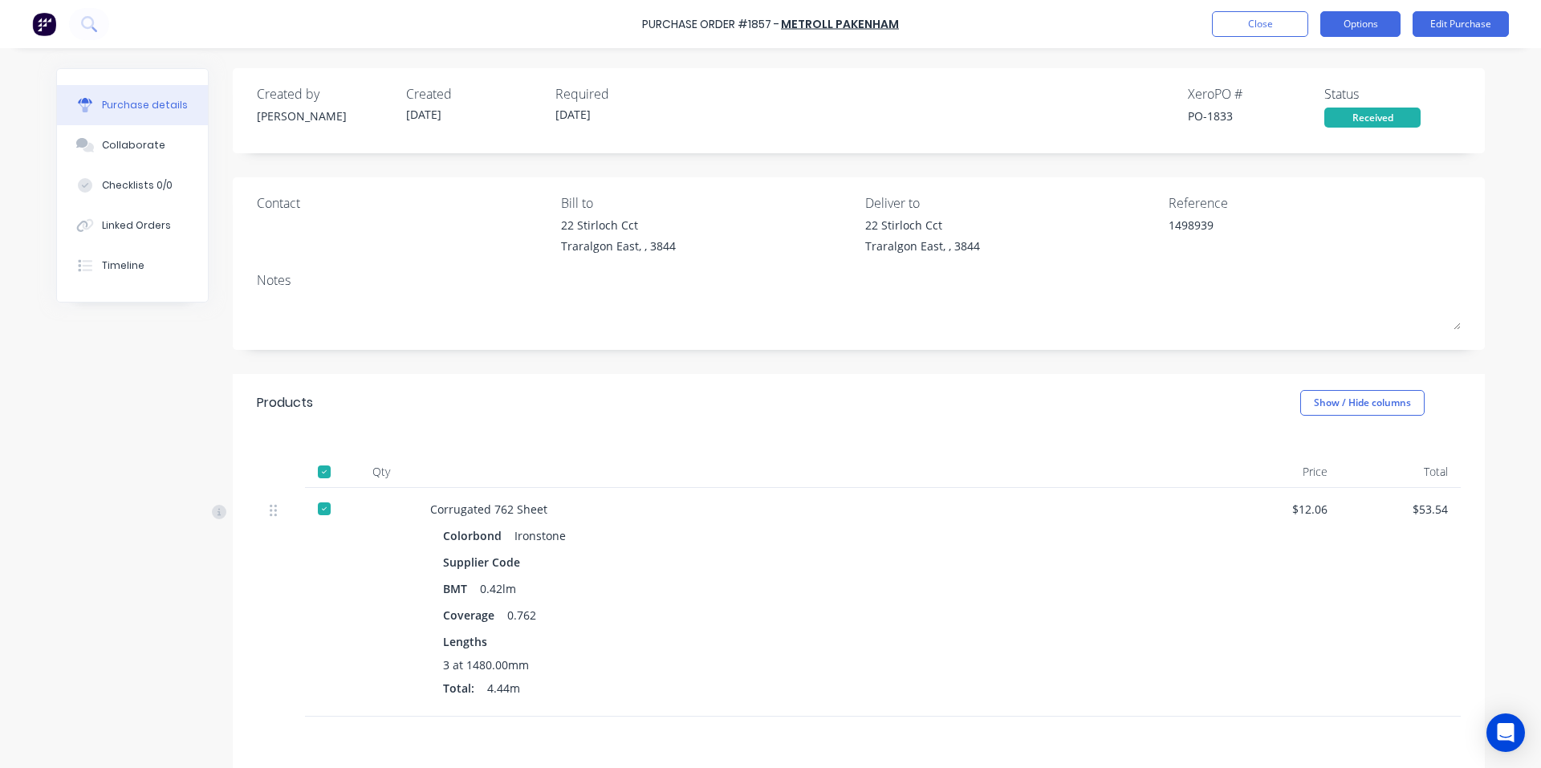
click at [1379, 22] on button "Options" at bounding box center [1360, 24] width 80 height 26
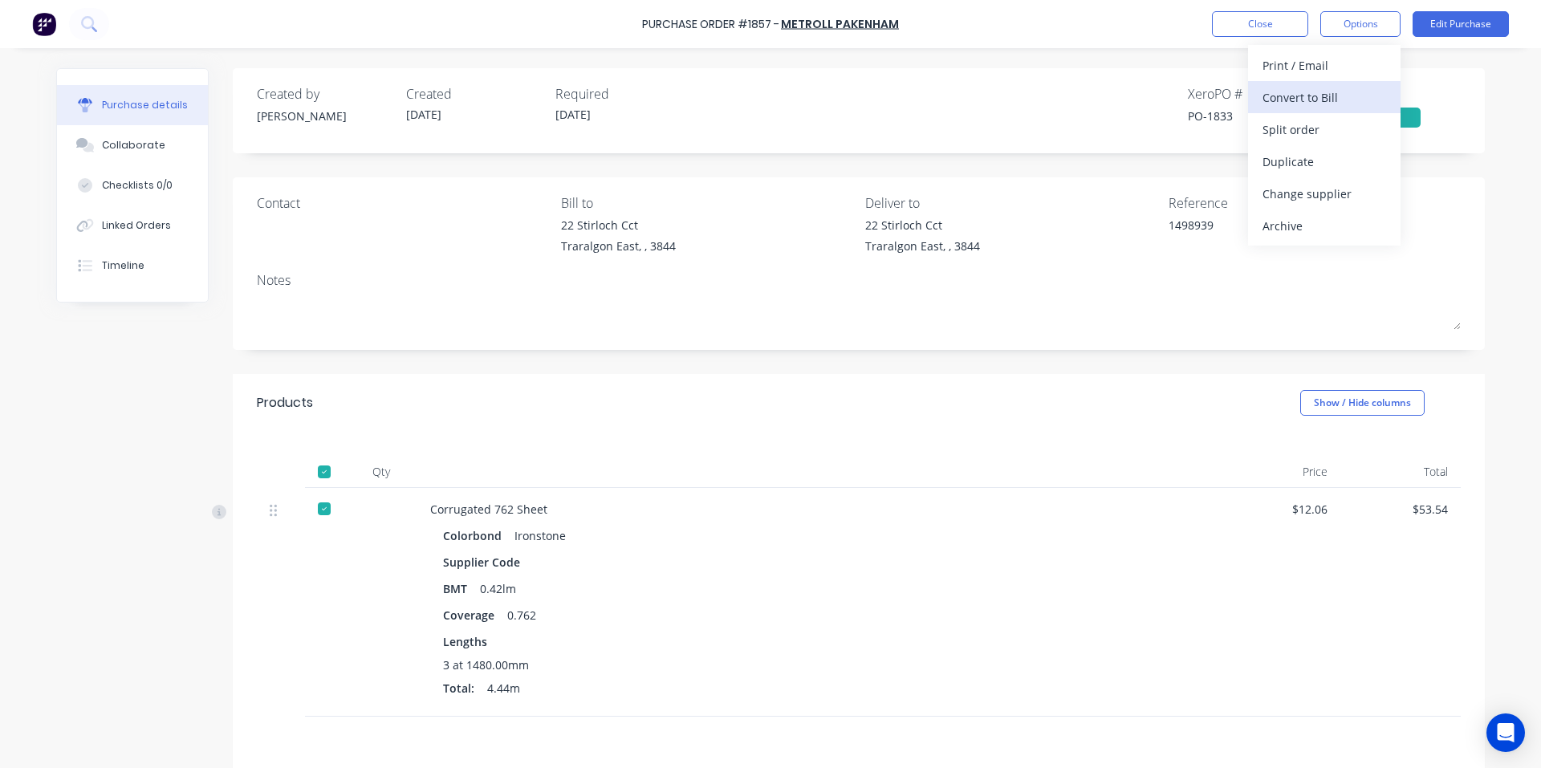
click at [1302, 104] on div "Convert to Bill" at bounding box center [1324, 97] width 124 height 23
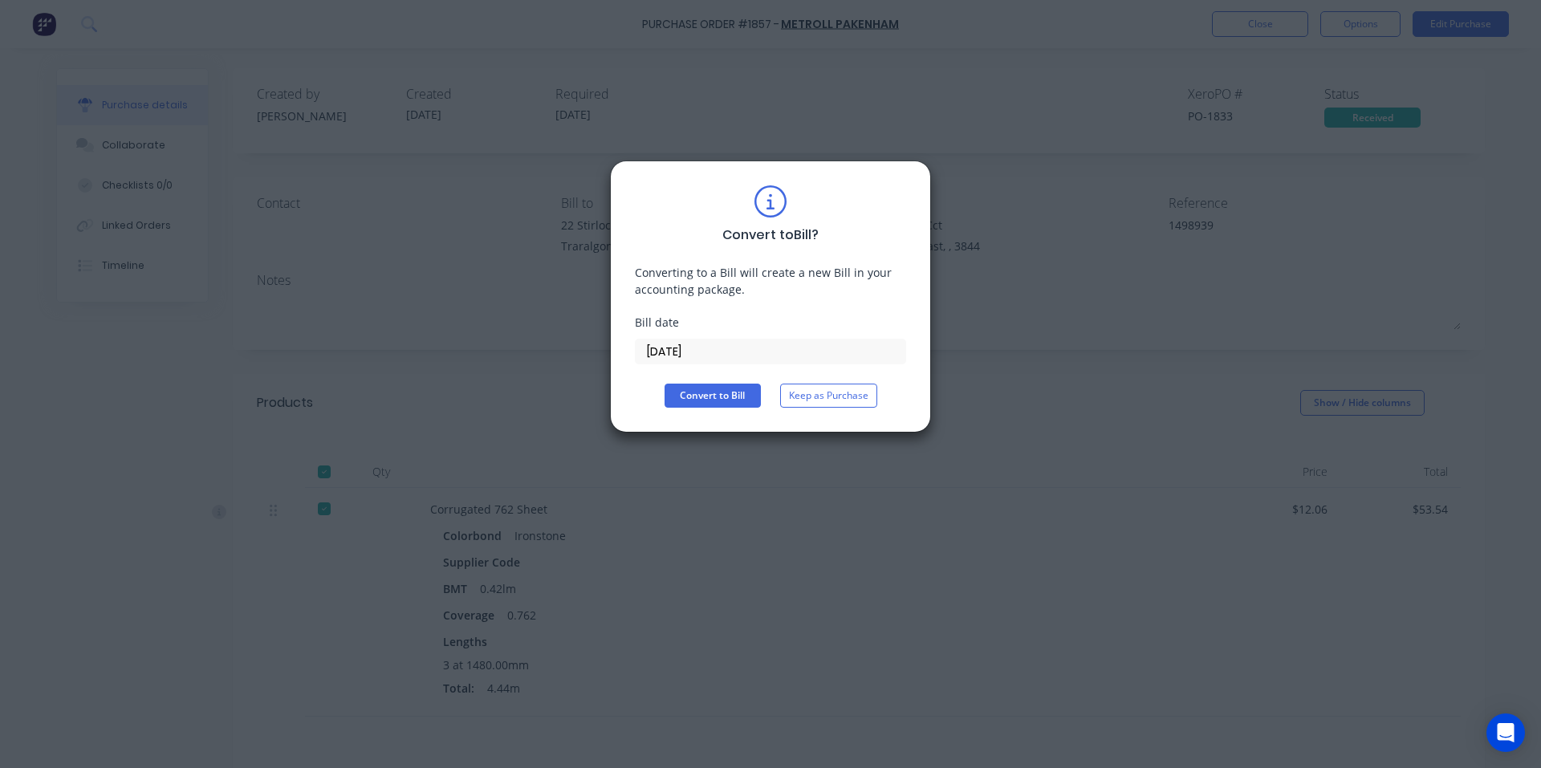
click at [805, 359] on input "[DATE]" at bounding box center [770, 351] width 270 height 24
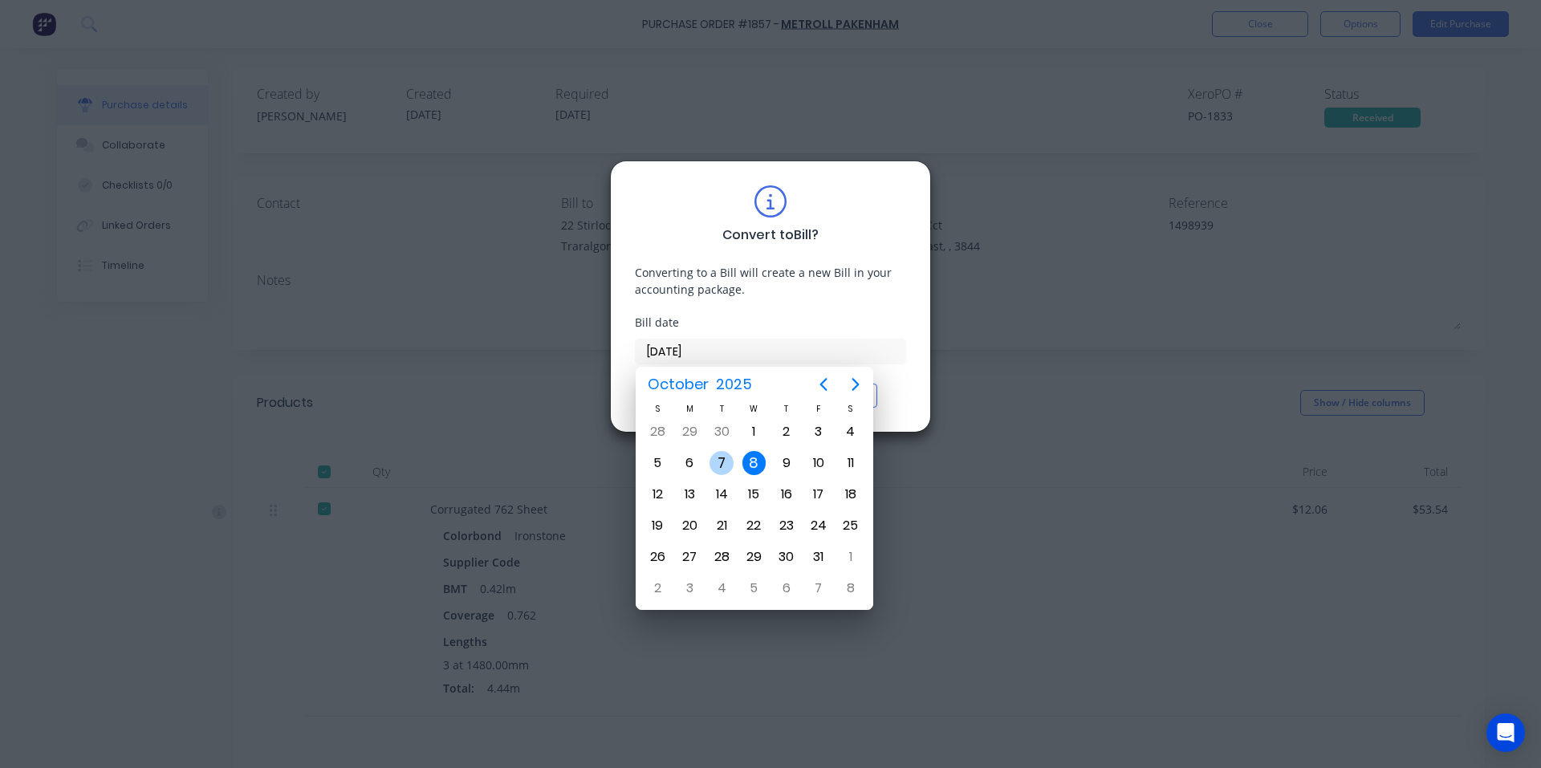
click at [725, 459] on div "7" at bounding box center [721, 463] width 24 height 24
type input "[DATE]"
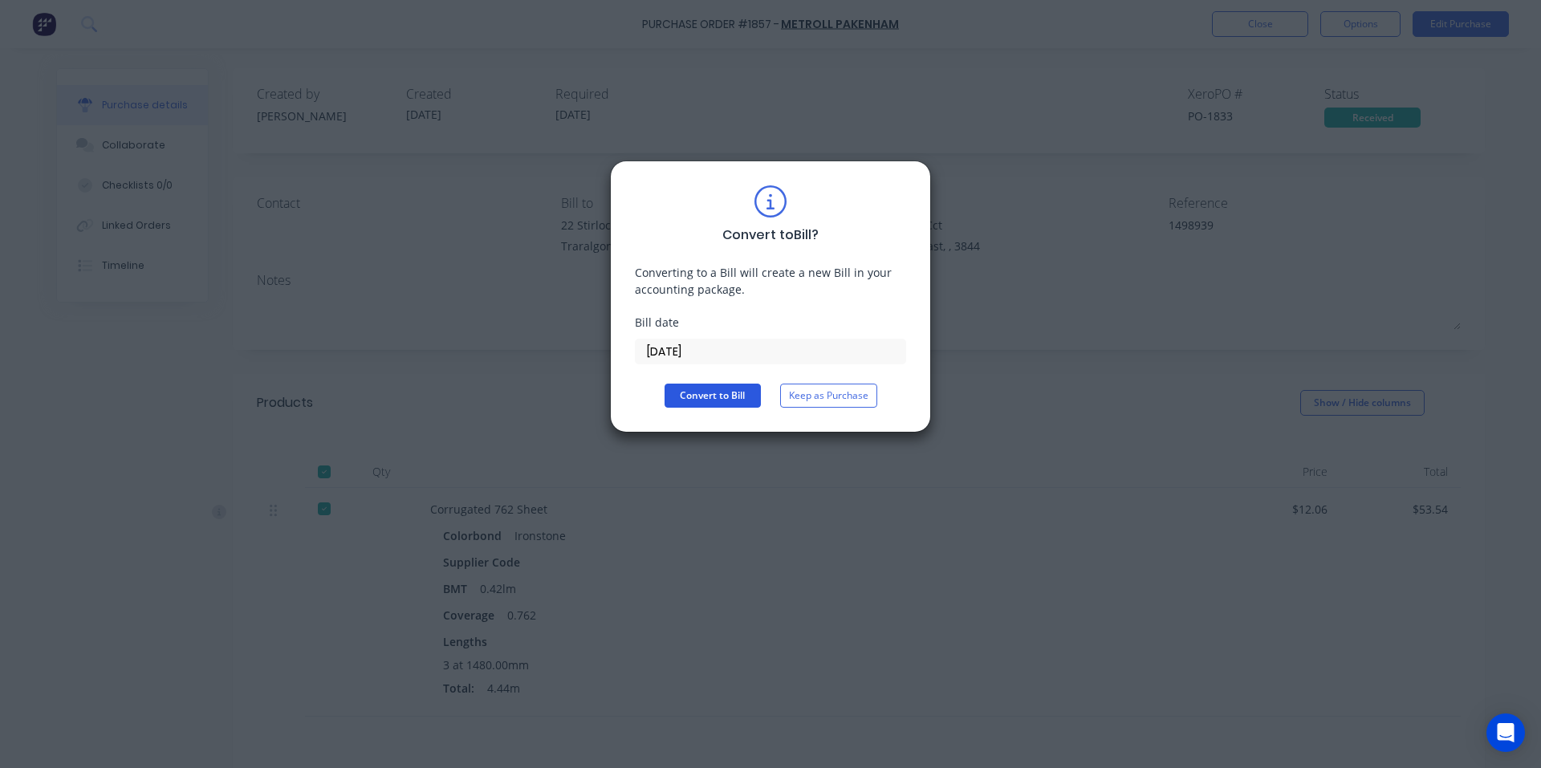
click at [696, 386] on button "Convert to Bill" at bounding box center [712, 396] width 96 height 24
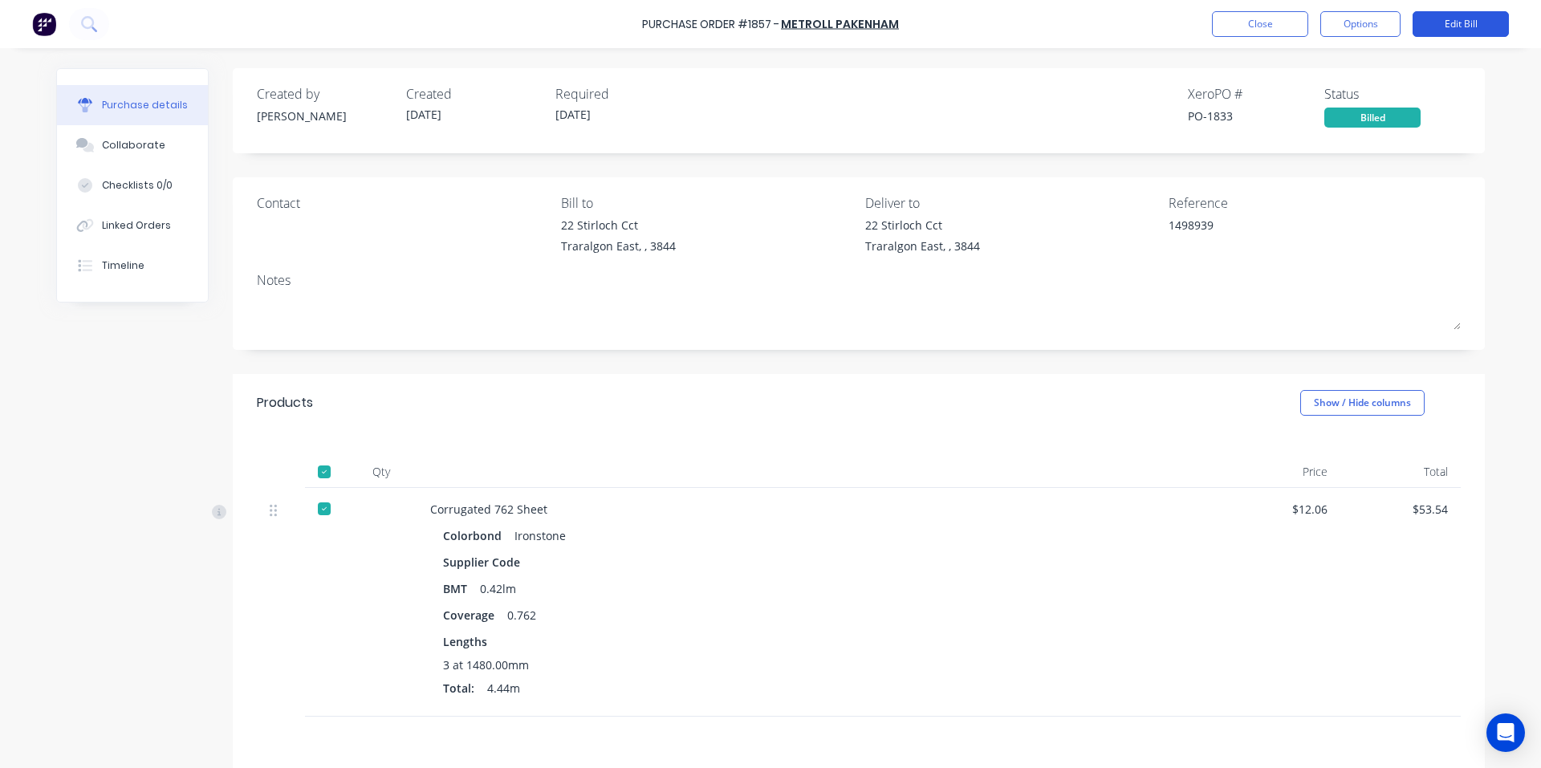
click at [1488, 21] on button "Edit Bill" at bounding box center [1460, 24] width 96 height 26
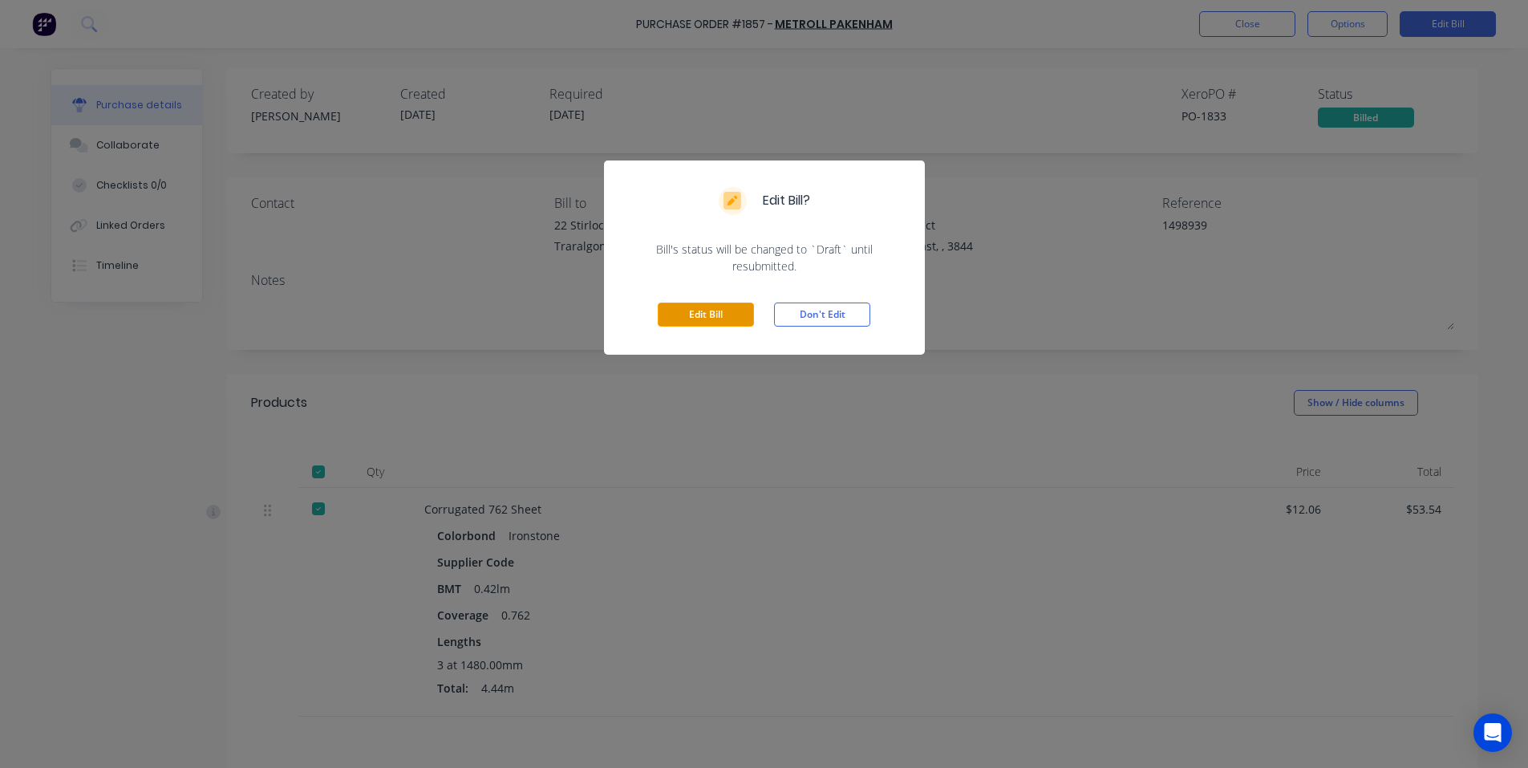
click at [721, 308] on button "Edit Bill" at bounding box center [706, 314] width 96 height 24
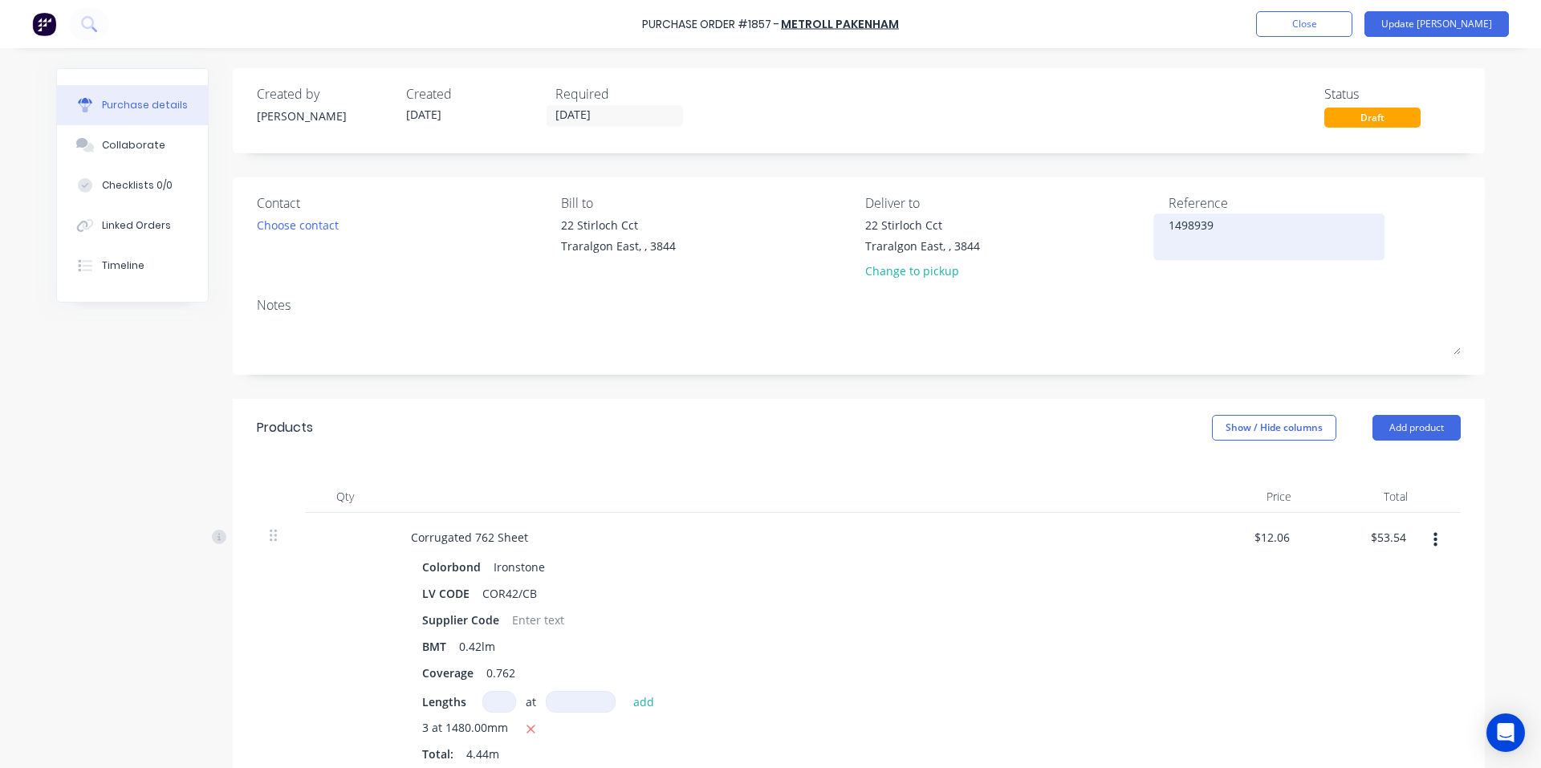
click at [1222, 233] on textarea "1498939" at bounding box center [1268, 235] width 201 height 36
drag, startPoint x: 1222, startPoint y: 233, endPoint x: 1106, endPoint y: 230, distance: 116.4
click at [1111, 230] on div "Contact Choose contact [PERSON_NAME] to [STREET_ADDRESS][GEOGRAPHIC_DATA] Deliv…" at bounding box center [859, 240] width 1204 height 94
type textarea "149839"
click at [1444, 22] on button "Update [PERSON_NAME]" at bounding box center [1436, 24] width 144 height 26
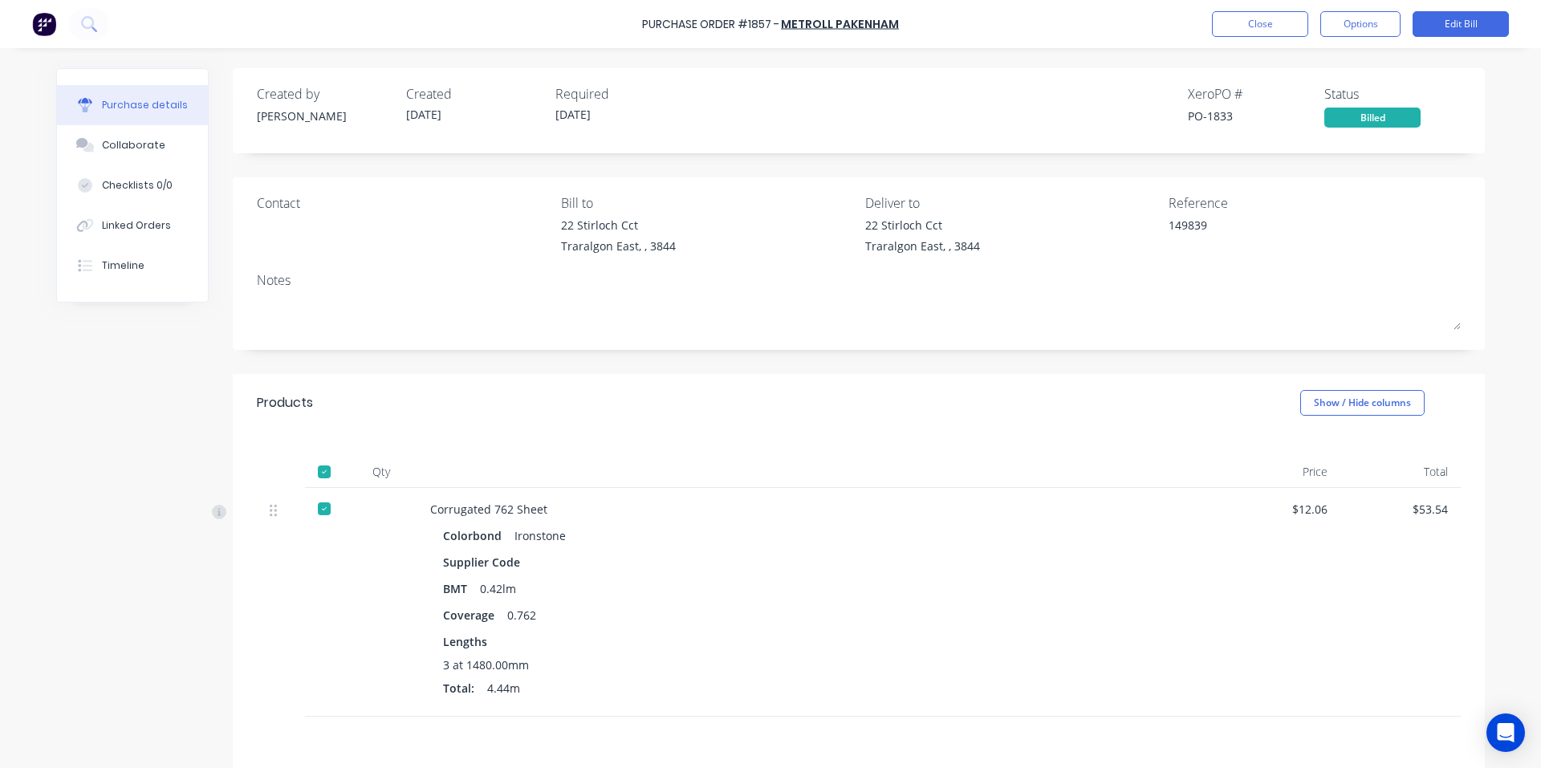
click at [1094, 367] on div "Created by [PERSON_NAME] Created [DATE] Required [DATE] Xero PO # PO-1833 Statu…" at bounding box center [859, 498] width 1252 height 861
